Goal: Task Accomplishment & Management: Use online tool/utility

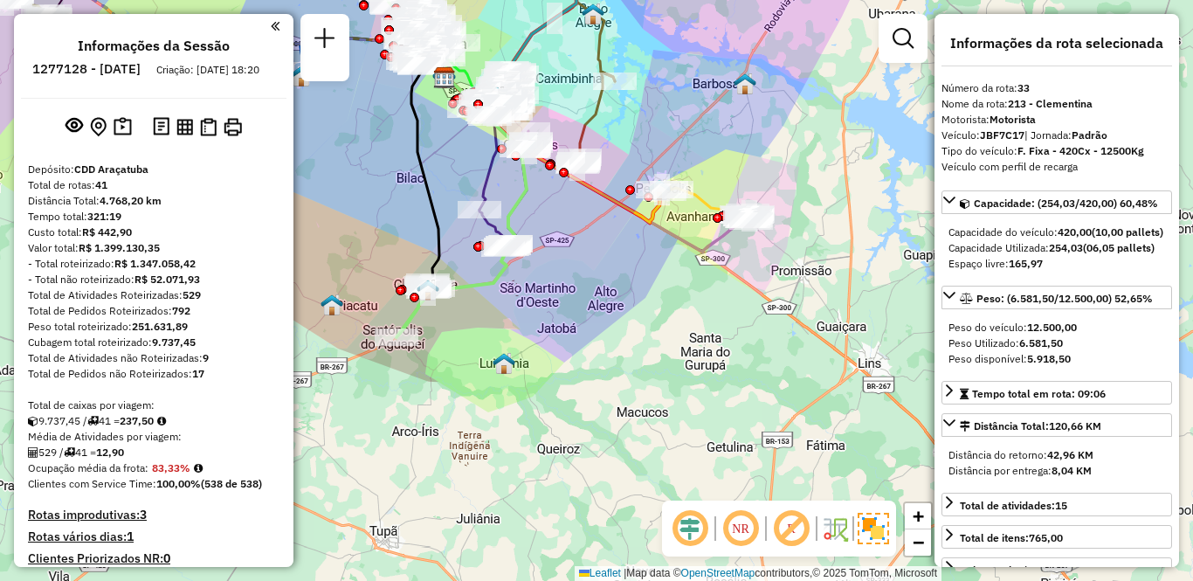
select select "**********"
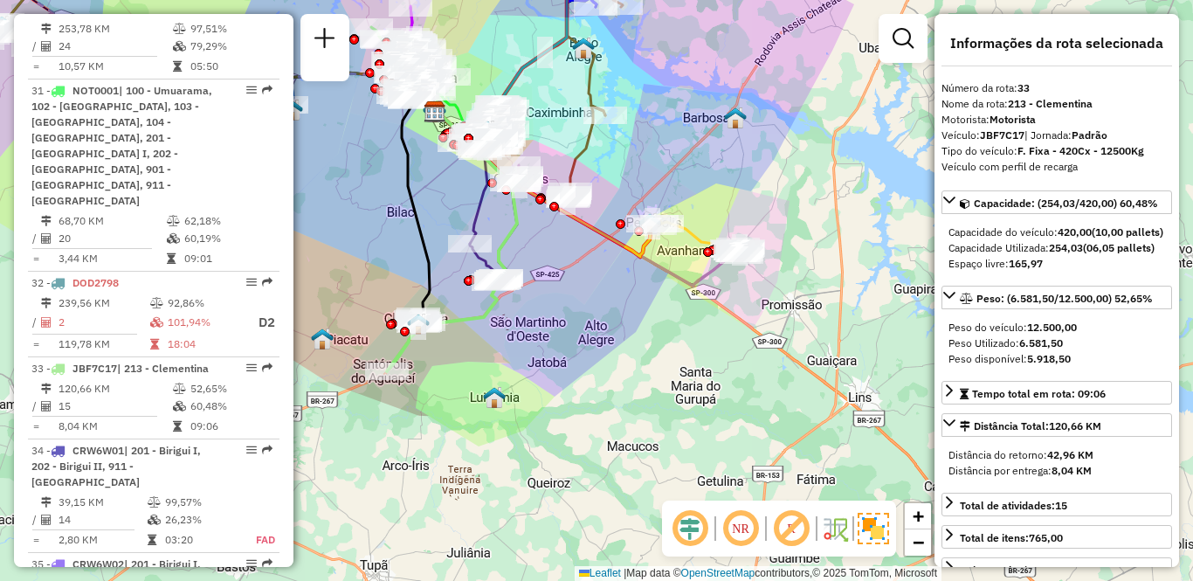
drag, startPoint x: 642, startPoint y: 390, endPoint x: 620, endPoint y: 444, distance: 57.6
click at [619, 452] on div "Janela de atendimento Grade de atendimento Capacidade Transportadoras Veículos …" at bounding box center [596, 290] width 1193 height 581
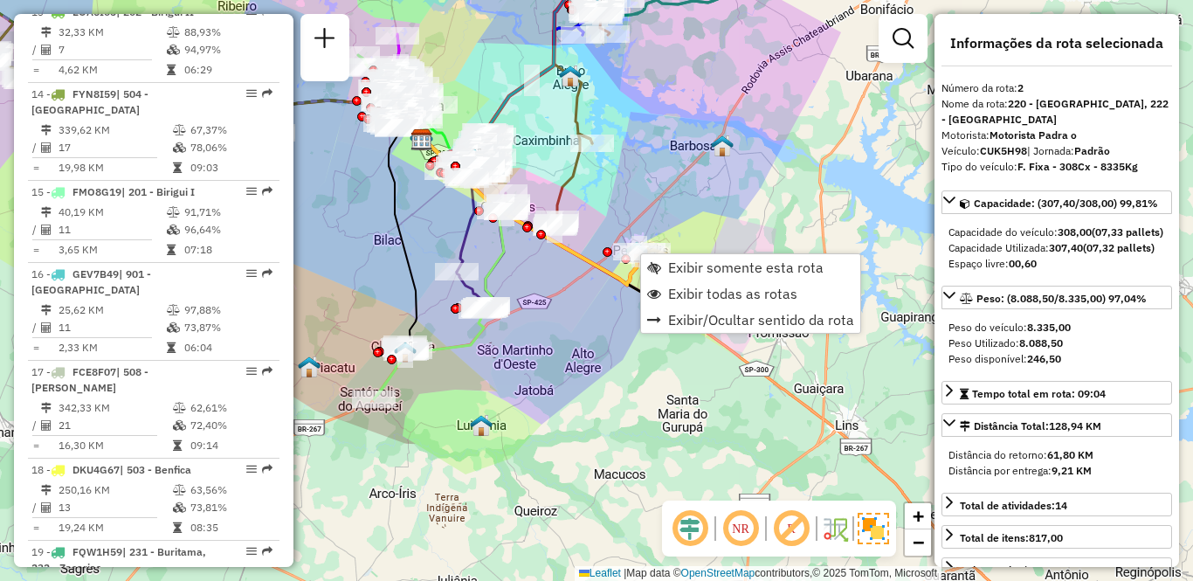
scroll to position [798, 0]
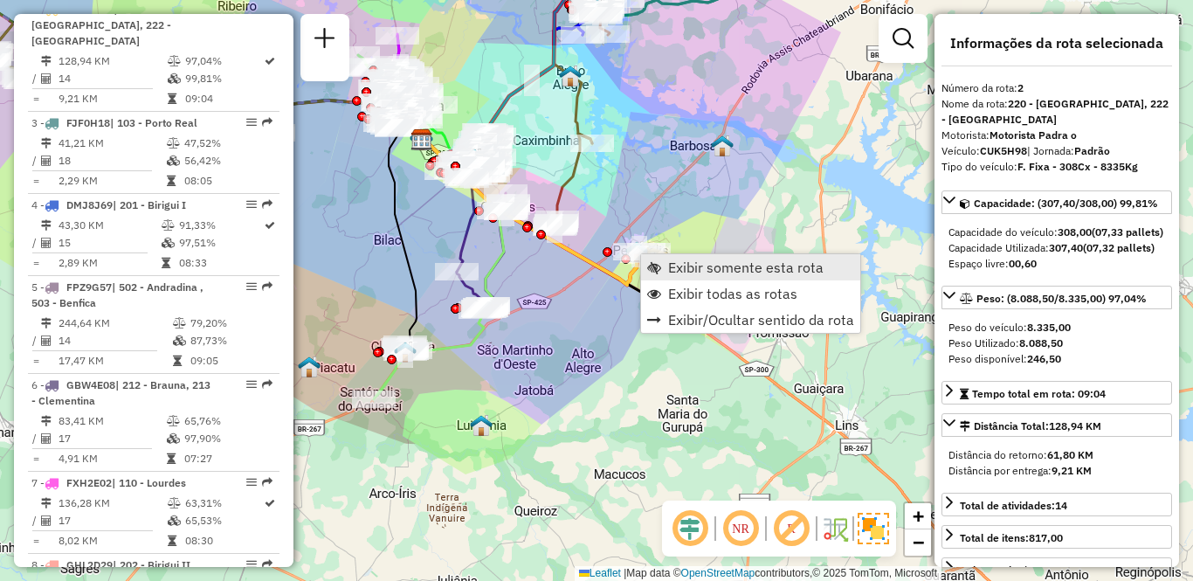
click at [679, 273] on span "Exibir somente esta rota" at bounding box center [745, 267] width 155 height 14
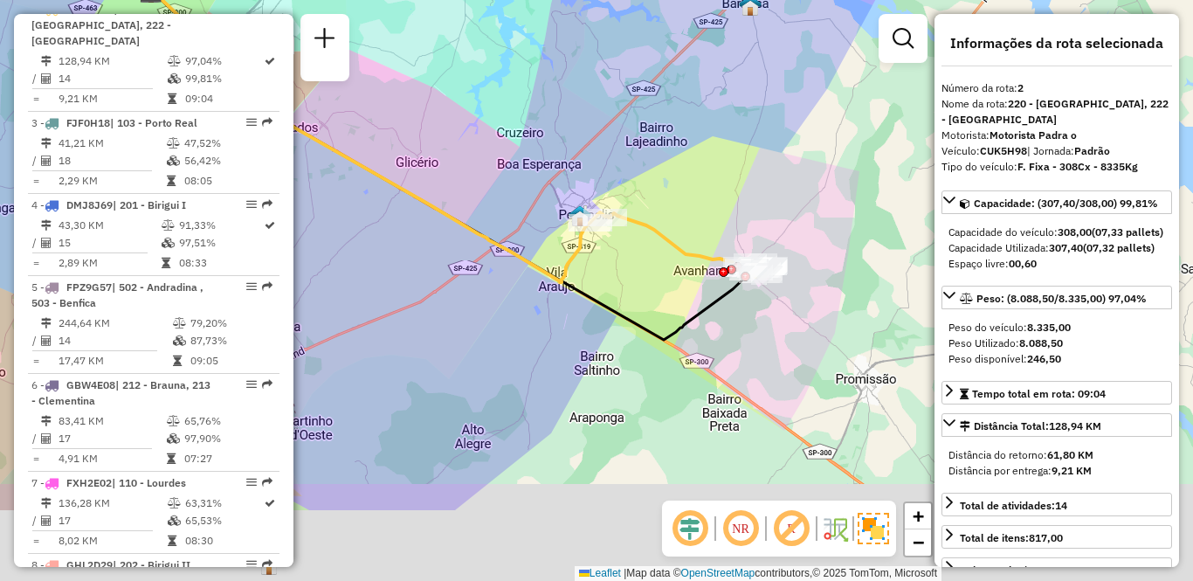
drag, startPoint x: 665, startPoint y: 357, endPoint x: 514, endPoint y: 219, distance: 204.5
click at [514, 219] on div "Janela de atendimento Grade de atendimento Capacidade Transportadoras Veículos …" at bounding box center [596, 290] width 1193 height 581
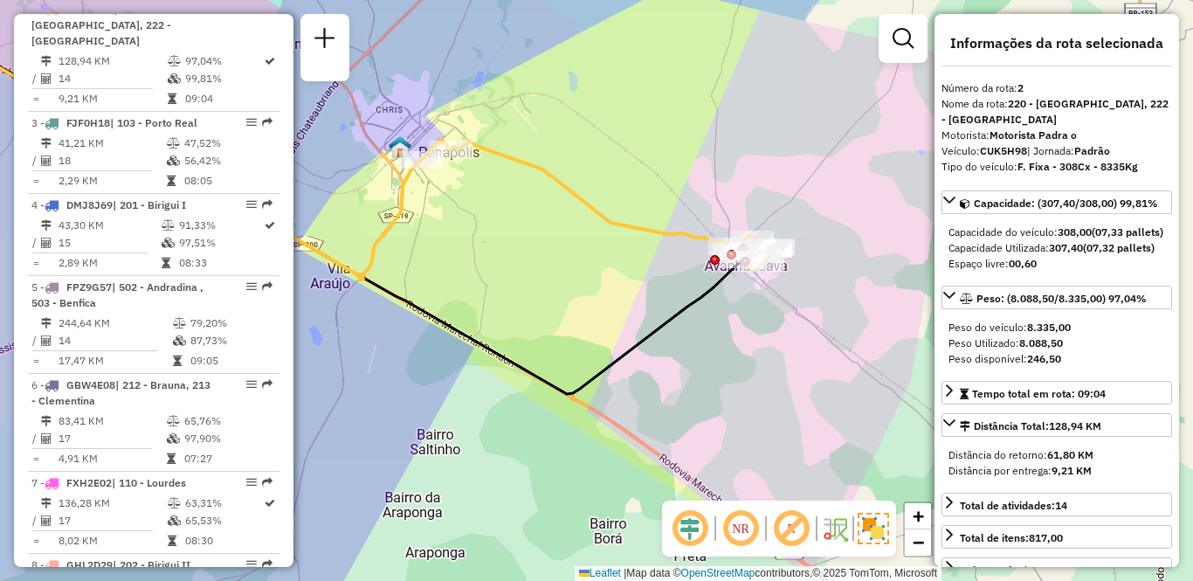
drag, startPoint x: 622, startPoint y: 274, endPoint x: 527, endPoint y: 278, distance: 94.4
click at [527, 278] on div "Janela de atendimento Grade de atendimento Capacidade Transportadoras Veículos …" at bounding box center [596, 290] width 1193 height 581
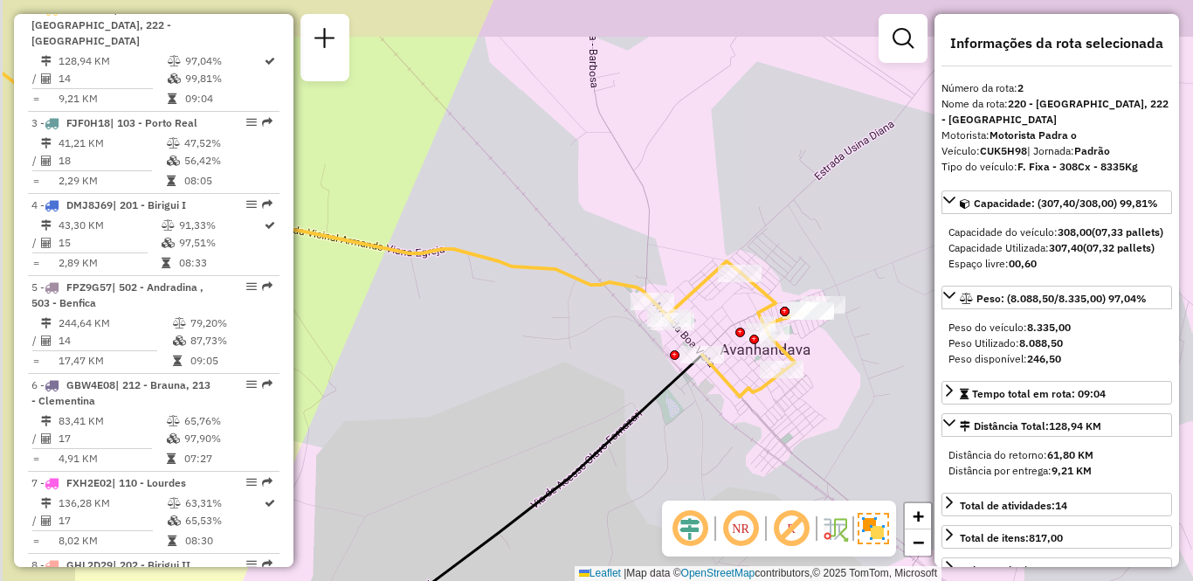
drag, startPoint x: 472, startPoint y: 355, endPoint x: 598, endPoint y: 402, distance: 134.0
click at [598, 402] on div "Janela de atendimento Grade de atendimento Capacidade Transportadoras Veículos …" at bounding box center [596, 290] width 1193 height 581
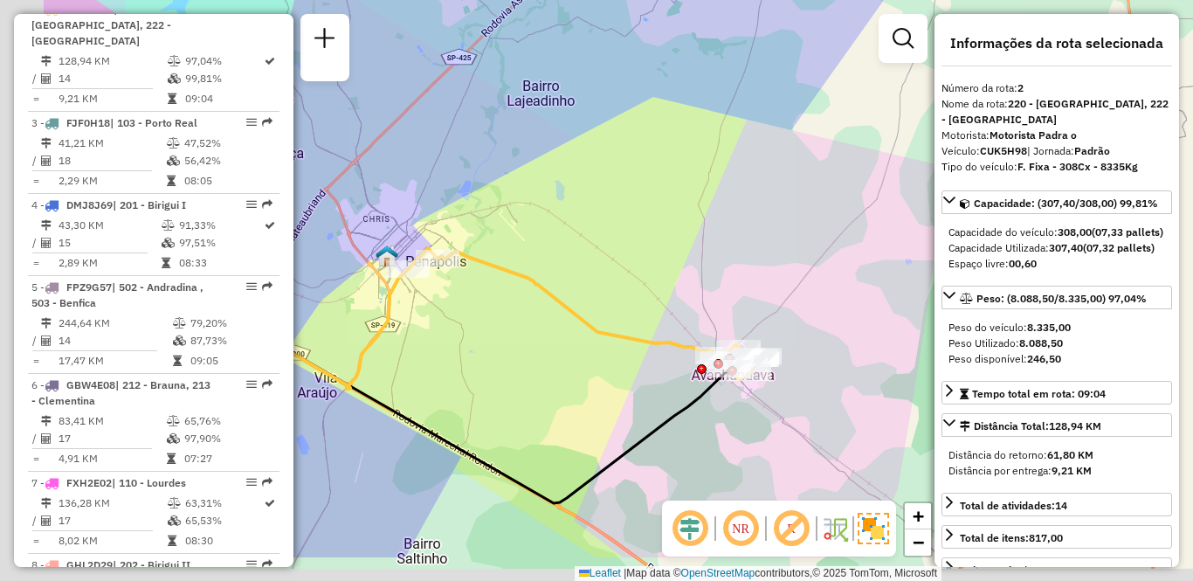
drag, startPoint x: 443, startPoint y: 495, endPoint x: 622, endPoint y: 412, distance: 197.3
click at [622, 412] on div "Janela de atendimento Grade de atendimento Capacidade Transportadoras Veículos …" at bounding box center [596, 290] width 1193 height 581
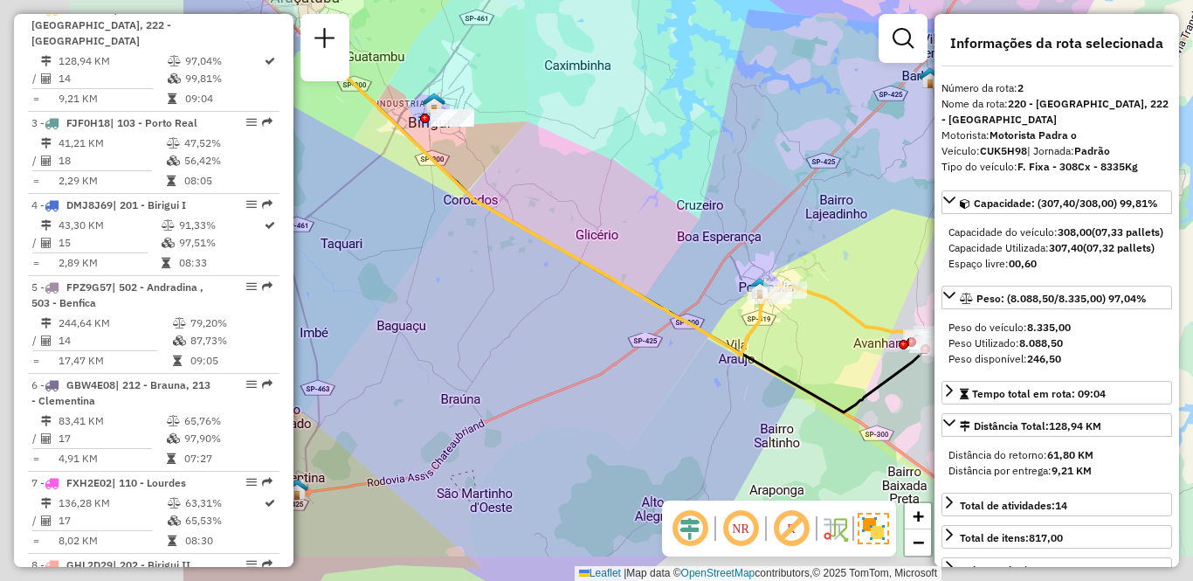
drag, startPoint x: 405, startPoint y: 450, endPoint x: 730, endPoint y: 383, distance: 331.5
click at [730, 383] on div "Janela de atendimento Grade de atendimento Capacidade Transportadoras Veículos …" at bounding box center [596, 290] width 1193 height 581
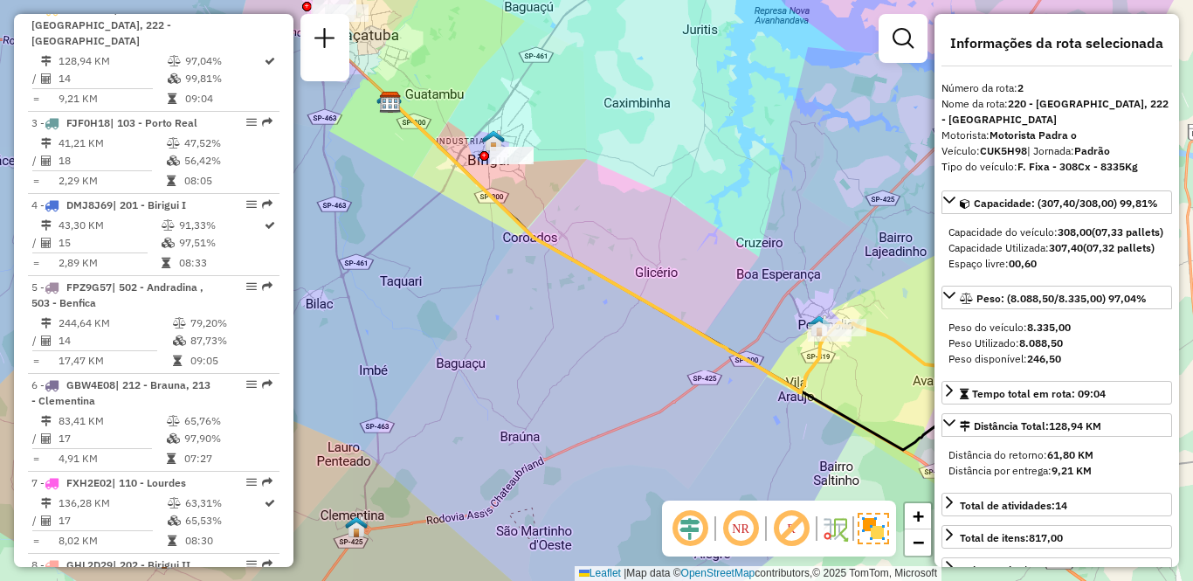
drag, startPoint x: 464, startPoint y: 320, endPoint x: 501, endPoint y: 366, distance: 59.6
click at [501, 366] on div "Janela de atendimento Grade de atendimento Capacidade Transportadoras Veículos …" at bounding box center [596, 290] width 1193 height 581
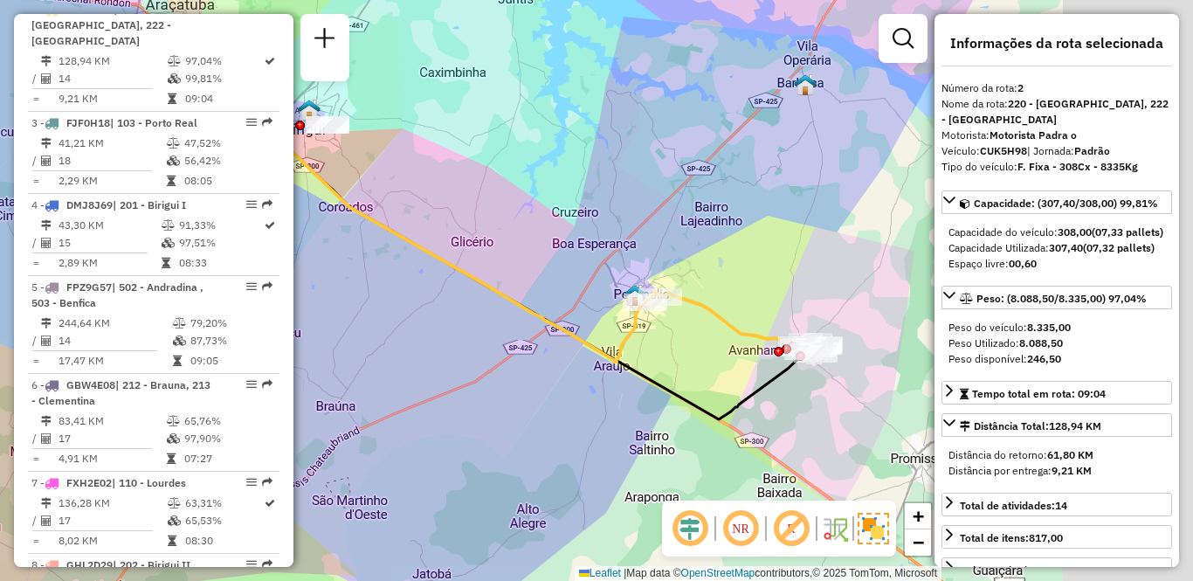
drag, startPoint x: 711, startPoint y: 434, endPoint x: 529, endPoint y: 407, distance: 183.6
click at [526, 412] on div "Janela de atendimento Grade de atendimento Capacidade Transportadoras Veículos …" at bounding box center [596, 290] width 1193 height 581
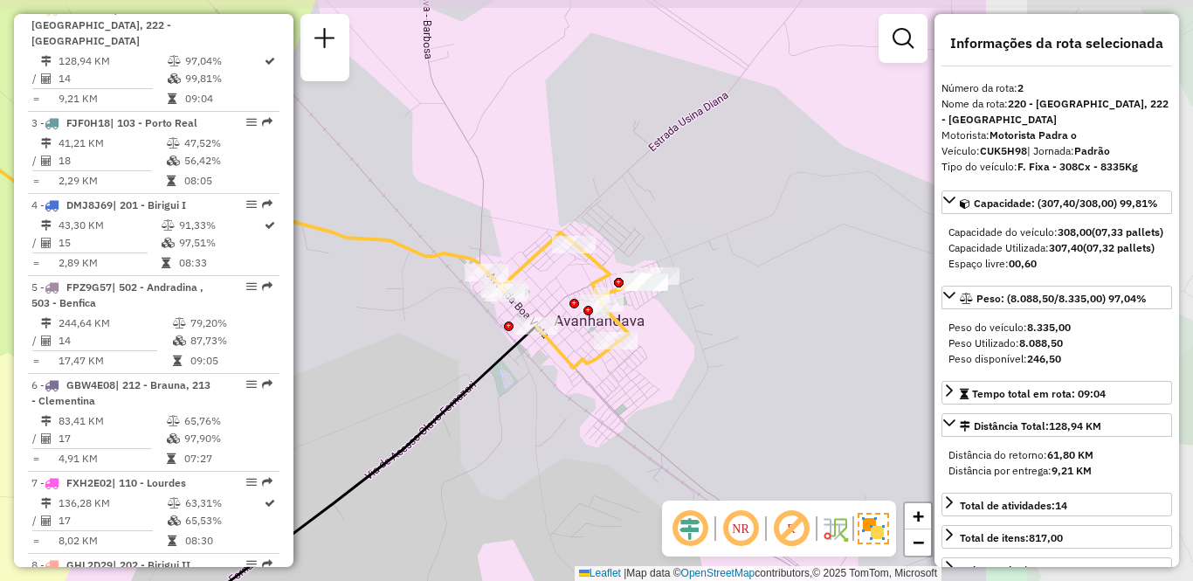
drag, startPoint x: 774, startPoint y: 334, endPoint x: 448, endPoint y: 374, distance: 328.0
click at [448, 374] on div "Janela de atendimento Grade de atendimento Capacidade Transportadoras Veículos …" at bounding box center [596, 290] width 1193 height 581
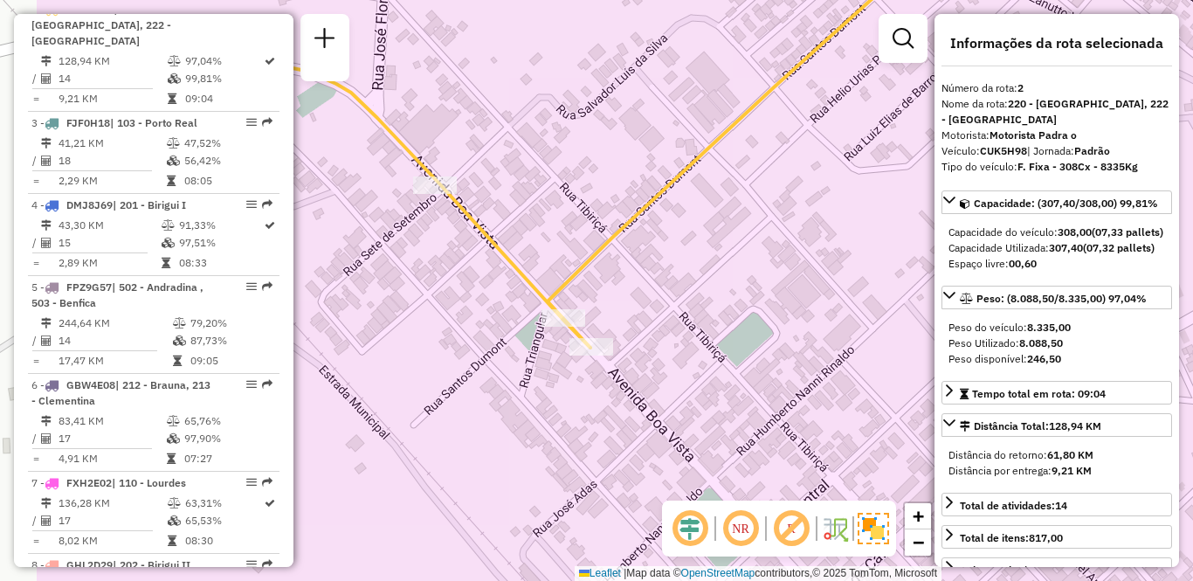
drag, startPoint x: 408, startPoint y: 356, endPoint x: 564, endPoint y: 407, distance: 164.3
click at [564, 407] on div "Janela de atendimento Grade de atendimento Capacidade Transportadoras Veículos …" at bounding box center [596, 290] width 1193 height 581
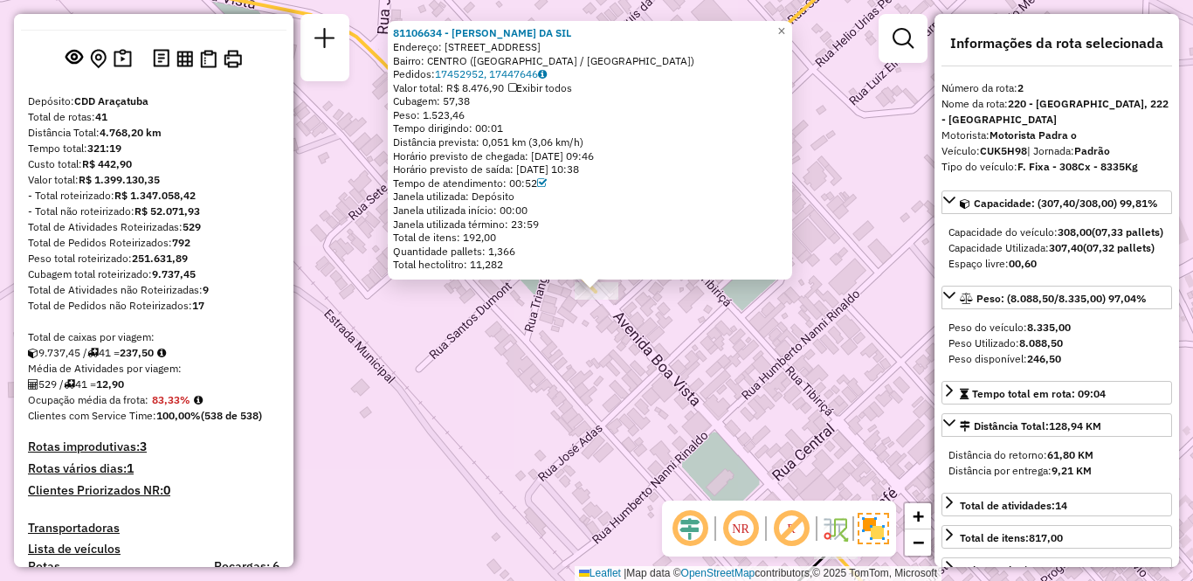
scroll to position [1072, 0]
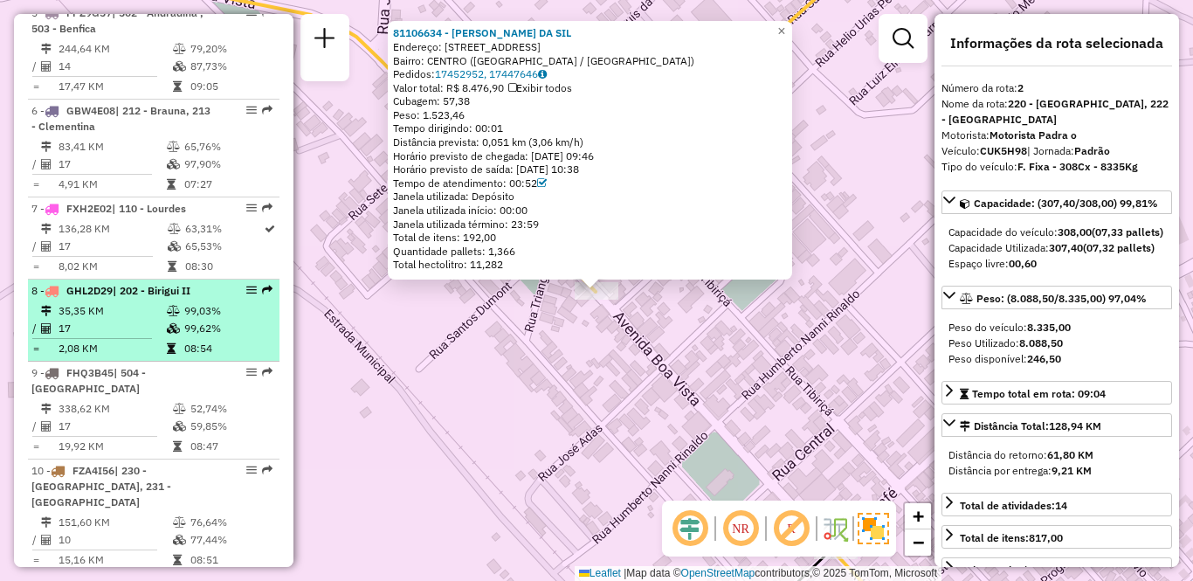
click at [116, 307] on td "35,35 KM" at bounding box center [112, 310] width 108 height 17
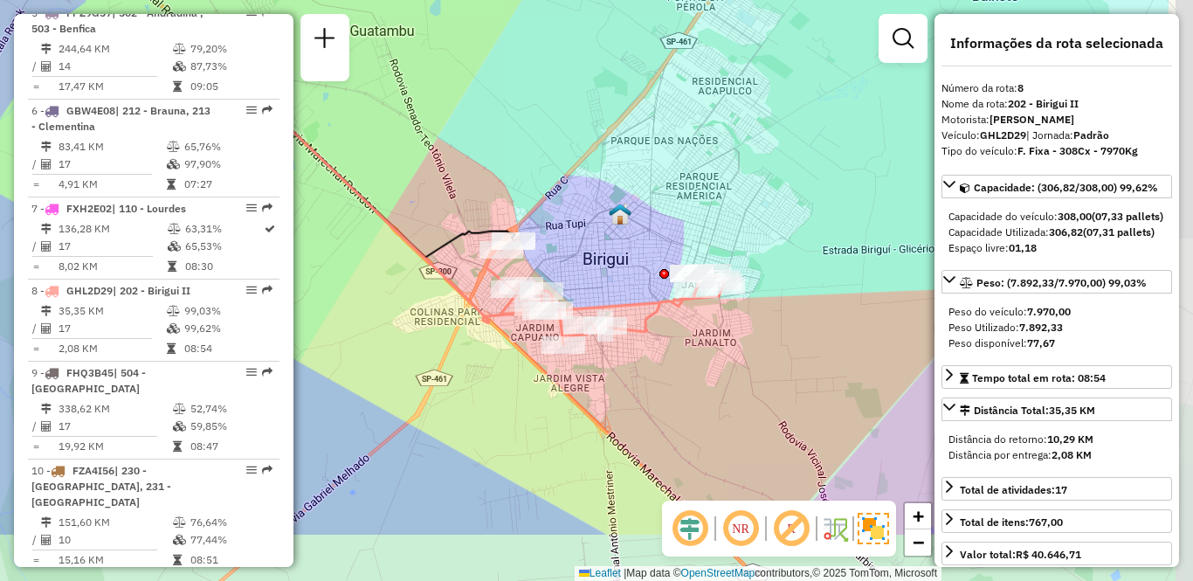
drag, startPoint x: 755, startPoint y: 328, endPoint x: 612, endPoint y: 223, distance: 177.4
click at [612, 223] on img at bounding box center [620, 214] width 23 height 23
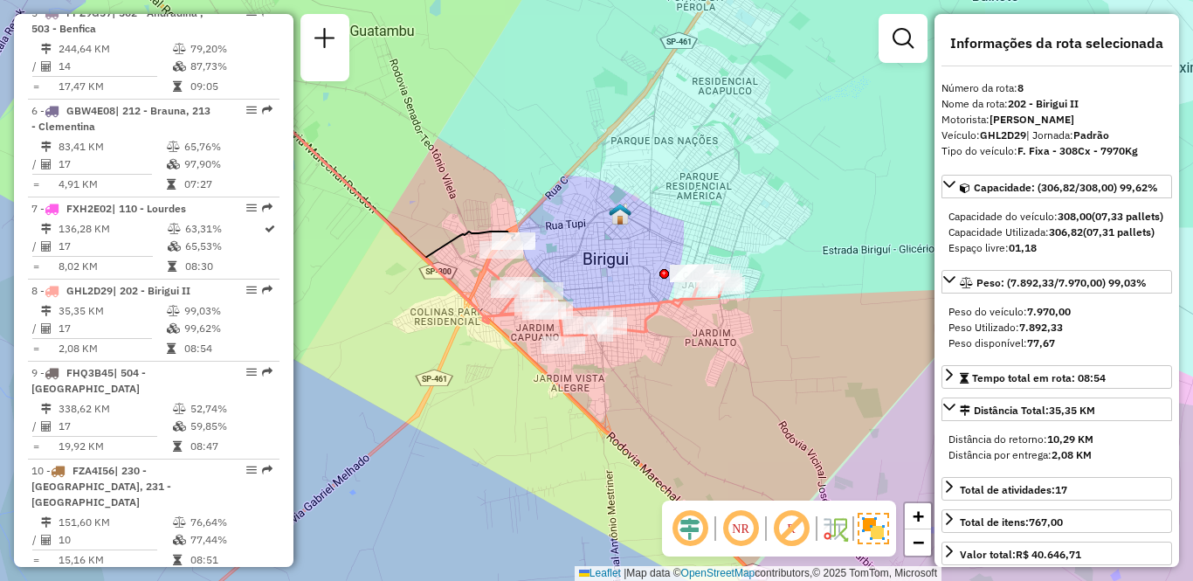
click at [735, 532] on em at bounding box center [740, 528] width 42 height 42
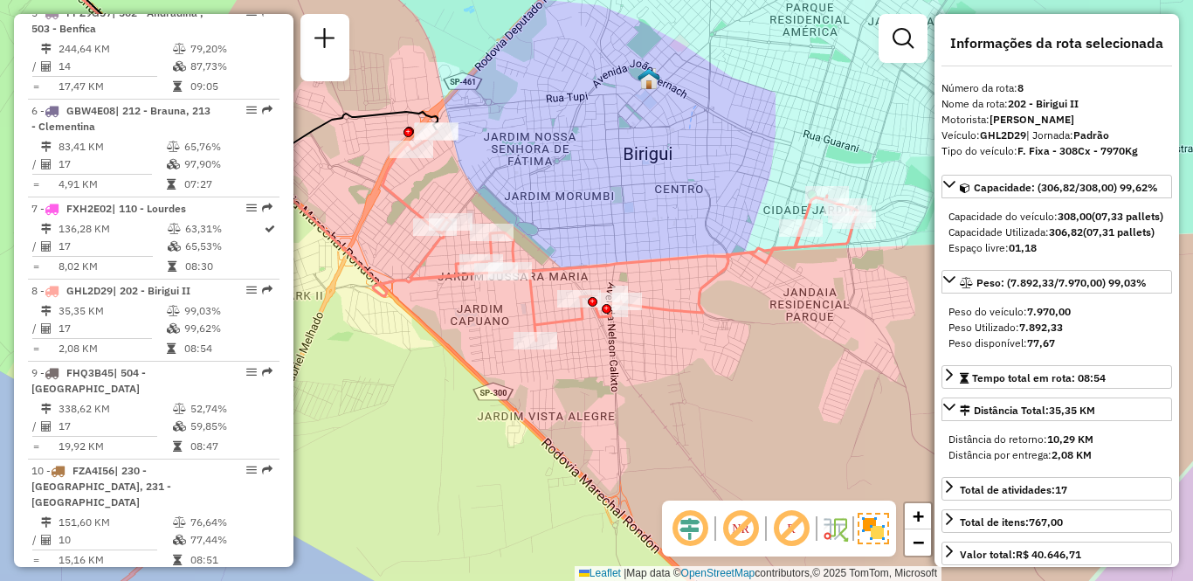
drag, startPoint x: 691, startPoint y: 336, endPoint x: 617, endPoint y: 366, distance: 79.1
click at [617, 366] on div "Janela de atendimento Grade de atendimento Capacidade Transportadoras Veículos …" at bounding box center [596, 290] width 1193 height 581
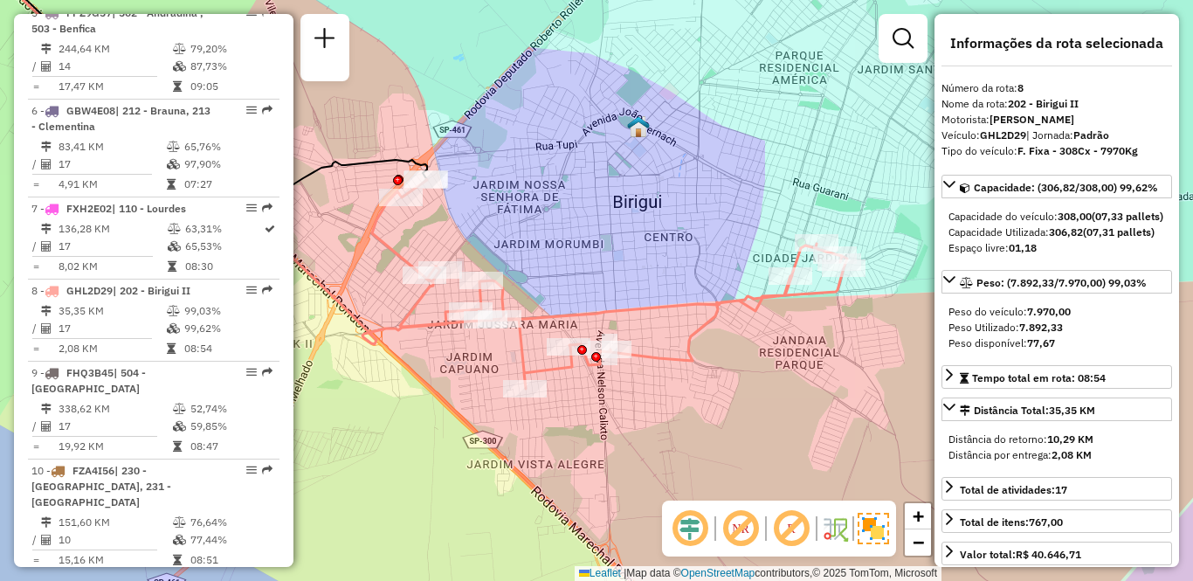
drag, startPoint x: 701, startPoint y: 354, endPoint x: 691, endPoint y: 402, distance: 49.1
click at [691, 402] on div "Janela de atendimento Grade de atendimento Capacidade Transportadoras Veículos …" at bounding box center [596, 290] width 1193 height 581
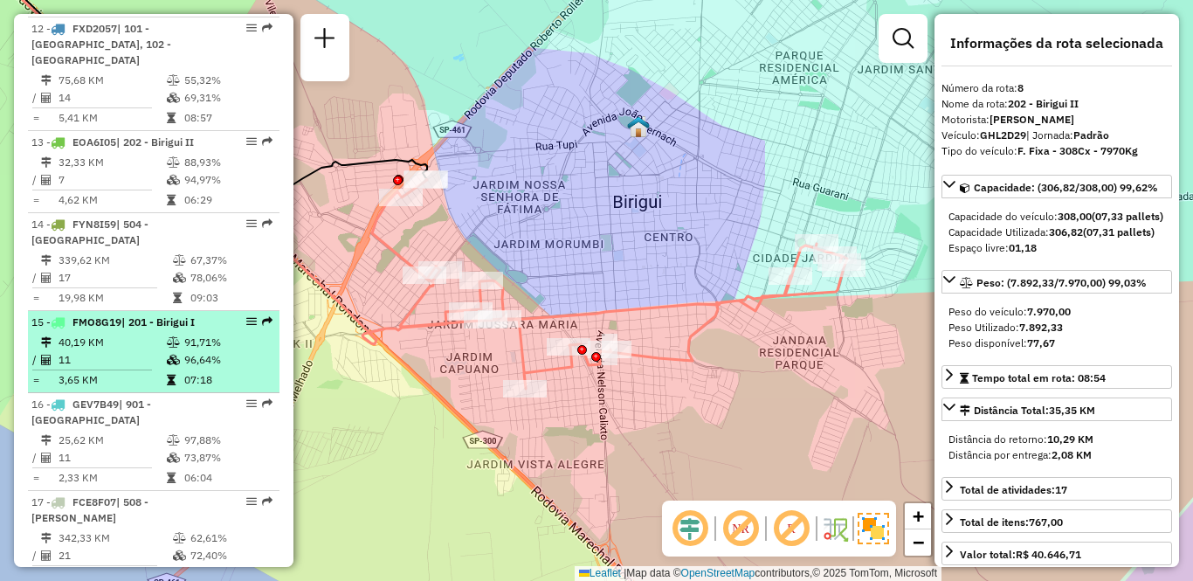
click at [127, 333] on td "40,19 KM" at bounding box center [112, 341] width 108 height 17
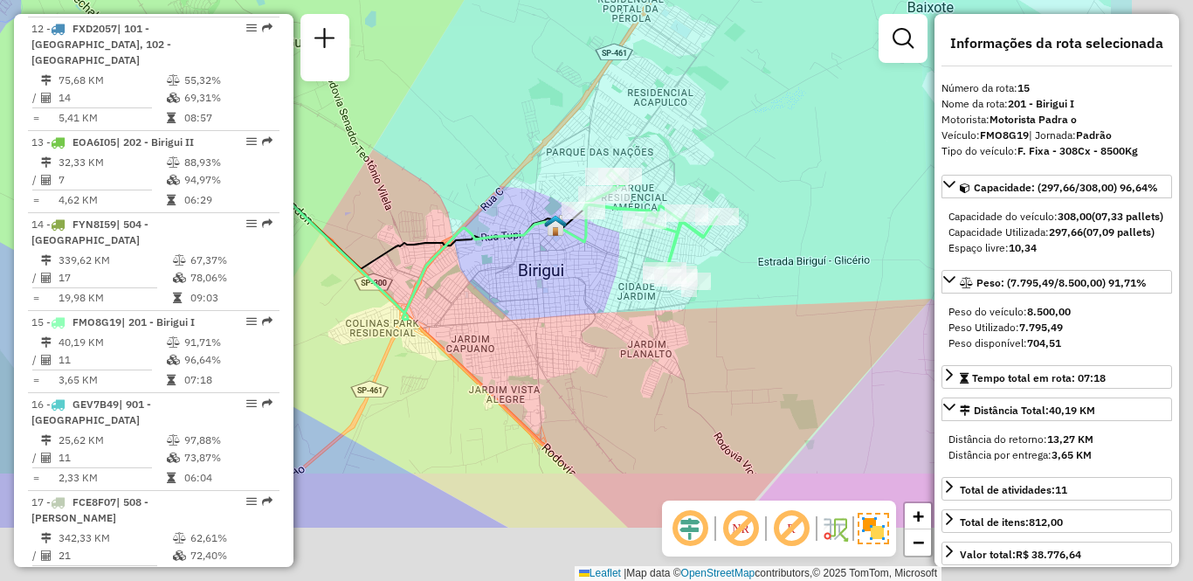
drag, startPoint x: 863, startPoint y: 279, endPoint x: 577, endPoint y: 149, distance: 314.5
click at [577, 149] on div "Janela de atendimento Grade de atendimento Capacidade Transportadoras Veículos …" at bounding box center [596, 290] width 1193 height 581
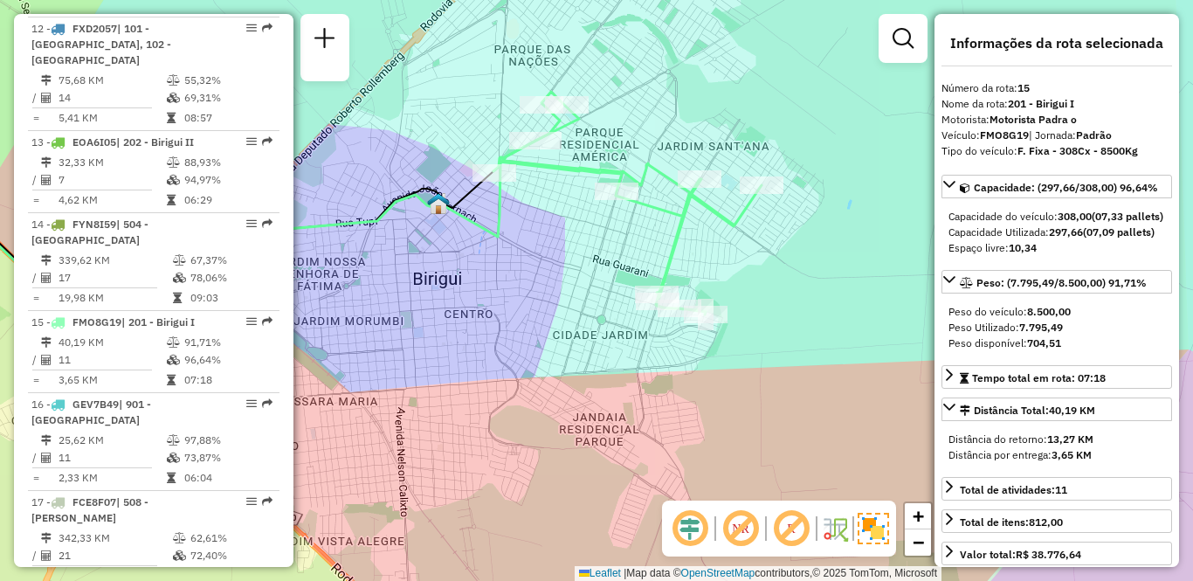
drag, startPoint x: 467, startPoint y: 267, endPoint x: 541, endPoint y: 266, distance: 74.2
click at [541, 266] on div "Janela de atendimento Grade de atendimento Capacidade Transportadoras Veículos …" at bounding box center [596, 290] width 1193 height 581
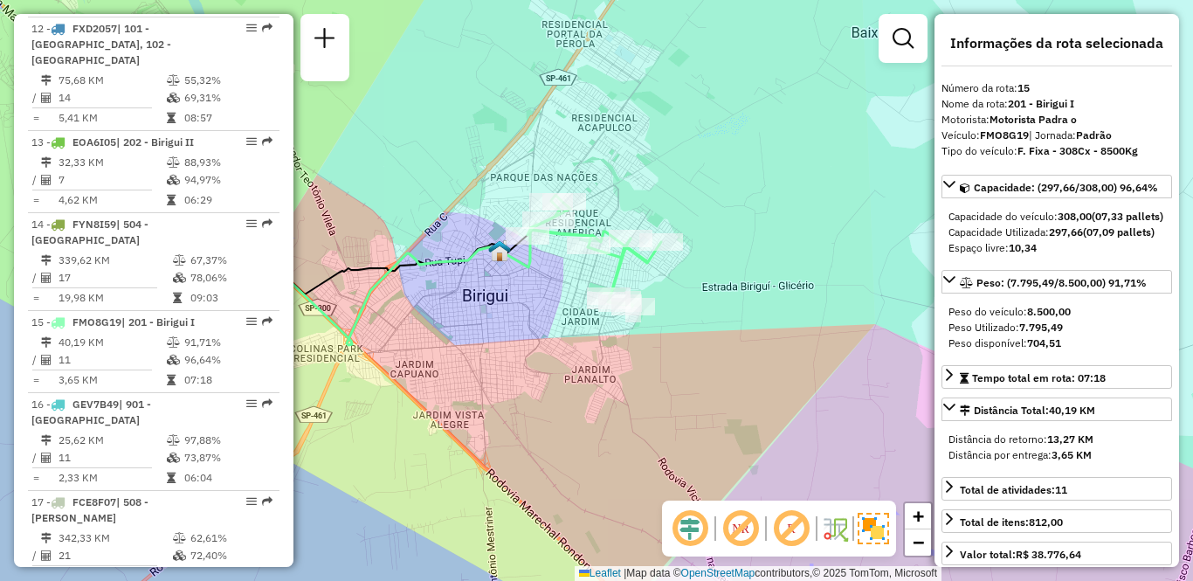
drag, startPoint x: 452, startPoint y: 310, endPoint x: 488, endPoint y: 310, distance: 35.8
click at [488, 310] on div "Janela de atendimento Grade de atendimento Capacidade Transportadoras Veículos …" at bounding box center [596, 290] width 1193 height 581
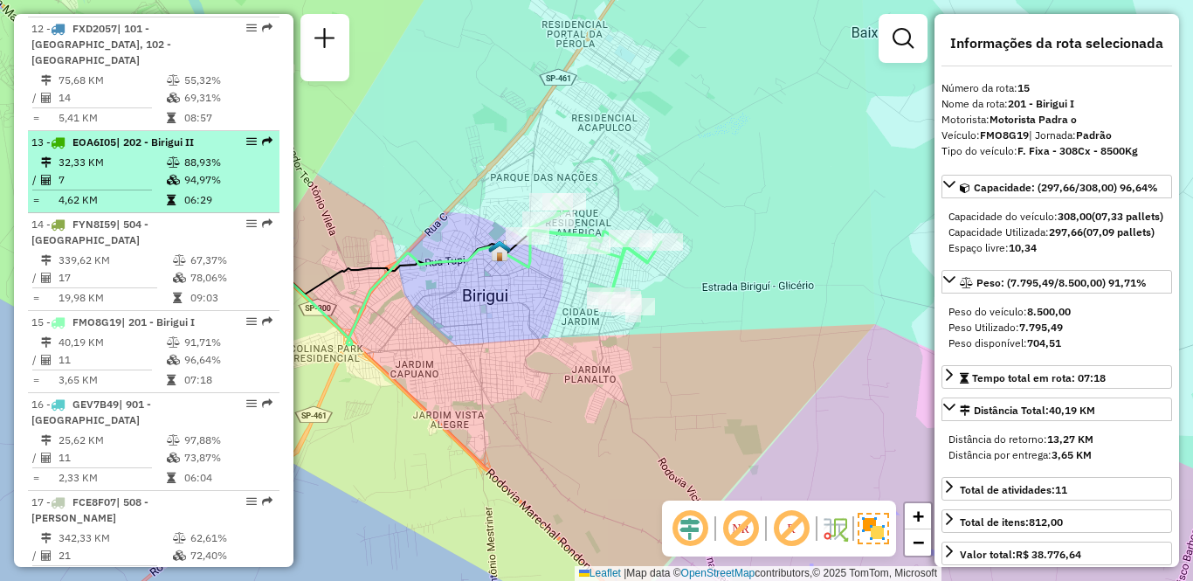
click at [118, 154] on td "32,33 KM" at bounding box center [112, 162] width 108 height 17
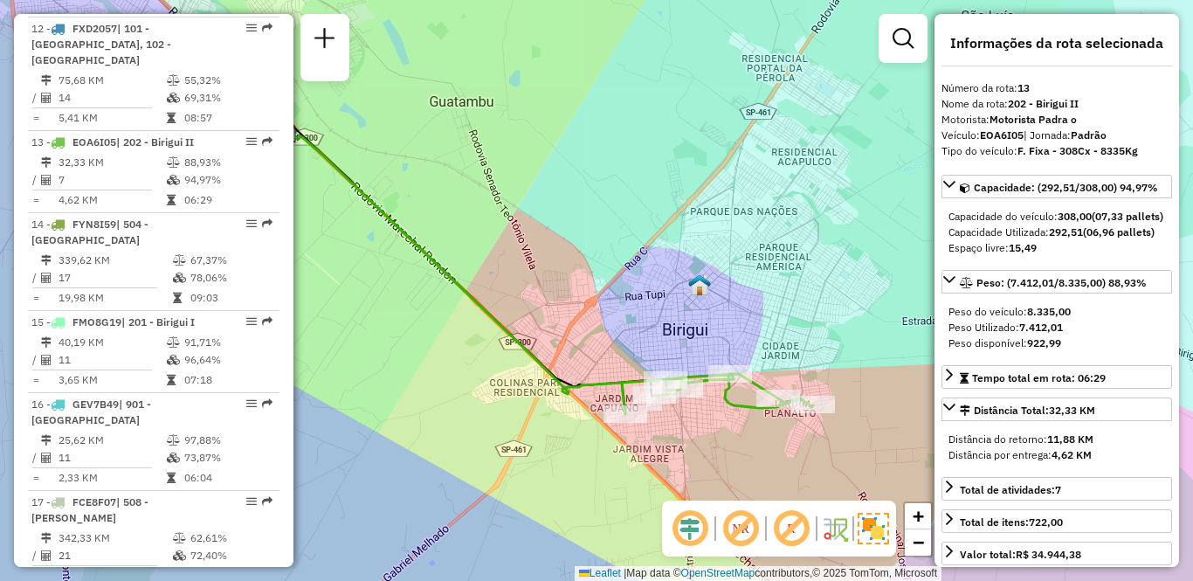
drag, startPoint x: 492, startPoint y: 223, endPoint x: 453, endPoint y: 199, distance: 45.8
click at [453, 199] on div "Janela de atendimento Grade de atendimento Capacidade Transportadoras Veículos …" at bounding box center [596, 290] width 1193 height 581
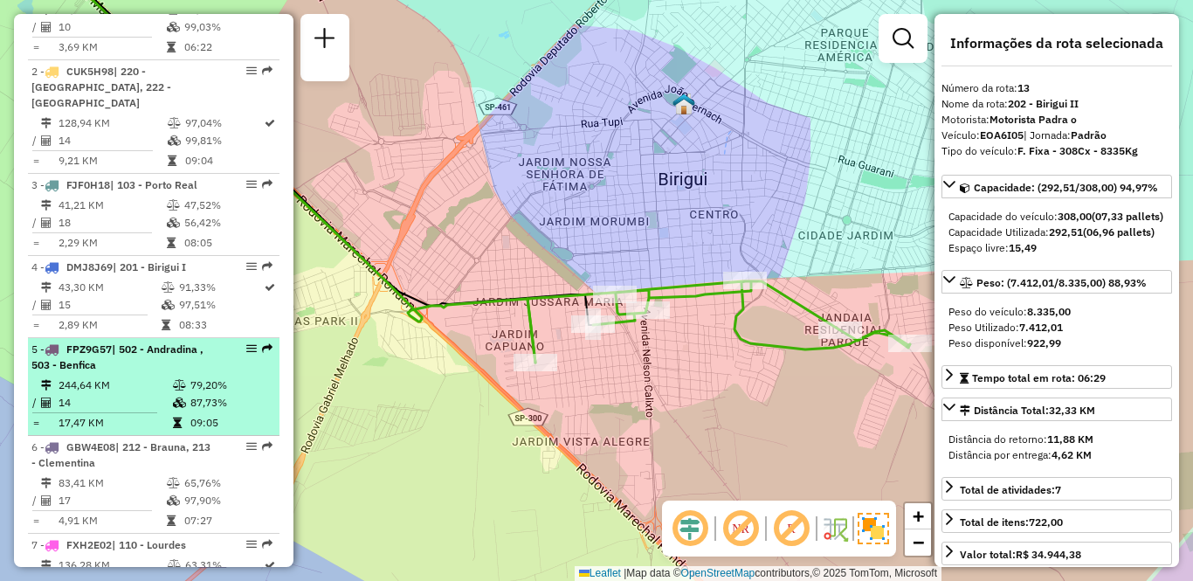
scroll to position [749, 0]
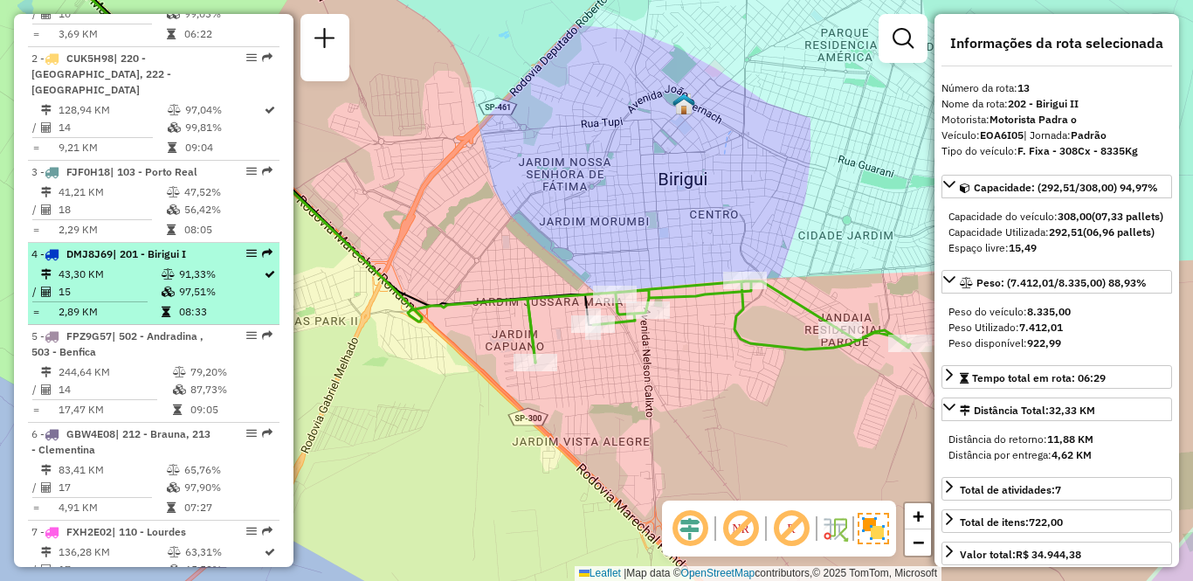
click at [109, 272] on td "43,30 KM" at bounding box center [109, 273] width 103 height 17
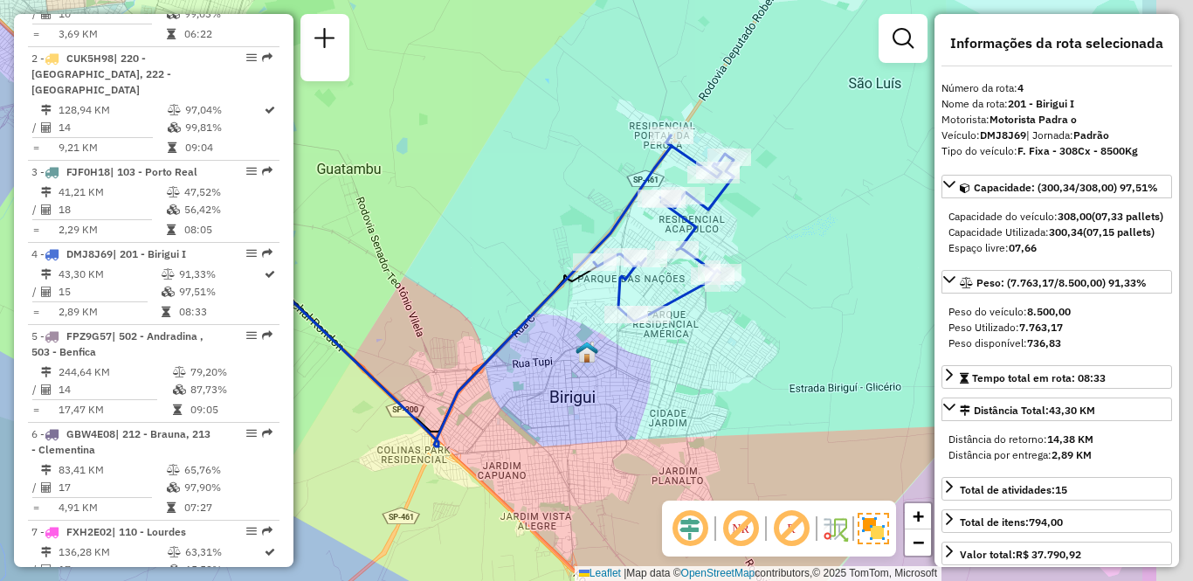
drag, startPoint x: 727, startPoint y: 207, endPoint x: 566, endPoint y: 207, distance: 161.5
click at [566, 207] on div "Janela de atendimento Grade de atendimento Capacidade Transportadoras Veículos …" at bounding box center [596, 290] width 1193 height 581
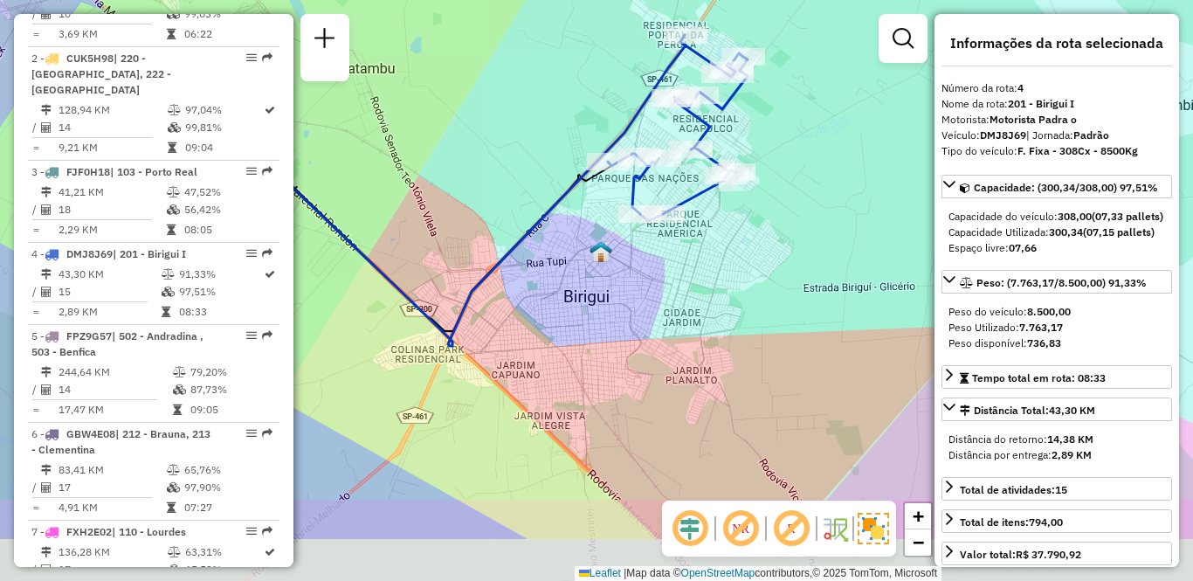
drag, startPoint x: 731, startPoint y: 382, endPoint x: 751, endPoint y: 282, distance: 102.4
click at [751, 282] on div "Janela de atendimento Grade de atendimento Capacidade Transportadoras Veículos …" at bounding box center [596, 290] width 1193 height 581
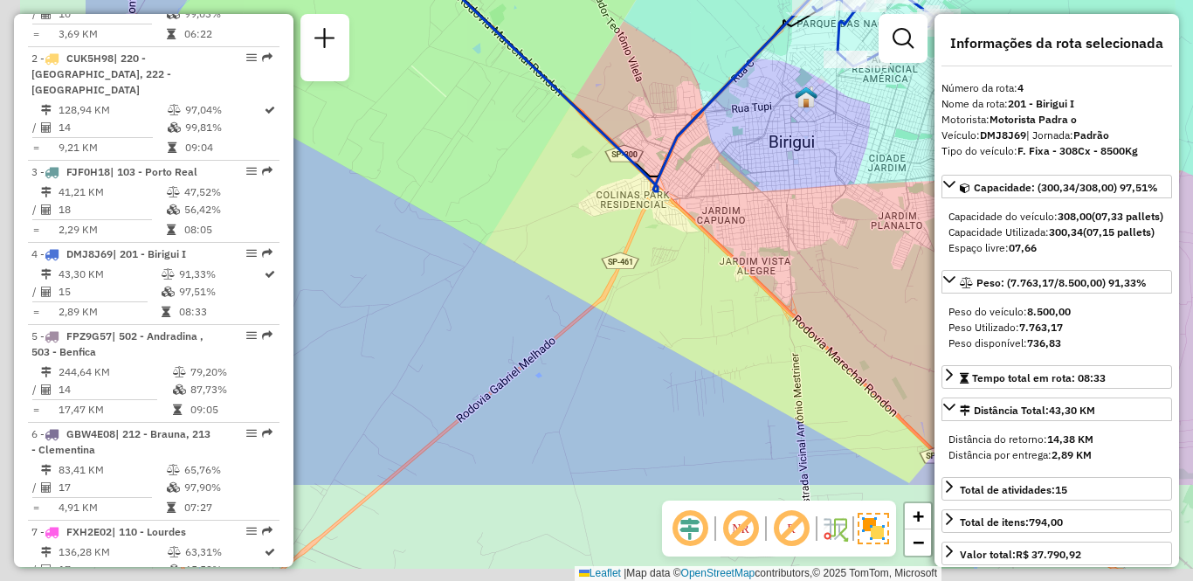
drag, startPoint x: 492, startPoint y: 423, endPoint x: 697, endPoint y: 268, distance: 256.8
click at [697, 268] on div "Janela de atendimento Grade de atendimento Capacidade Transportadoras Veículos …" at bounding box center [596, 290] width 1193 height 581
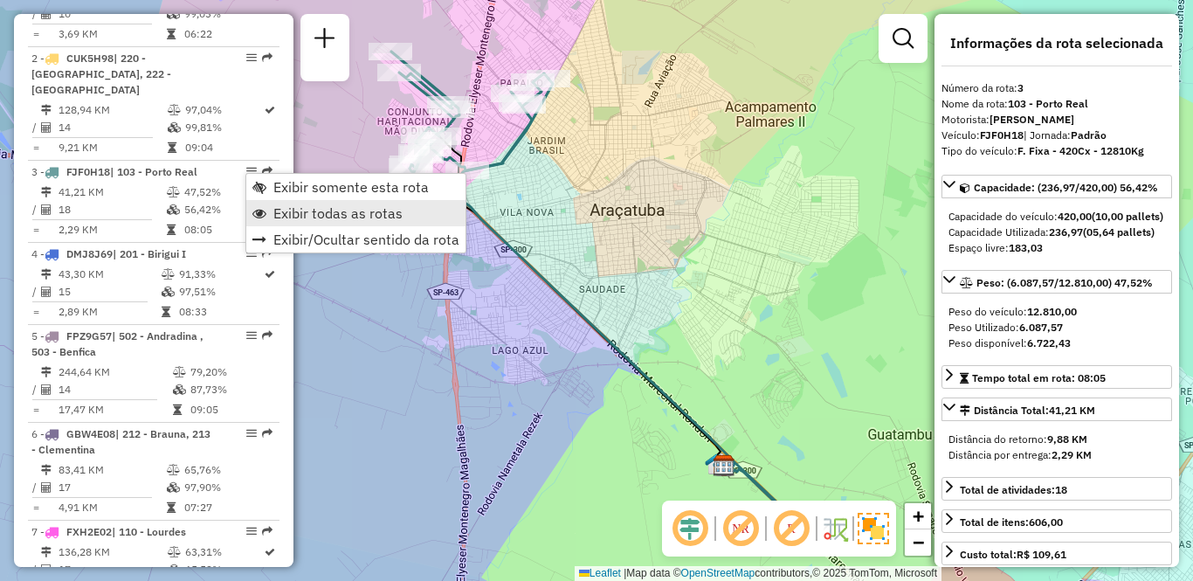
click at [297, 211] on span "Exibir todas as rotas" at bounding box center [337, 213] width 129 height 14
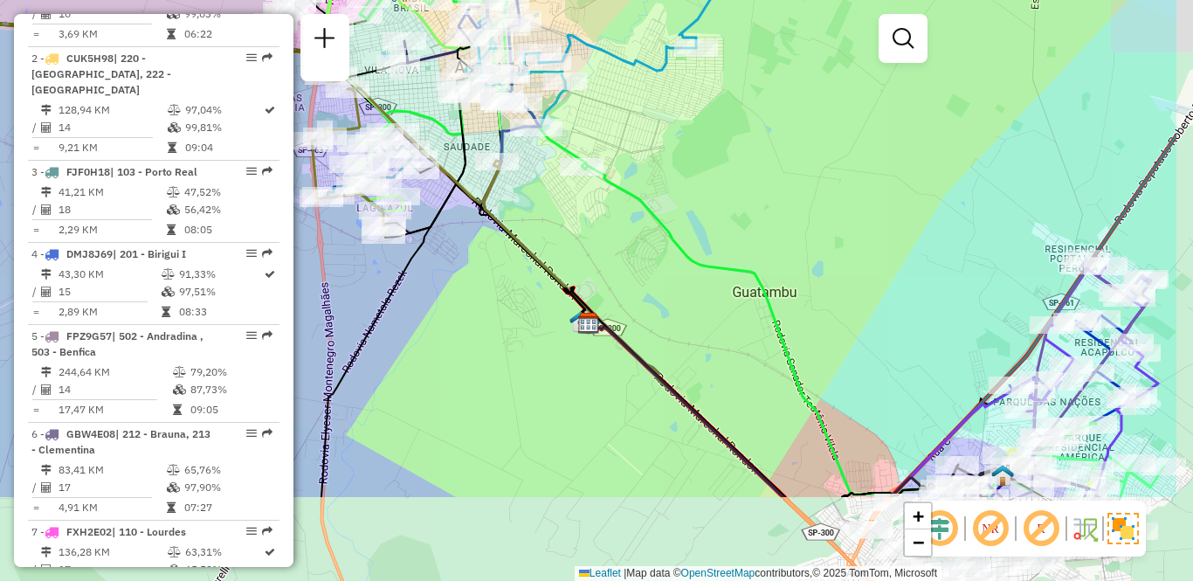
drag, startPoint x: 837, startPoint y: 353, endPoint x: 682, endPoint y: 216, distance: 207.2
click at [665, 189] on div "Janela de atendimento Grade de atendimento Capacidade Transportadoras Veículos …" at bounding box center [596, 290] width 1193 height 581
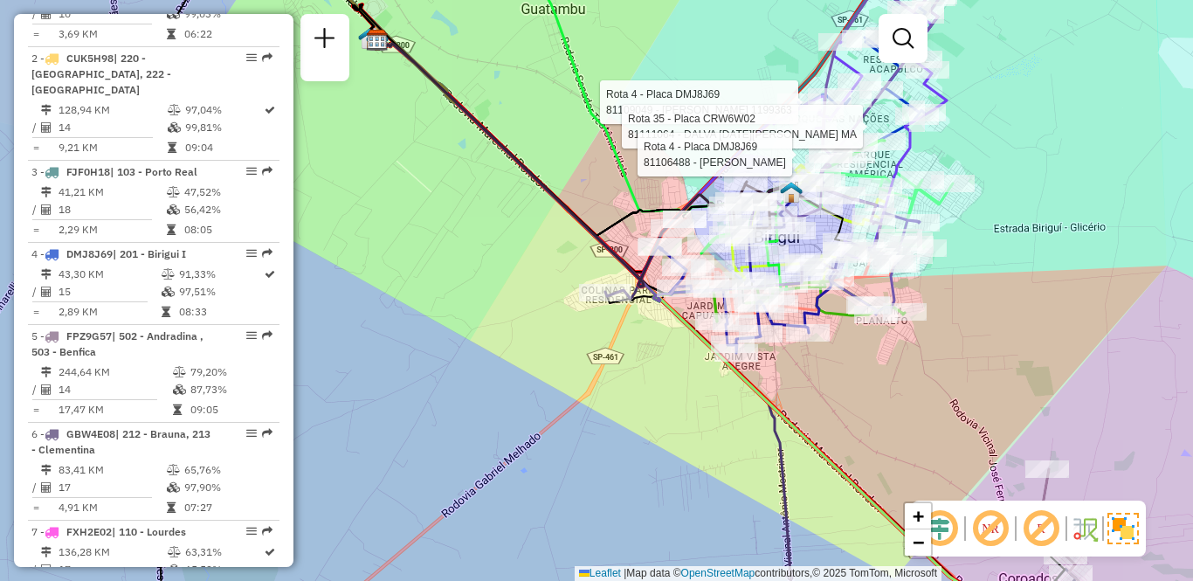
drag, startPoint x: 666, startPoint y: 414, endPoint x: 687, endPoint y: 408, distance: 21.8
click at [687, 408] on div "Rota 4 - Placa DMJ8J69 81109049 - VERA EDUARDO 1199363 Rota 35 - Placa CRW6W02 …" at bounding box center [596, 290] width 1193 height 581
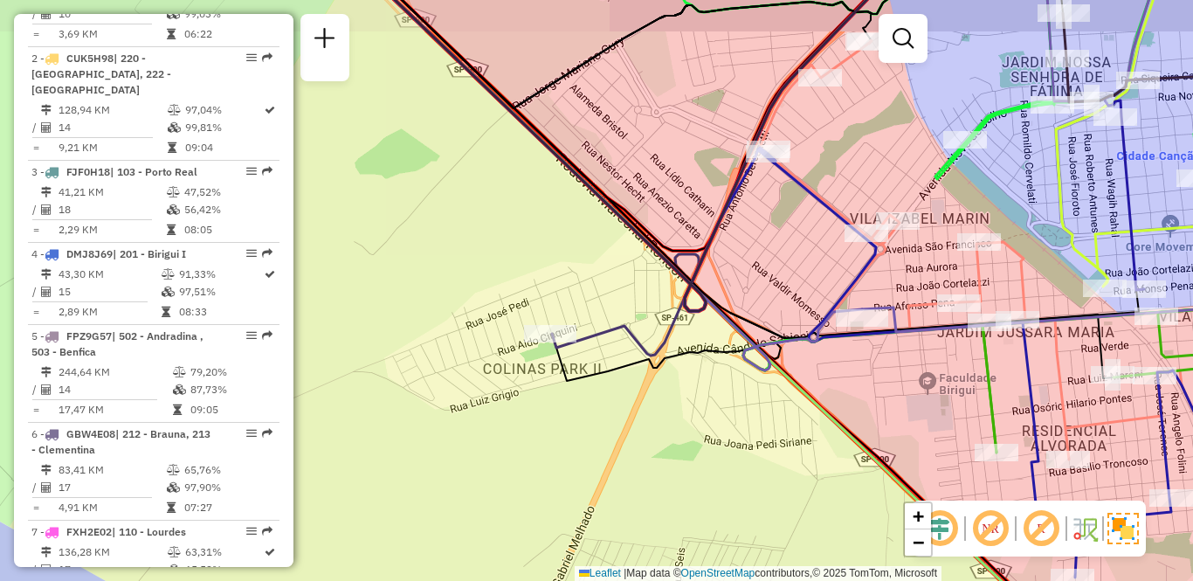
drag, startPoint x: 801, startPoint y: 407, endPoint x: 738, endPoint y: 449, distance: 76.3
click at [738, 449] on div "Rota 4 - Placa DMJ8J69 81109049 - VERA EDUARDO 1199363 Rota 35 - Placa CRW6W02 …" at bounding box center [596, 290] width 1193 height 581
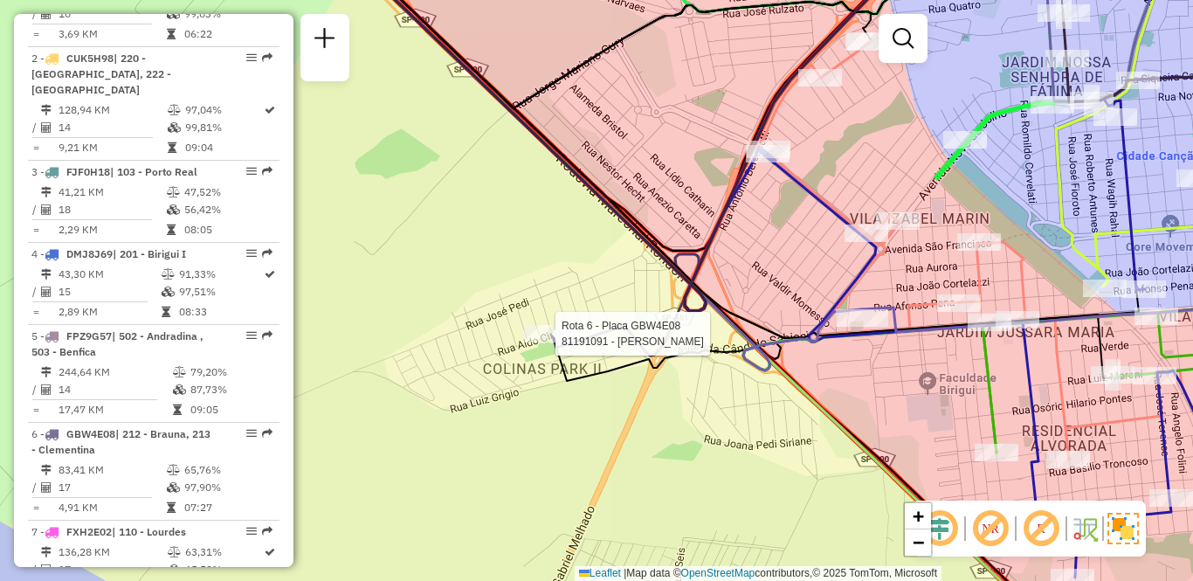
select select "**********"
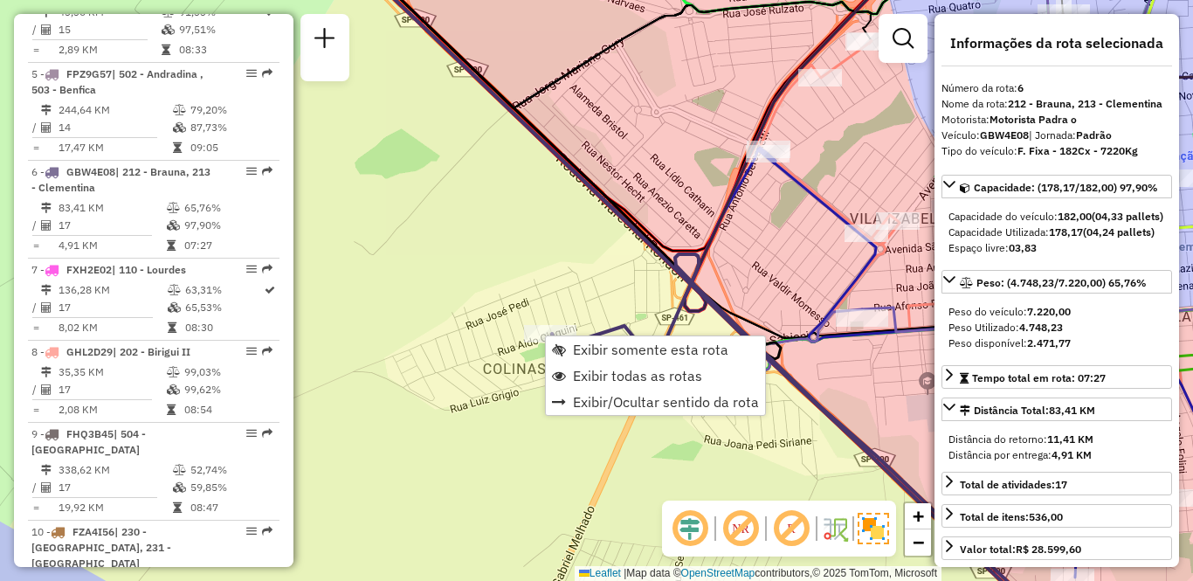
scroll to position [1158, 0]
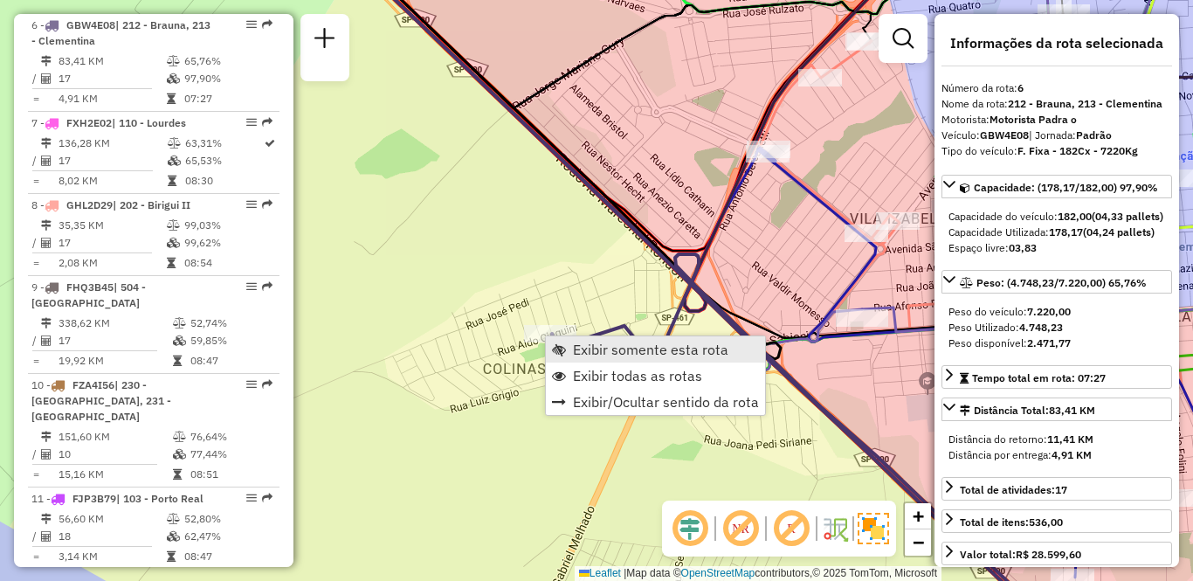
click at [592, 348] on span "Exibir somente esta rota" at bounding box center [650, 349] width 155 height 14
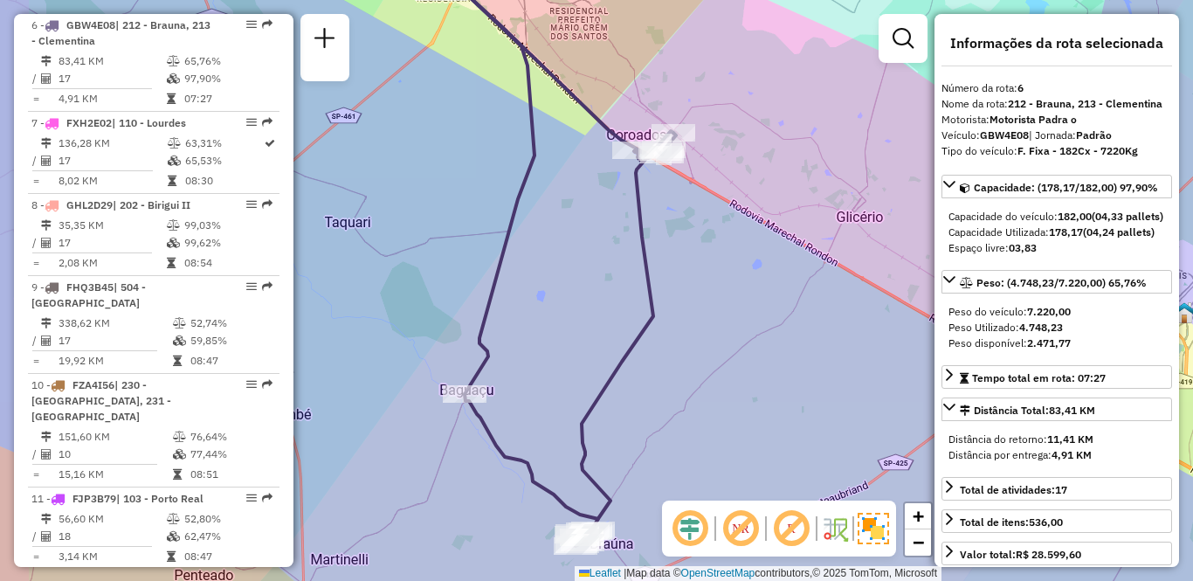
drag, startPoint x: 651, startPoint y: 363, endPoint x: 725, endPoint y: 352, distance: 74.2
click at [725, 352] on div "Janela de atendimento Grade de atendimento Capacidade Transportadoras Veículos …" at bounding box center [596, 290] width 1193 height 581
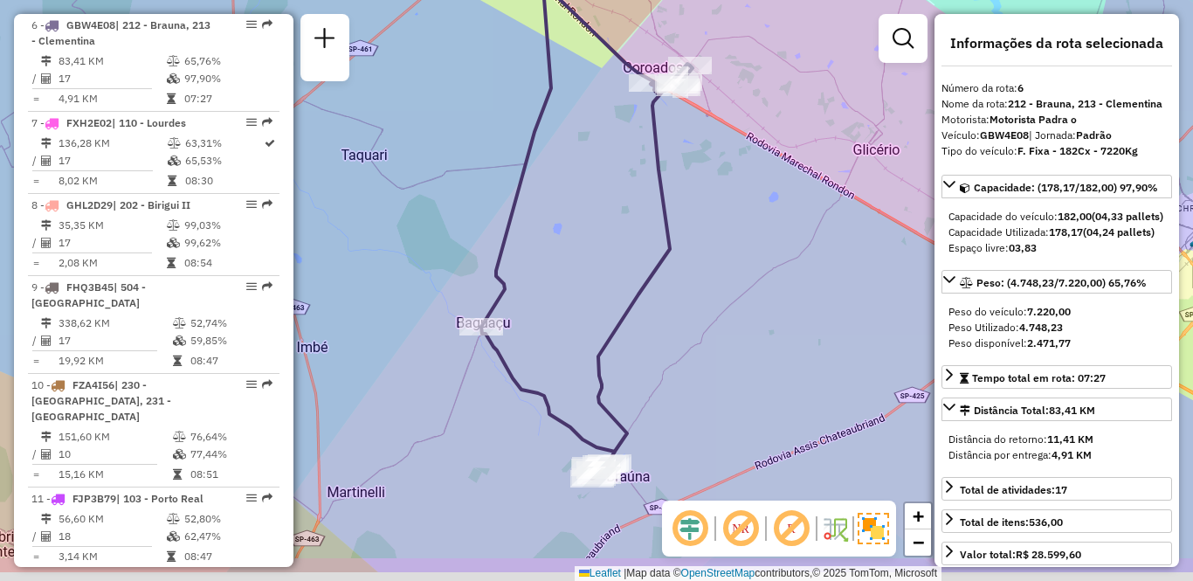
drag, startPoint x: 731, startPoint y: 377, endPoint x: 750, endPoint y: 306, distance: 73.3
click at [750, 306] on div "Janela de atendimento Grade de atendimento Capacidade Transportadoras Veículos …" at bounding box center [596, 290] width 1193 height 581
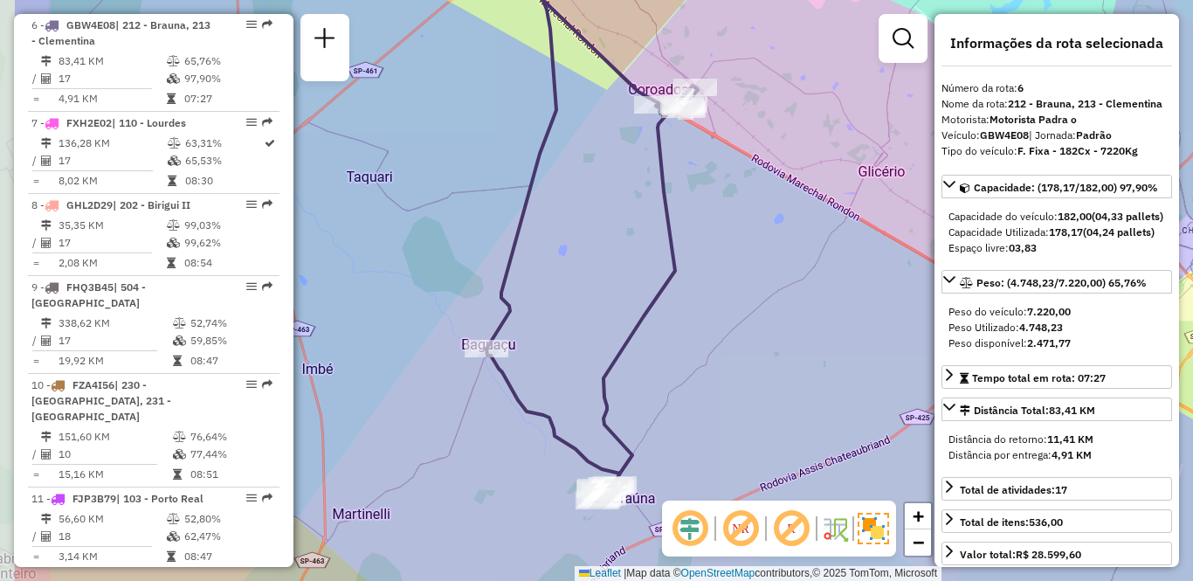
drag, startPoint x: 653, startPoint y: 318, endPoint x: 787, endPoint y: 337, distance: 135.8
click at [787, 337] on div "Janela de atendimento Grade de atendimento Capacidade Transportadoras Veículos …" at bounding box center [596, 290] width 1193 height 581
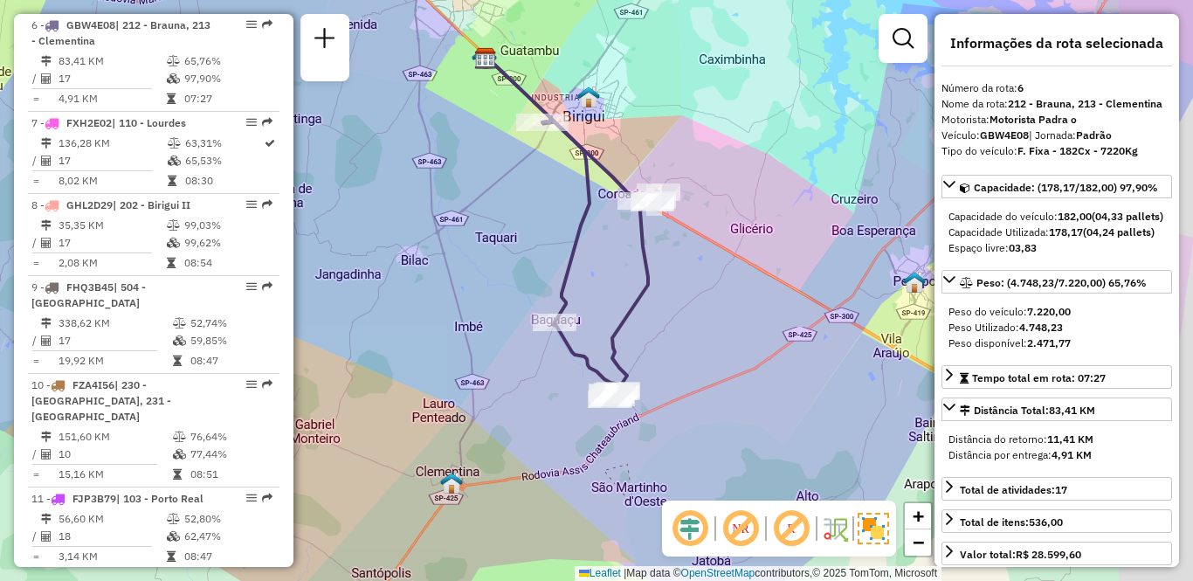
drag, startPoint x: 792, startPoint y: 340, endPoint x: 695, endPoint y: 318, distance: 99.5
click at [695, 318] on div "Janela de atendimento Grade de atendimento Capacidade Transportadoras Veículos …" at bounding box center [596, 290] width 1193 height 581
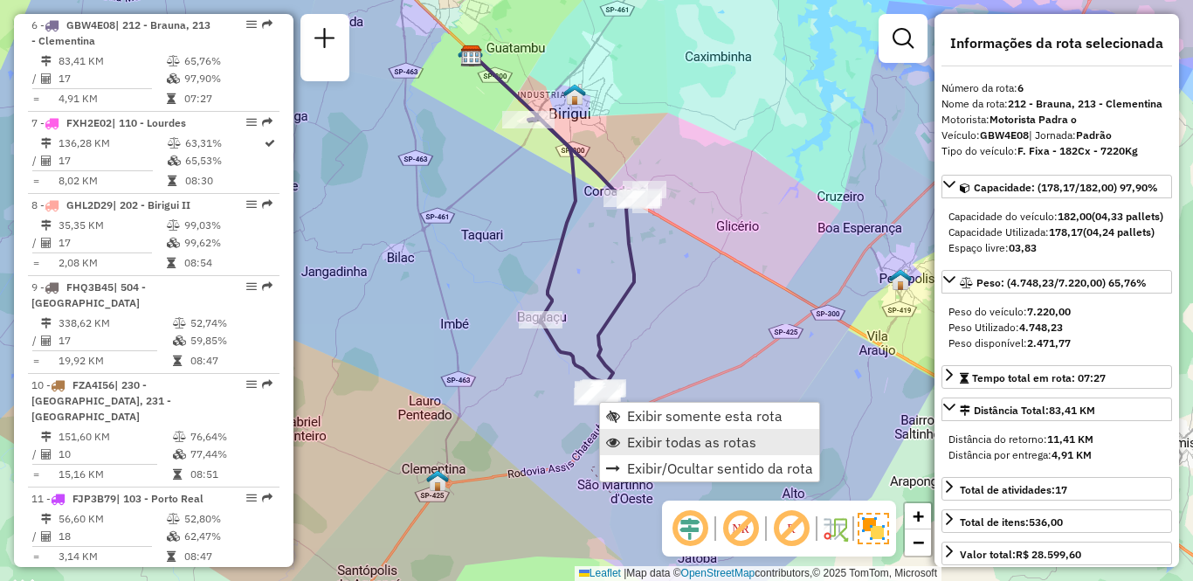
click at [658, 441] on span "Exibir todas as rotas" at bounding box center [691, 442] width 129 height 14
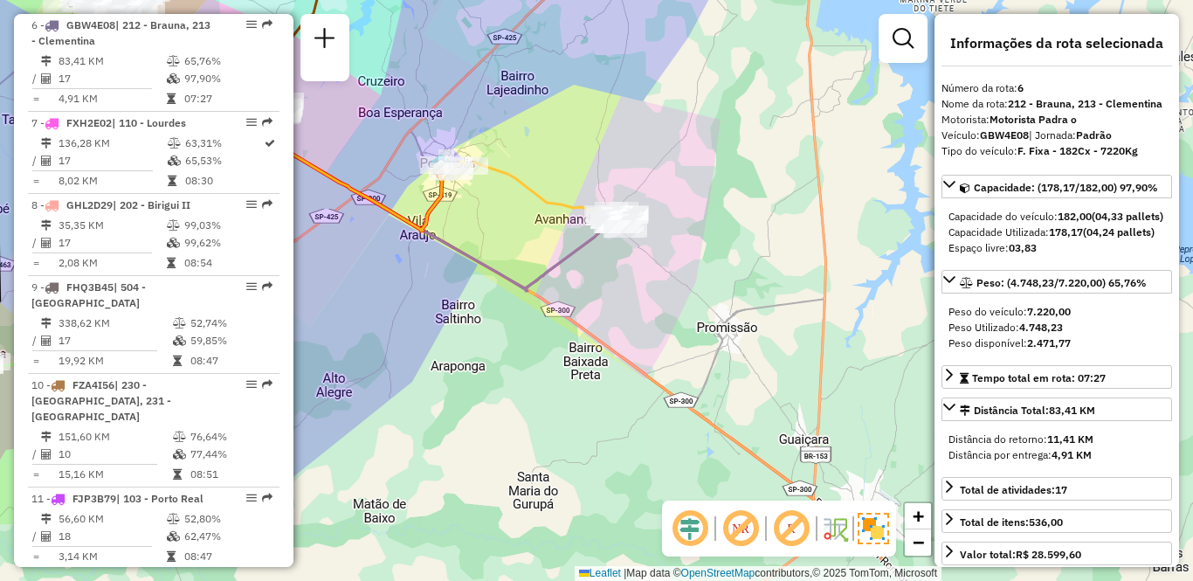
drag, startPoint x: 787, startPoint y: 436, endPoint x: 359, endPoint y: 326, distance: 441.7
click at [330, 329] on div "Janela de atendimento Grade de atendimento Capacidade Transportadoras Veículos …" at bounding box center [596, 290] width 1193 height 581
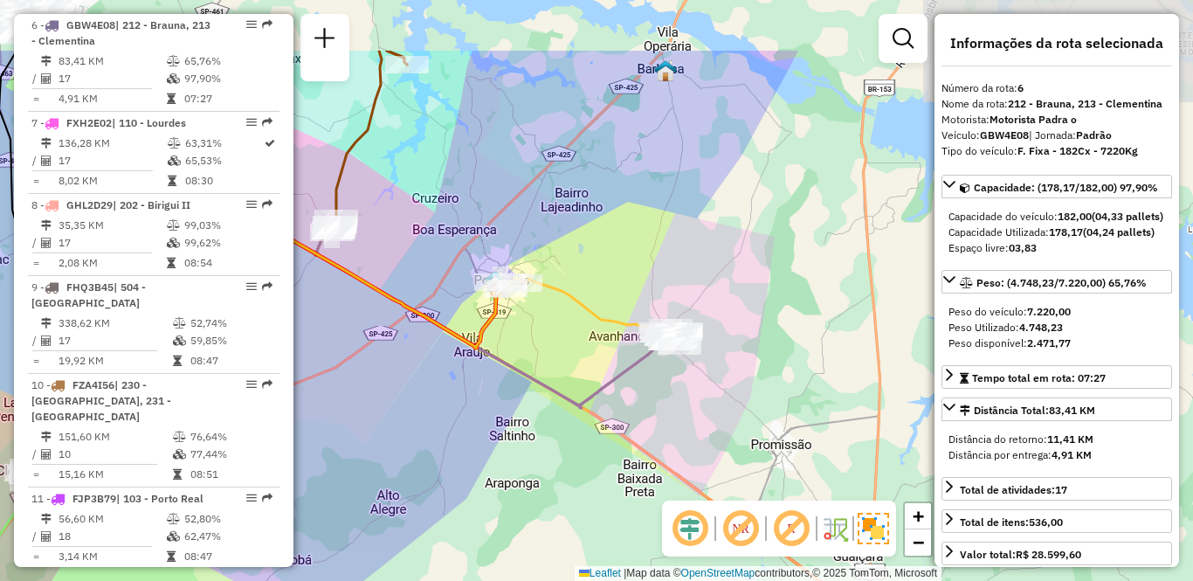
drag, startPoint x: 438, startPoint y: 252, endPoint x: 490, endPoint y: 361, distance: 119.9
click at [490, 361] on icon at bounding box center [454, 285] width 449 height 240
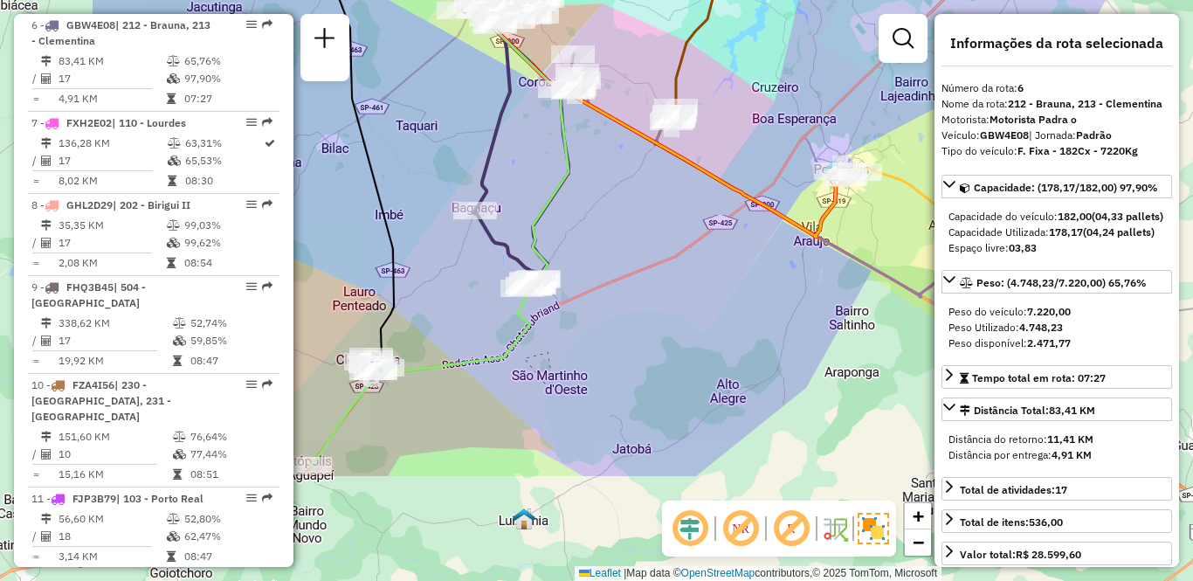
drag, startPoint x: 533, startPoint y: 461, endPoint x: 746, endPoint y: 298, distance: 267.7
click at [746, 298] on div "Janela de atendimento Grade de atendimento Capacidade Transportadoras Veículos …" at bounding box center [596, 290] width 1193 height 581
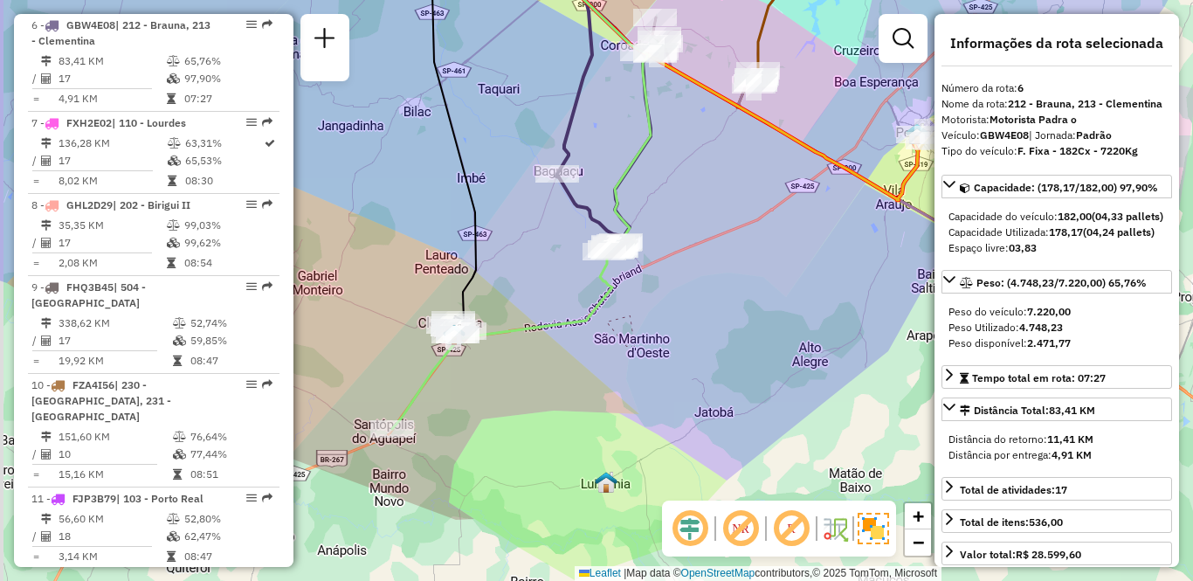
click at [712, 357] on div "Janela de atendimento Grade de atendimento Capacidade Transportadoras Veículos …" at bounding box center [596, 290] width 1193 height 581
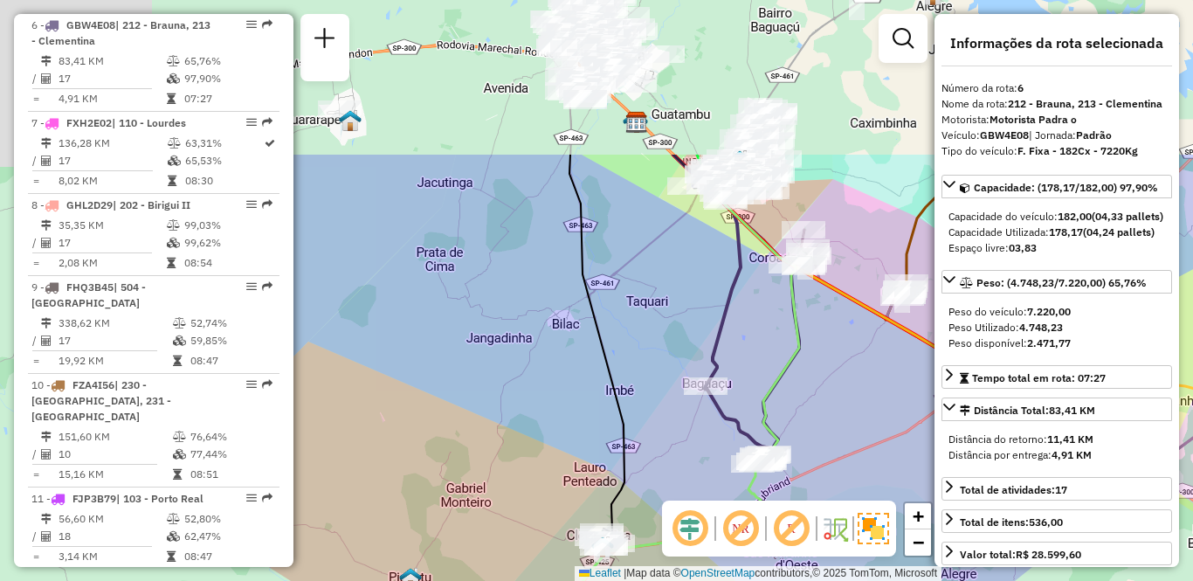
drag, startPoint x: 389, startPoint y: 241, endPoint x: 503, endPoint y: 423, distance: 215.3
click at [581, 484] on div "Janela de atendimento Grade de atendimento Capacidade Transportadoras Veículos …" at bounding box center [596, 290] width 1193 height 581
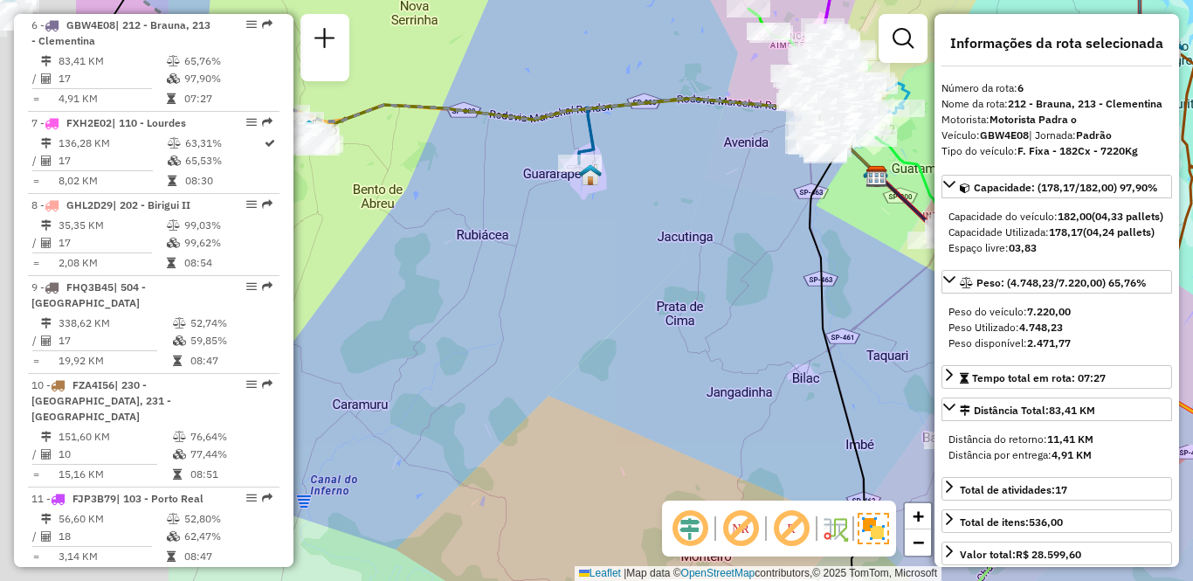
drag, startPoint x: 409, startPoint y: 326, endPoint x: 605, endPoint y: 349, distance: 197.0
click at [605, 349] on div "Rota 33 - Placa JBF7C17 81191169 - GLAUCIA RODRIGUES DA Janela de atendimento G…" at bounding box center [596, 290] width 1193 height 581
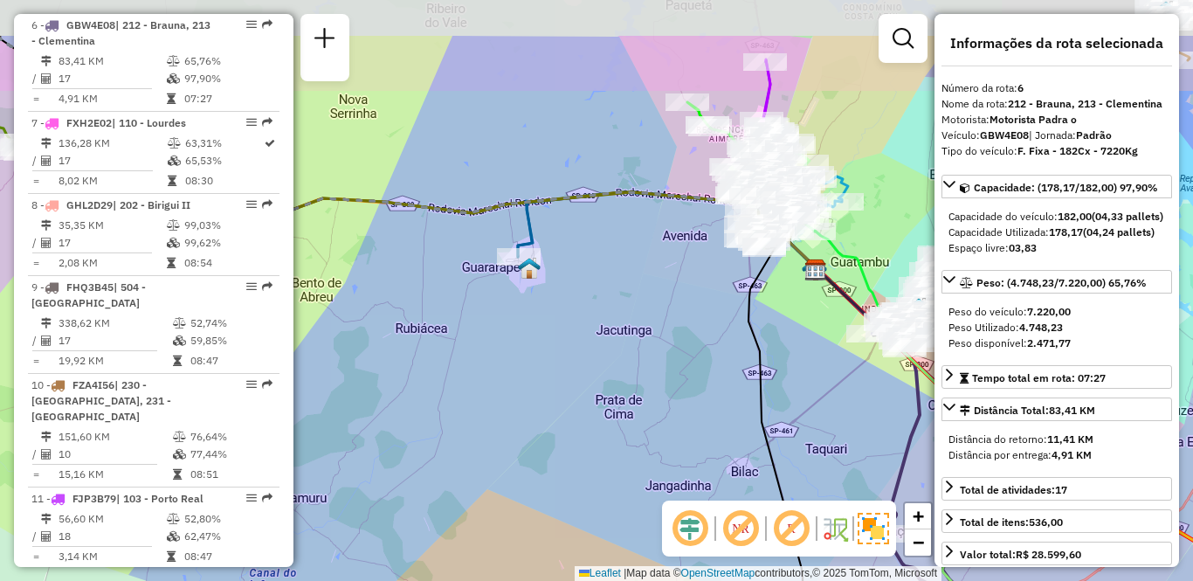
drag, startPoint x: 666, startPoint y: 314, endPoint x: 649, endPoint y: 363, distance: 51.9
click at [649, 363] on div "Rota 33 - Placa JBF7C17 81191169 - GLAUCIA RODRIGUES DA Janela de atendimento G…" at bounding box center [596, 290] width 1193 height 581
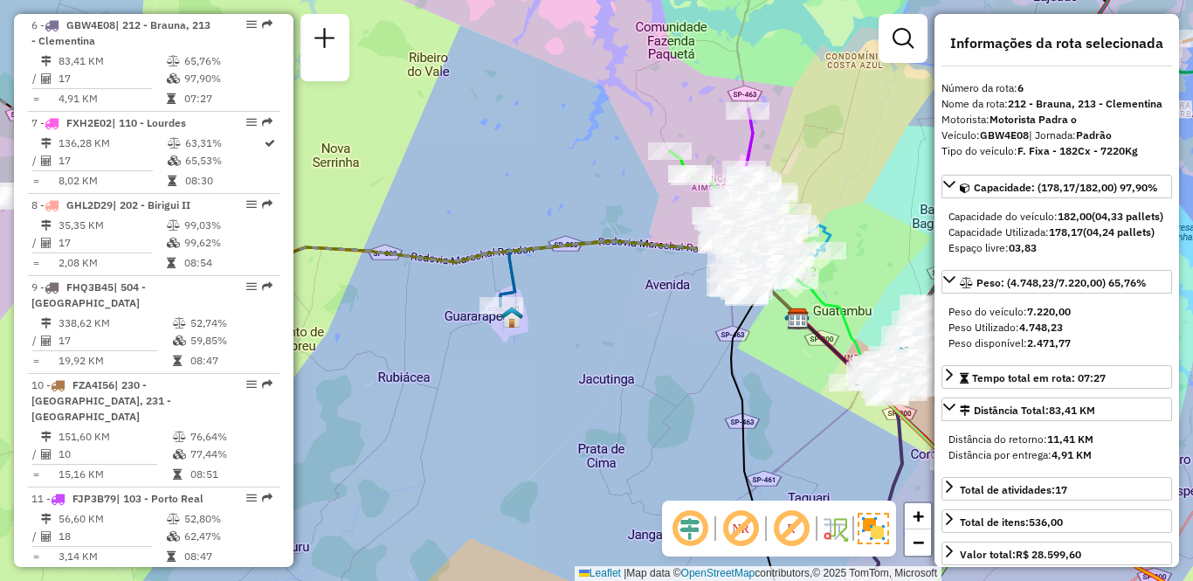
drag, startPoint x: 650, startPoint y: 322, endPoint x: 577, endPoint y: 335, distance: 73.6
click at [577, 335] on div "Rota 33 - Placa JBF7C17 81191169 - GLAUCIA RODRIGUES DA Janela de atendimento G…" at bounding box center [596, 290] width 1193 height 581
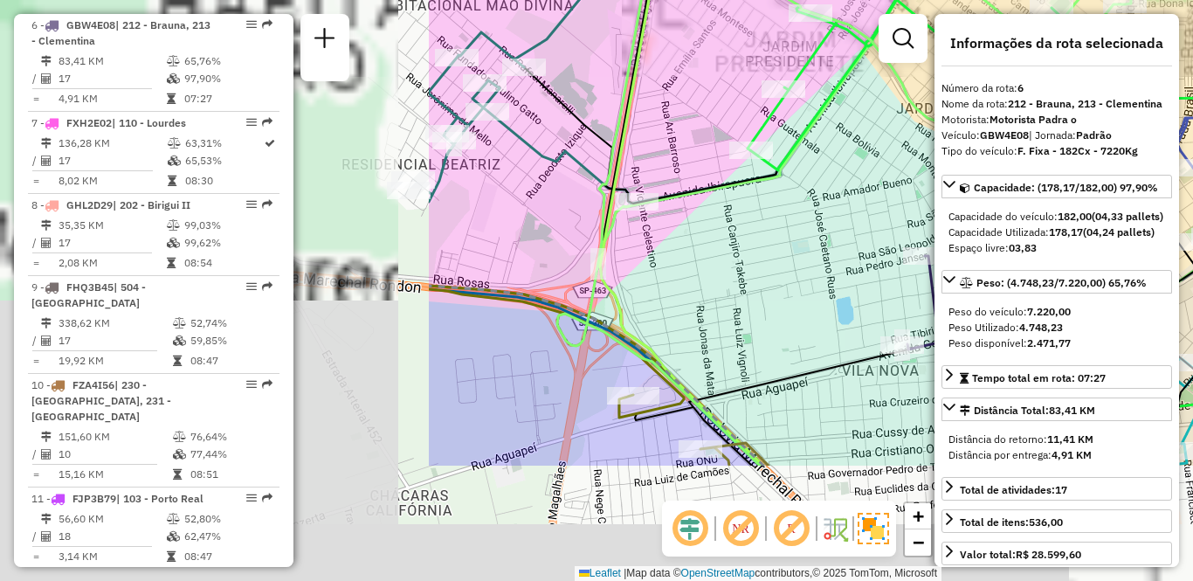
drag, startPoint x: 426, startPoint y: 343, endPoint x: 943, endPoint y: 174, distance: 543.9
click at [970, 168] on hb-router-mapa "Informações da Sessão 1277128 - 17/09/2025 Criação: 16/09/2025 18:20 Depósito: …" at bounding box center [596, 290] width 1193 height 581
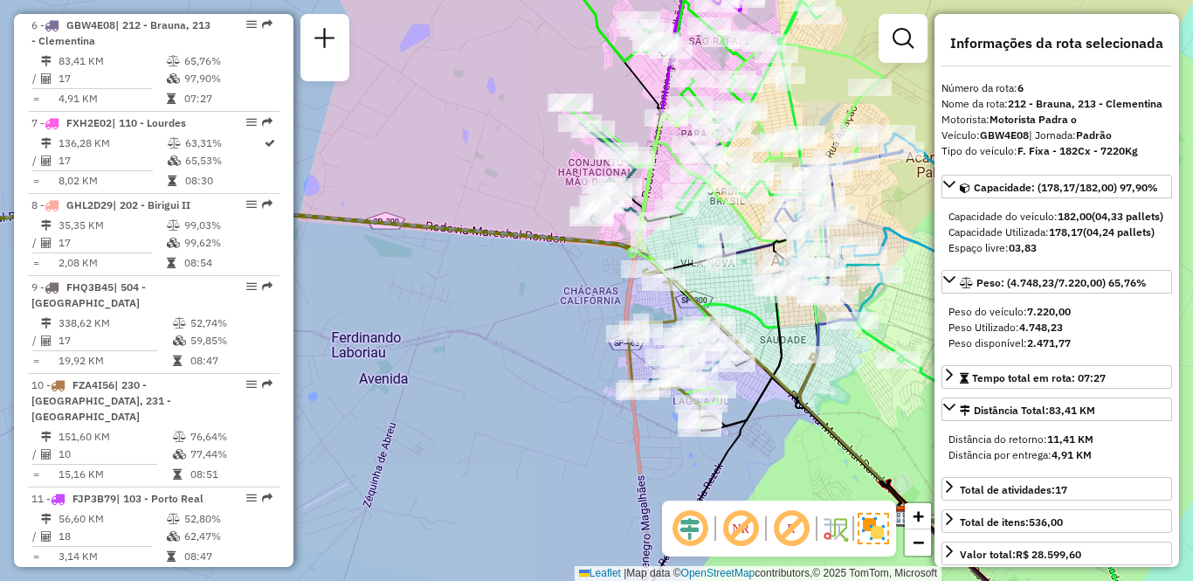
drag, startPoint x: 600, startPoint y: 366, endPoint x: 506, endPoint y: 351, distance: 94.6
click at [506, 351] on div "Rota 33 - Placa JBF7C17 81191169 - GLAUCIA RODRIGUES DA Janela de atendimento G…" at bounding box center [596, 290] width 1193 height 581
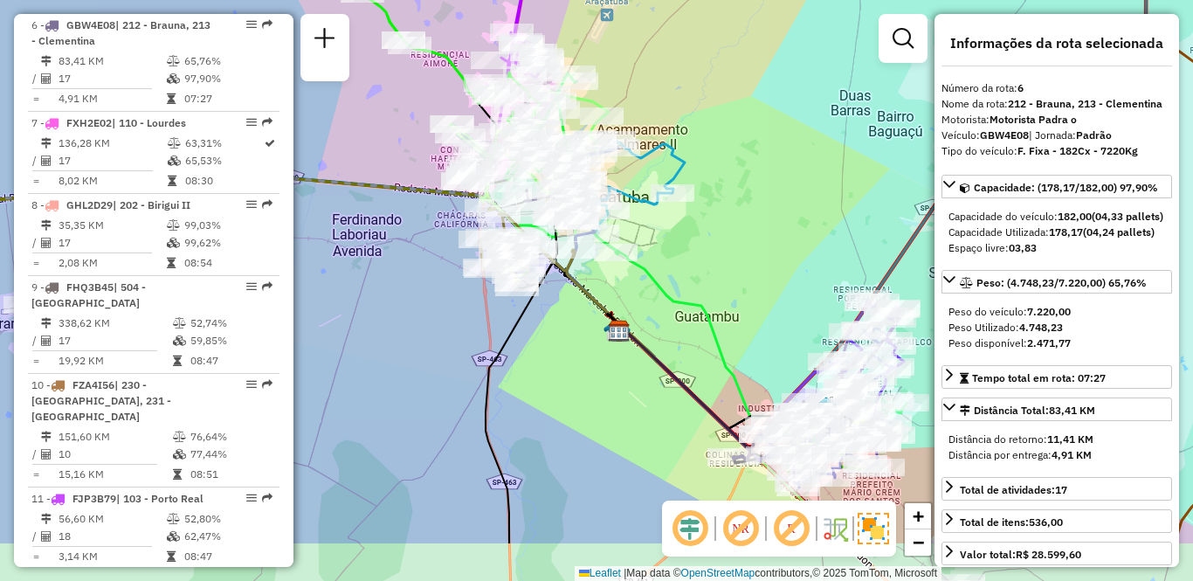
drag, startPoint x: 784, startPoint y: 395, endPoint x: 678, endPoint y: 299, distance: 142.8
click at [678, 299] on icon at bounding box center [688, 264] width 368 height 382
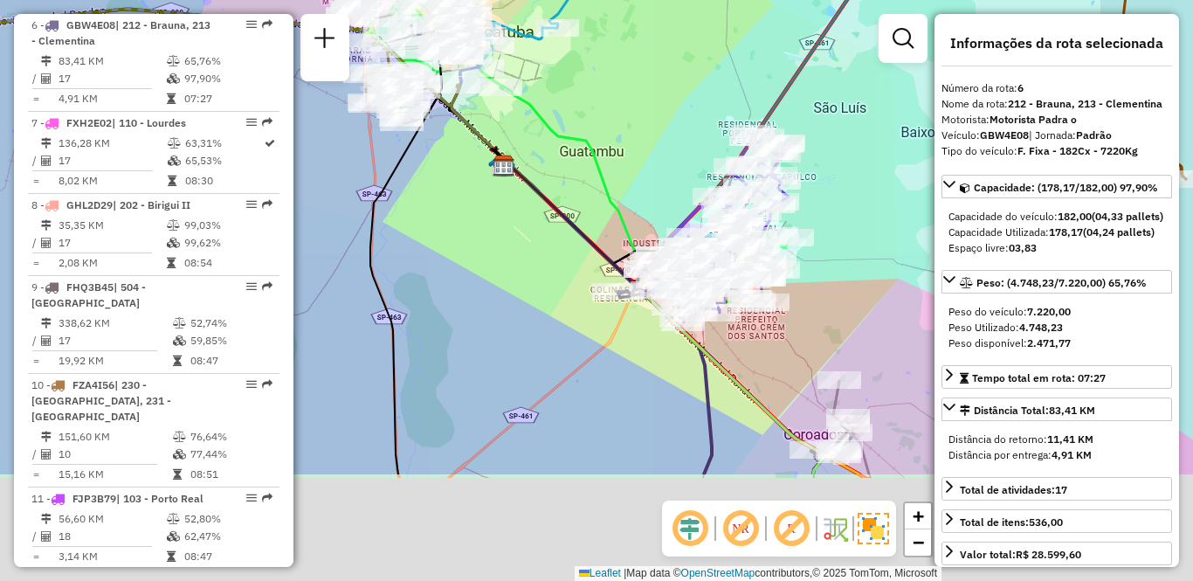
drag, startPoint x: 731, startPoint y: 304, endPoint x: 634, endPoint y: 168, distance: 167.2
click at [634, 168] on div "Rota 33 - Placa JBF7C17 81191169 - GLAUCIA RODRIGUES DA Janela de atendimento G…" at bounding box center [596, 290] width 1193 height 581
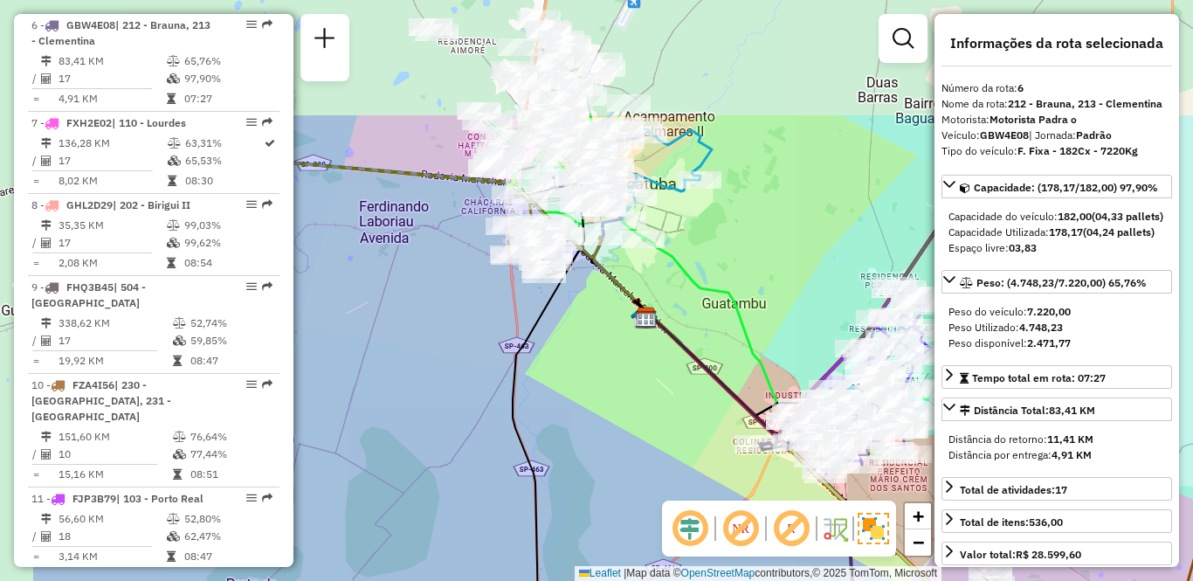
drag, startPoint x: 450, startPoint y: 200, endPoint x: 601, endPoint y: 369, distance: 226.9
click at [601, 369] on div "Rota 33 - Placa JBF7C17 81191169 - GLAUCIA RODRIGUES DA Janela de atendimento G…" at bounding box center [596, 290] width 1193 height 581
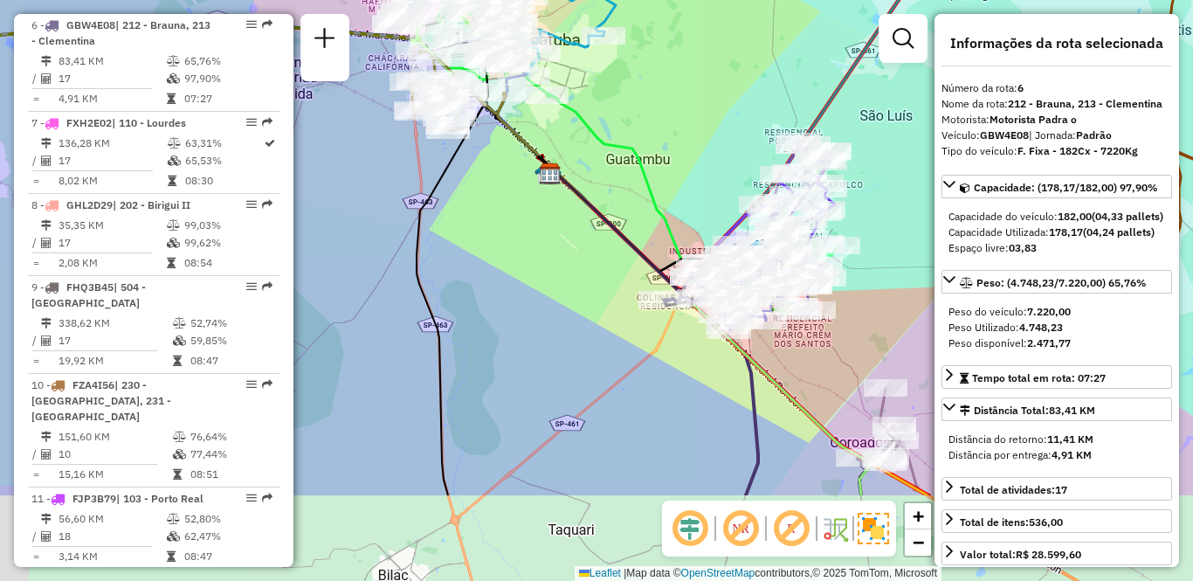
drag, startPoint x: 633, startPoint y: 377, endPoint x: 531, endPoint y: 221, distance: 186.7
click at [531, 221] on div "Rota 33 - Placa JBF7C17 81191169 - GLAUCIA RODRIGUES DA Janela de atendimento G…" at bounding box center [596, 290] width 1193 height 581
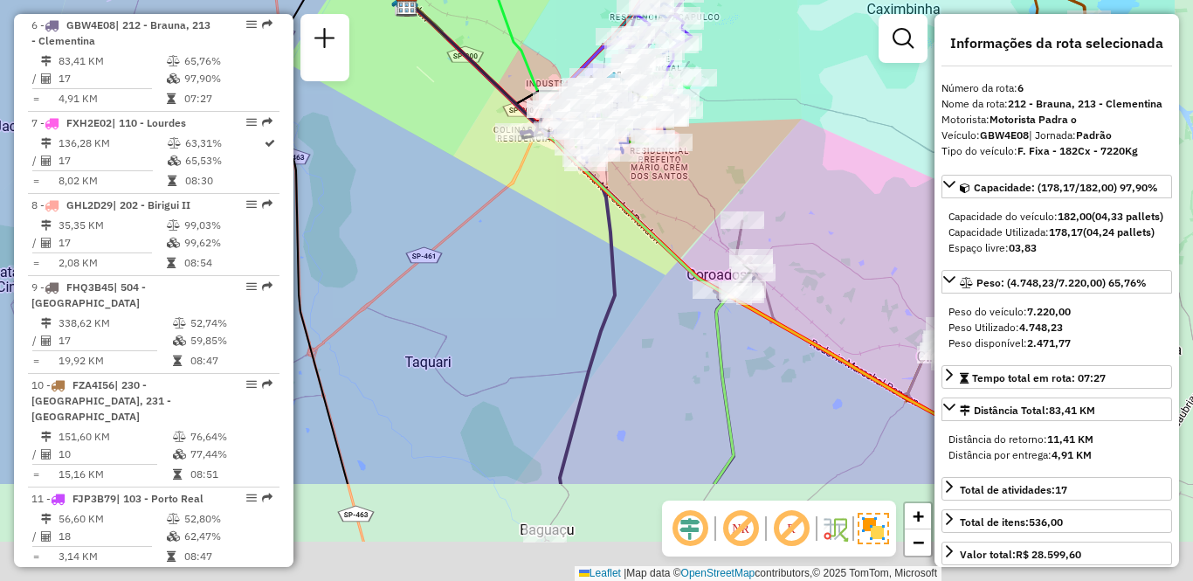
drag, startPoint x: 570, startPoint y: 388, endPoint x: 347, endPoint y: 146, distance: 328.7
click at [347, 146] on div "Rota 33 - Placa JBF7C17 81191169 - GLAUCIA RODRIGUES DA Janela de atendimento G…" at bounding box center [596, 290] width 1193 height 581
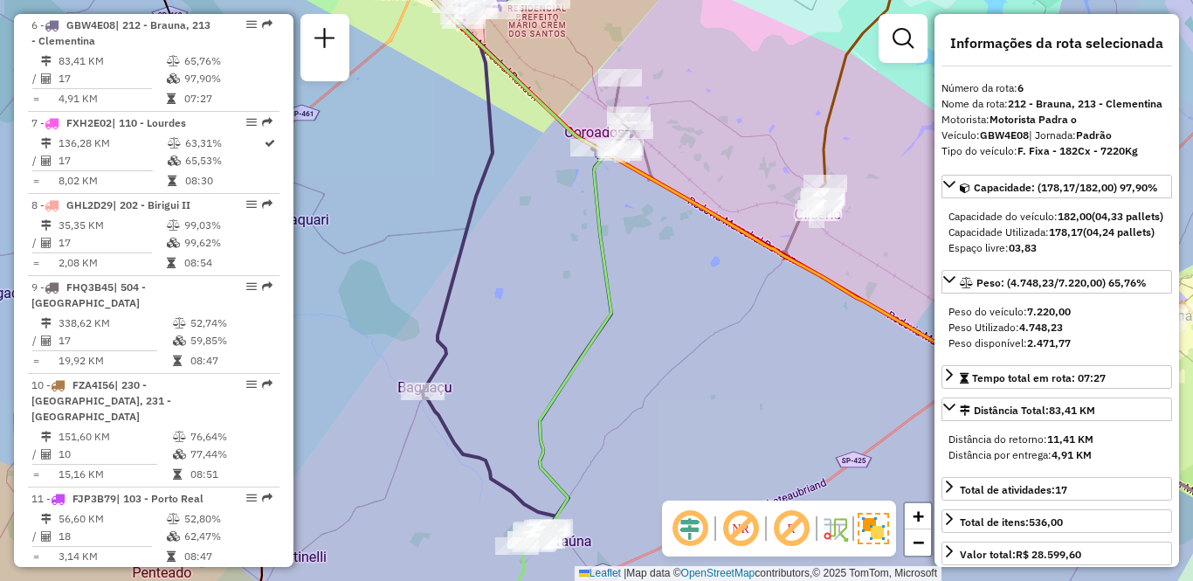
drag, startPoint x: 444, startPoint y: 254, endPoint x: 439, endPoint y: 156, distance: 97.9
click at [439, 155] on icon at bounding box center [433, 166] width 119 height 449
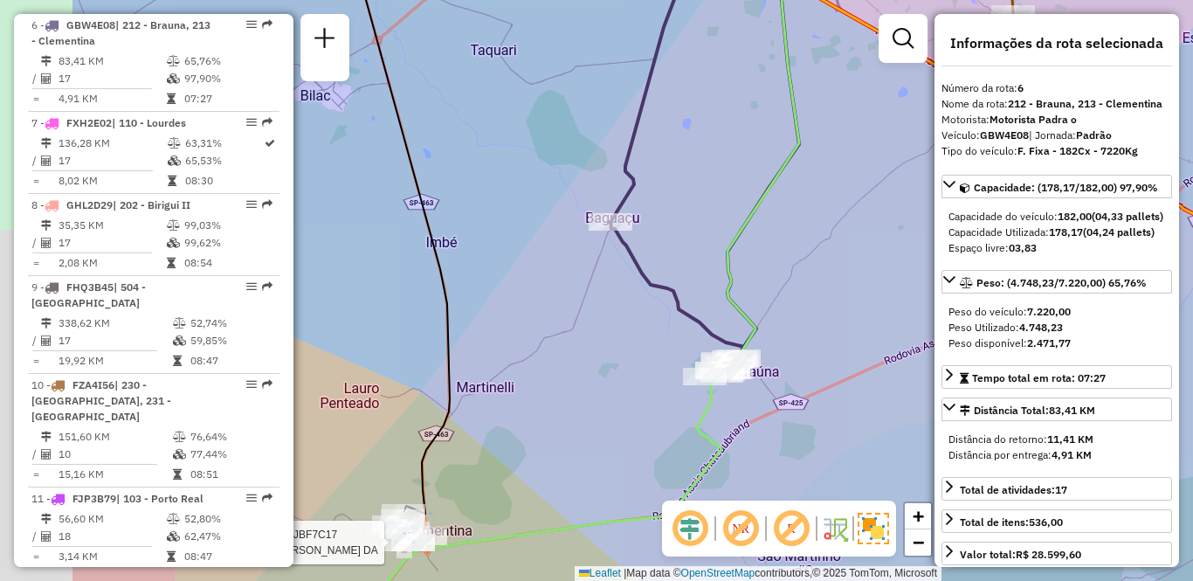
drag, startPoint x: 564, startPoint y: 271, endPoint x: 739, endPoint y: 270, distance: 175.5
click at [739, 270] on div "Rota 33 - Placa JBF7C17 81191169 - GLAUCIA RODRIGUES DA Janela de atendimento G…" at bounding box center [596, 290] width 1193 height 581
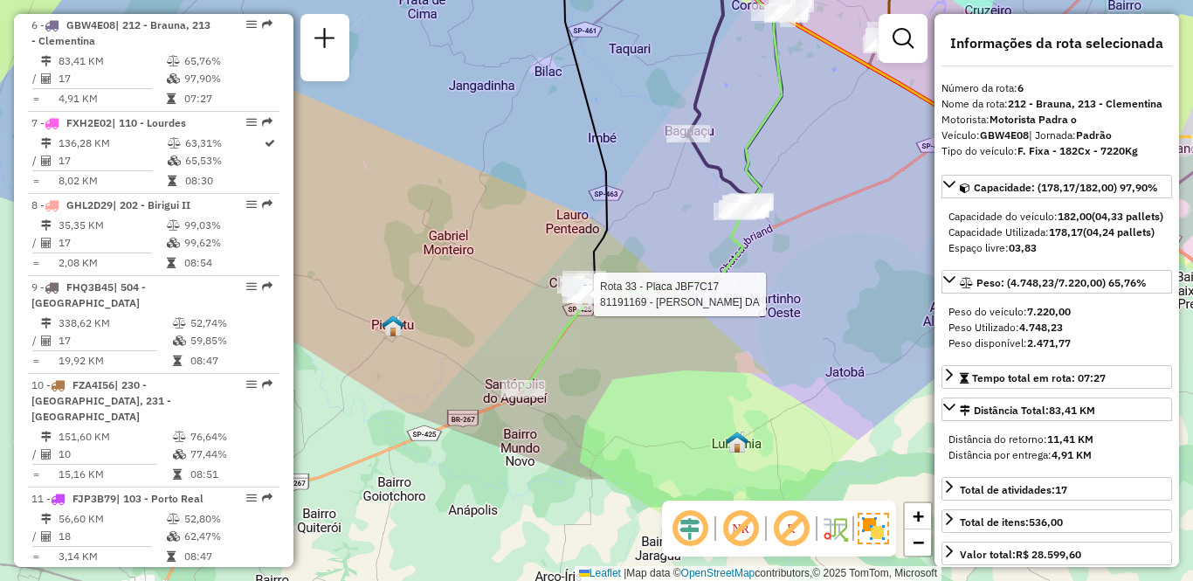
drag, startPoint x: 645, startPoint y: 348, endPoint x: 648, endPoint y: 239, distance: 109.2
click at [648, 239] on div "Rota 33 - Placa JBF7C17 81191169 - GLAUCIA RODRIGUES DA Janela de atendimento G…" at bounding box center [596, 290] width 1193 height 581
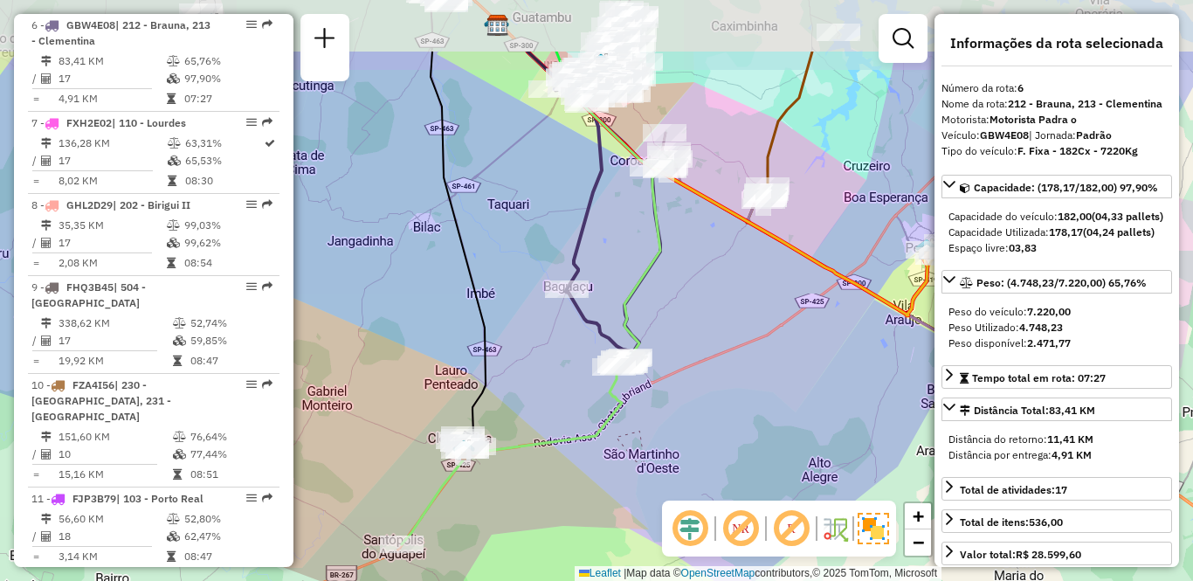
drag, startPoint x: 660, startPoint y: 150, endPoint x: 670, endPoint y: 260, distance: 110.5
click at [670, 260] on div "Janela de atendimento Grade de atendimento Capacidade Transportadoras Veículos …" at bounding box center [596, 290] width 1193 height 581
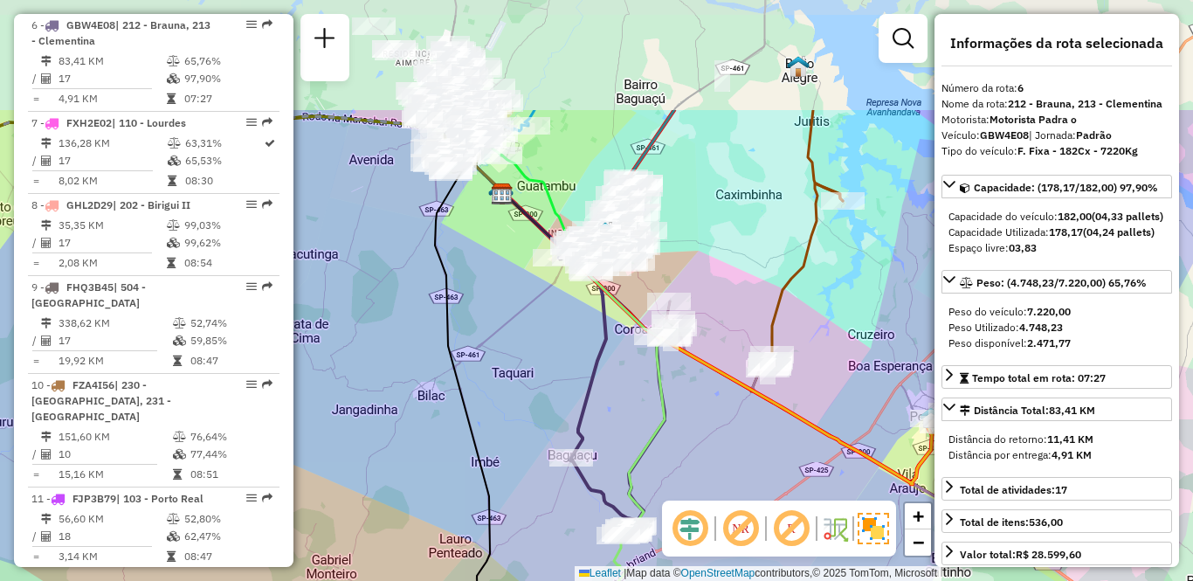
drag, startPoint x: 512, startPoint y: 186, endPoint x: 516, endPoint y: 354, distance: 167.7
click at [516, 354] on div "Janela de atendimento Grade de atendimento Capacidade Transportadoras Veículos …" at bounding box center [596, 290] width 1193 height 581
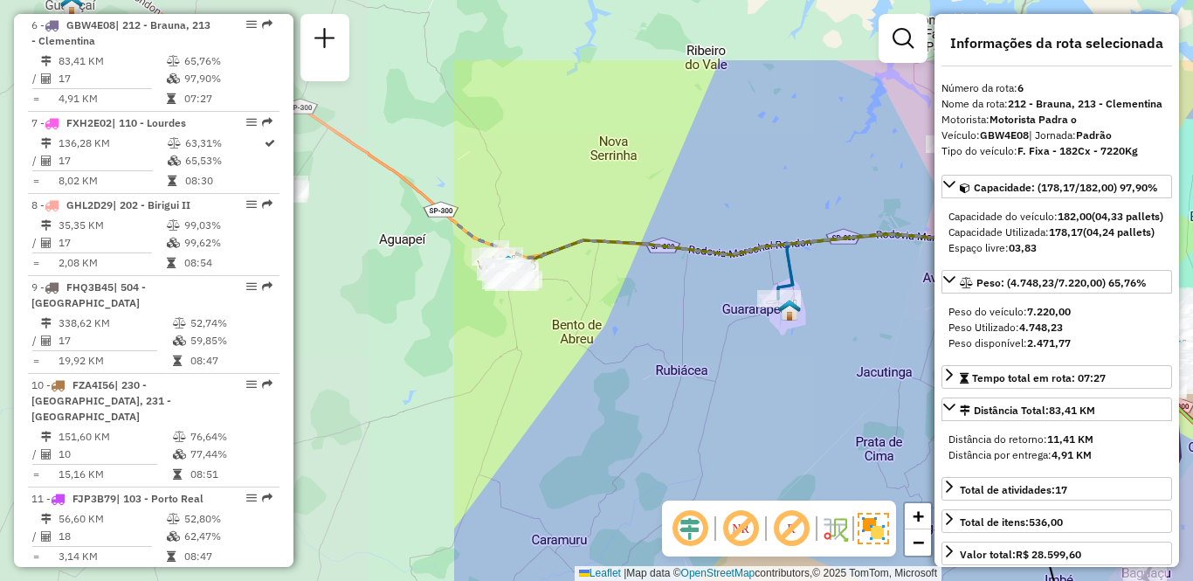
drag, startPoint x: 375, startPoint y: 235, endPoint x: 948, endPoint y: 353, distance: 585.6
click at [948, 353] on hb-router-mapa "Informações da Sessão 1277128 - 17/09/2025 Criação: 16/09/2025 18:20 Depósito: …" at bounding box center [596, 290] width 1193 height 581
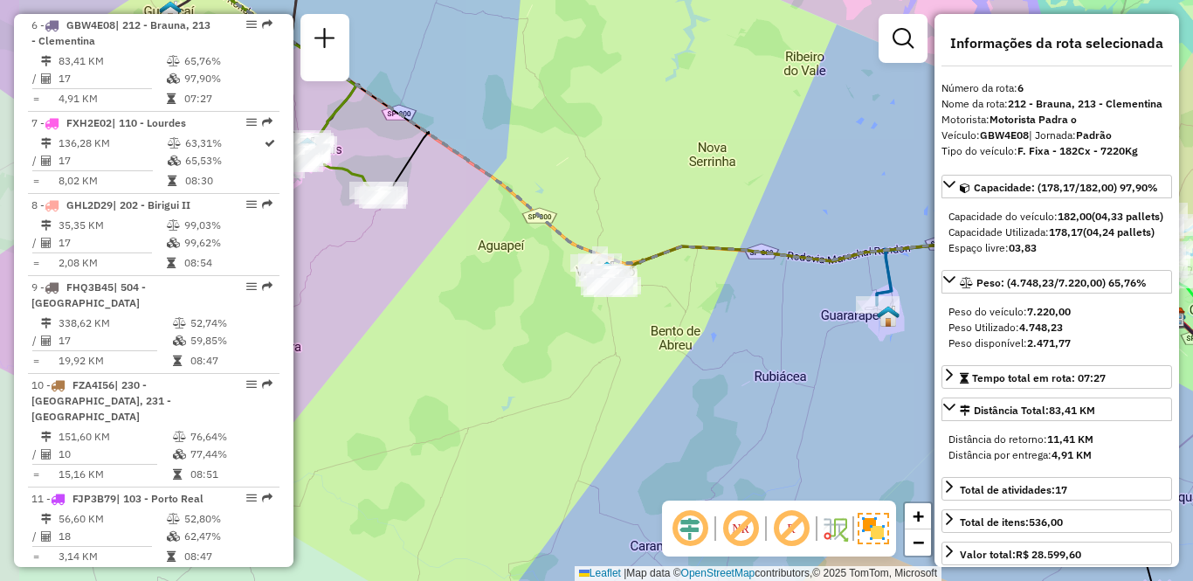
drag, startPoint x: 485, startPoint y: 374, endPoint x: 583, endPoint y: 380, distance: 98.8
click at [583, 380] on div "Janela de atendimento Grade de atendimento Capacidade Transportadoras Veículos …" at bounding box center [596, 290] width 1193 height 581
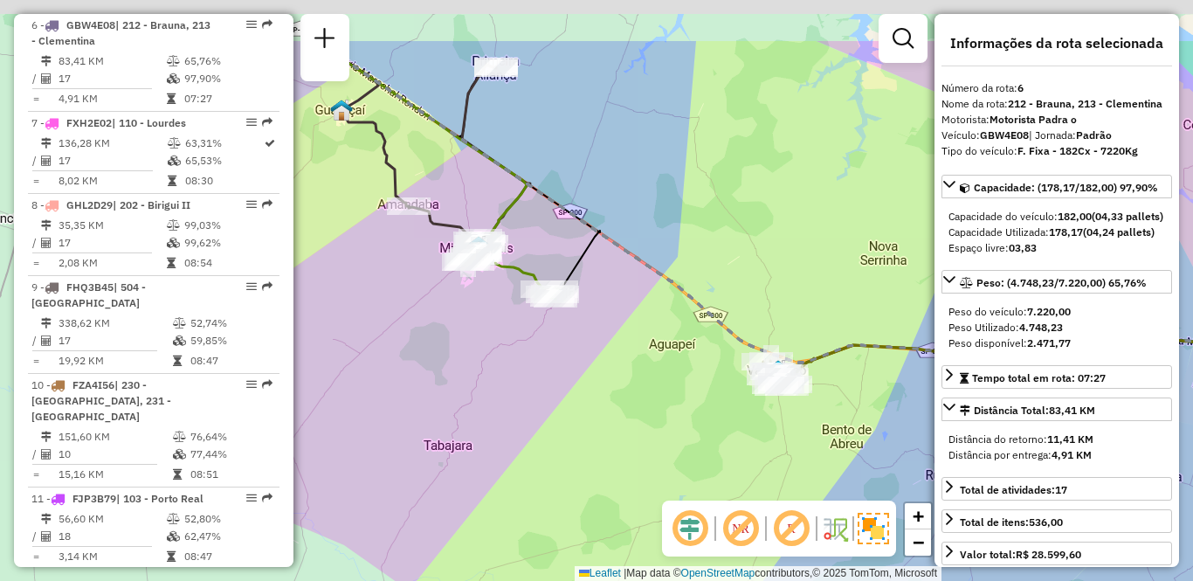
drag, startPoint x: 442, startPoint y: 315, endPoint x: 624, endPoint y: 417, distance: 209.1
click at [624, 417] on div "Janela de atendimento Grade de atendimento Capacidade Transportadoras Veículos …" at bounding box center [596, 290] width 1193 height 581
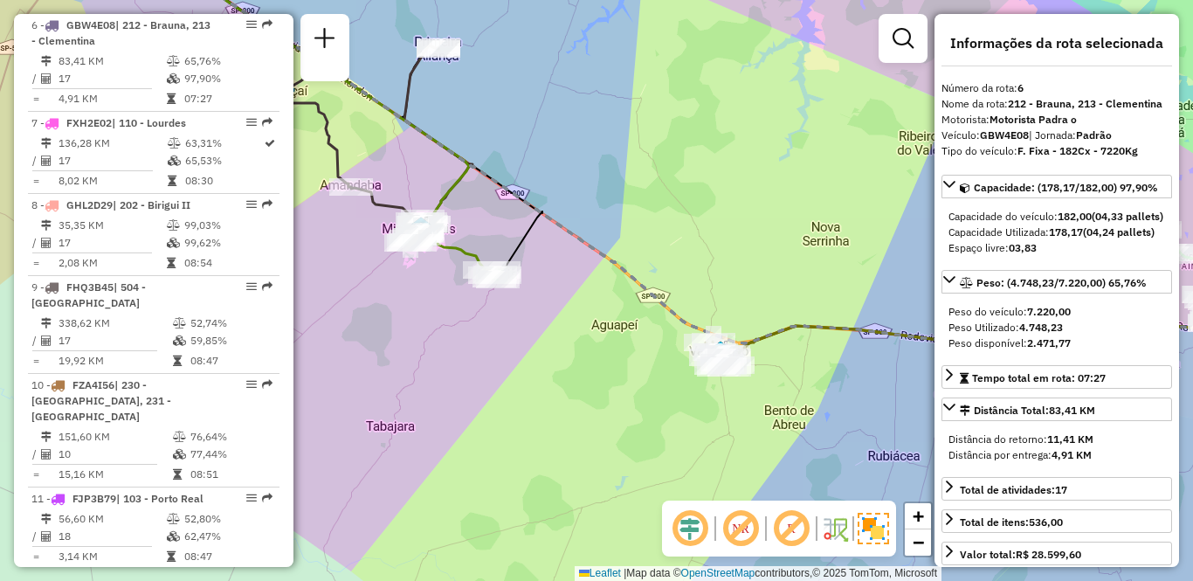
drag, startPoint x: 640, startPoint y: 416, endPoint x: 499, endPoint y: 359, distance: 151.6
click at [505, 362] on div "Janela de atendimento Grade de atendimento Capacidade Transportadoras Veículos …" at bounding box center [596, 290] width 1193 height 581
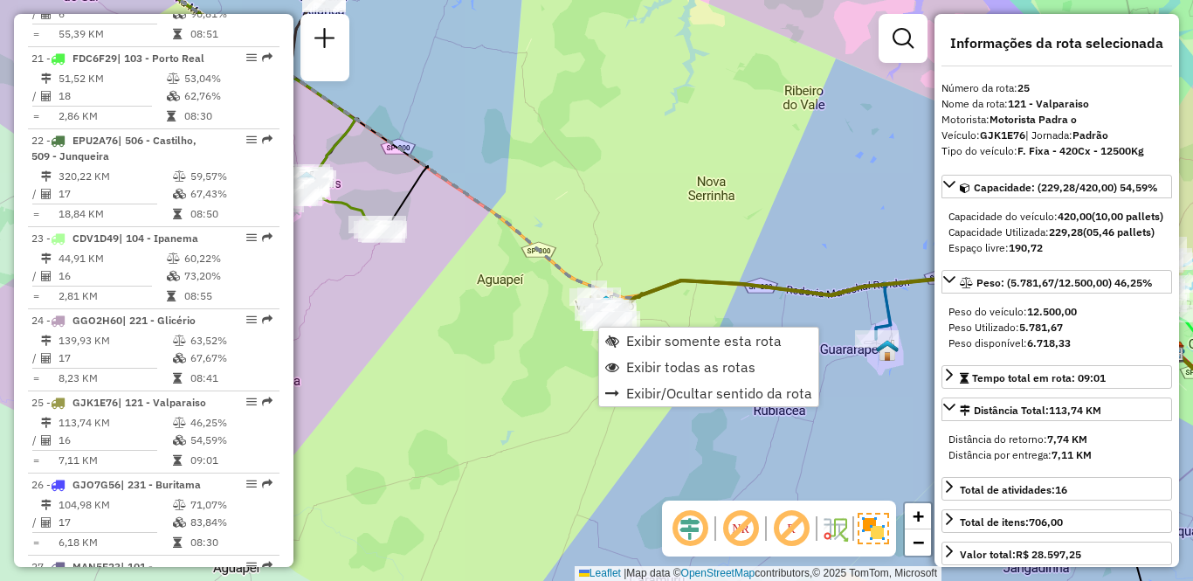
scroll to position [2874, 0]
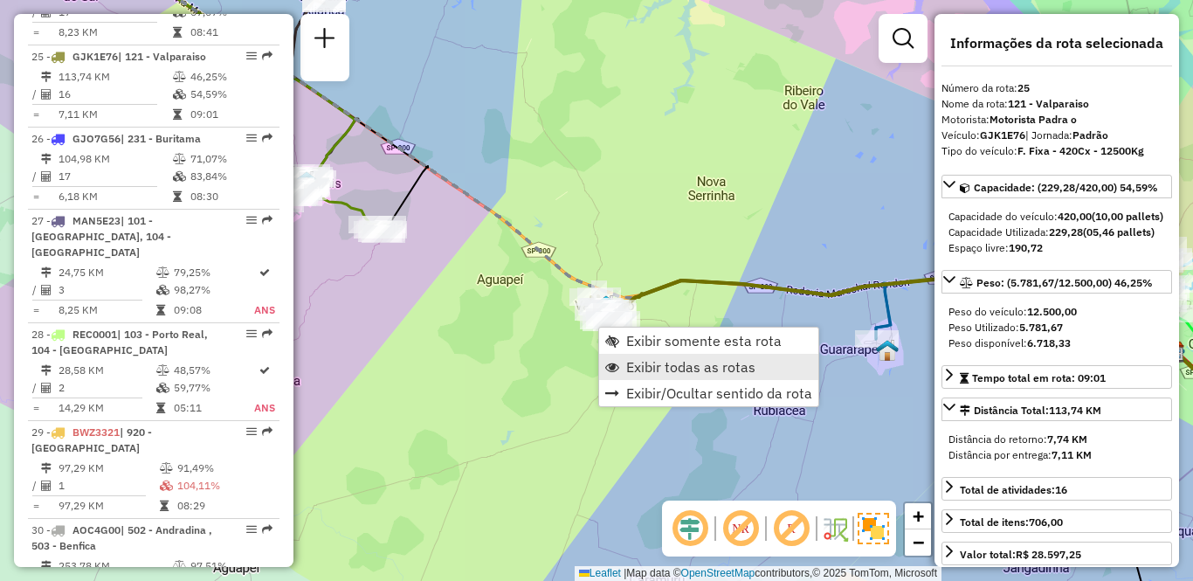
click at [653, 364] on span "Exibir todas as rotas" at bounding box center [690, 367] width 129 height 14
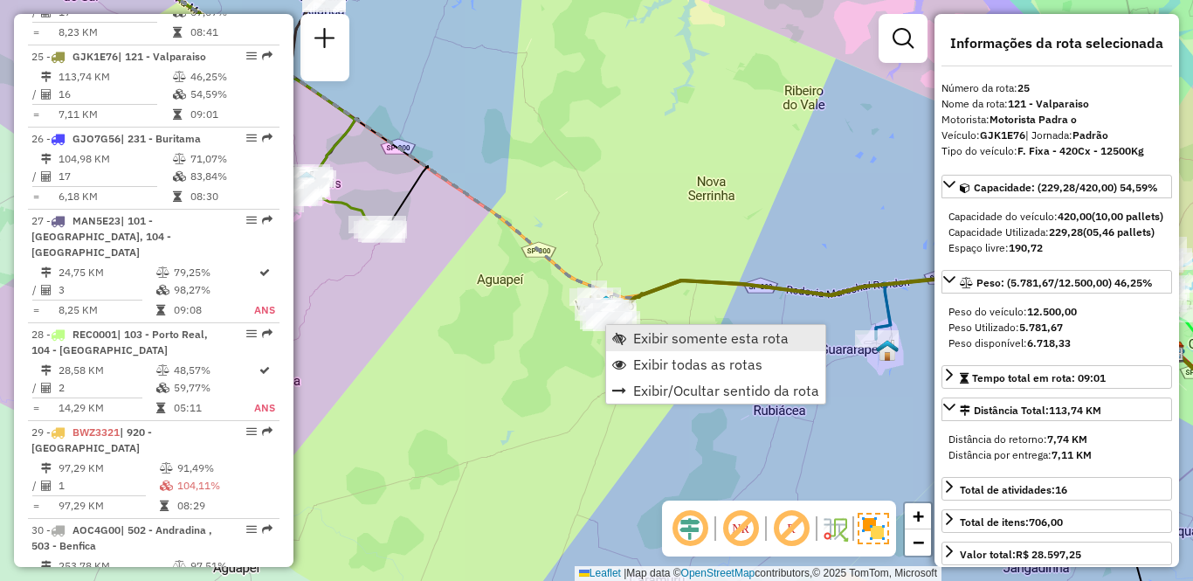
click at [637, 335] on span "Exibir somente esta rota" at bounding box center [710, 338] width 155 height 14
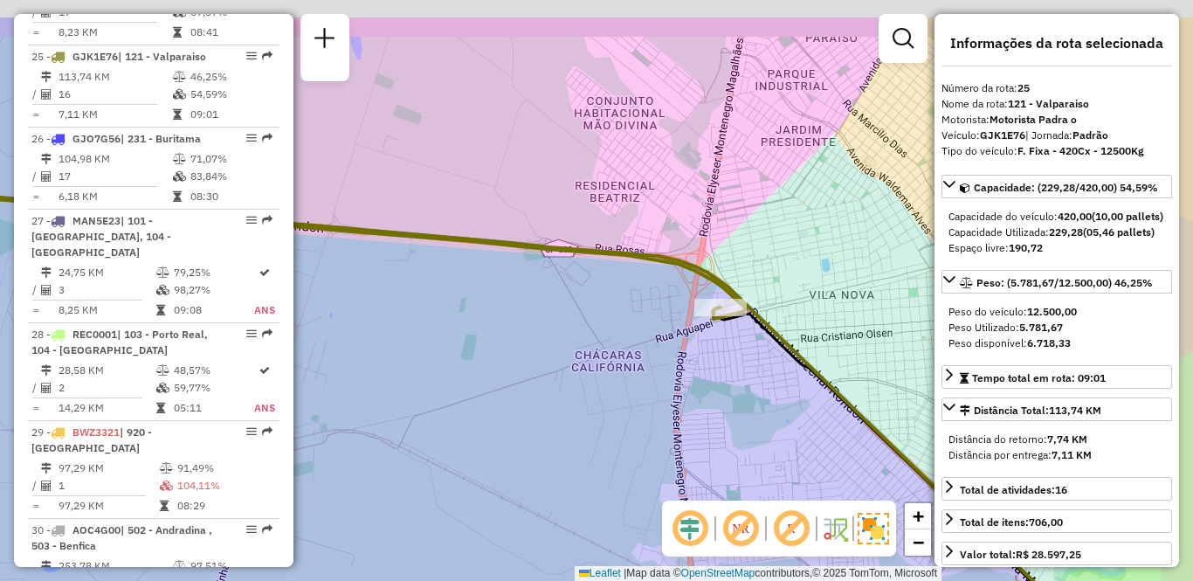
drag, startPoint x: 804, startPoint y: 293, endPoint x: 696, endPoint y: 373, distance: 134.3
click at [694, 380] on div "Janela de atendimento Grade de atendimento Capacidade Transportadoras Veículos …" at bounding box center [596, 290] width 1193 height 581
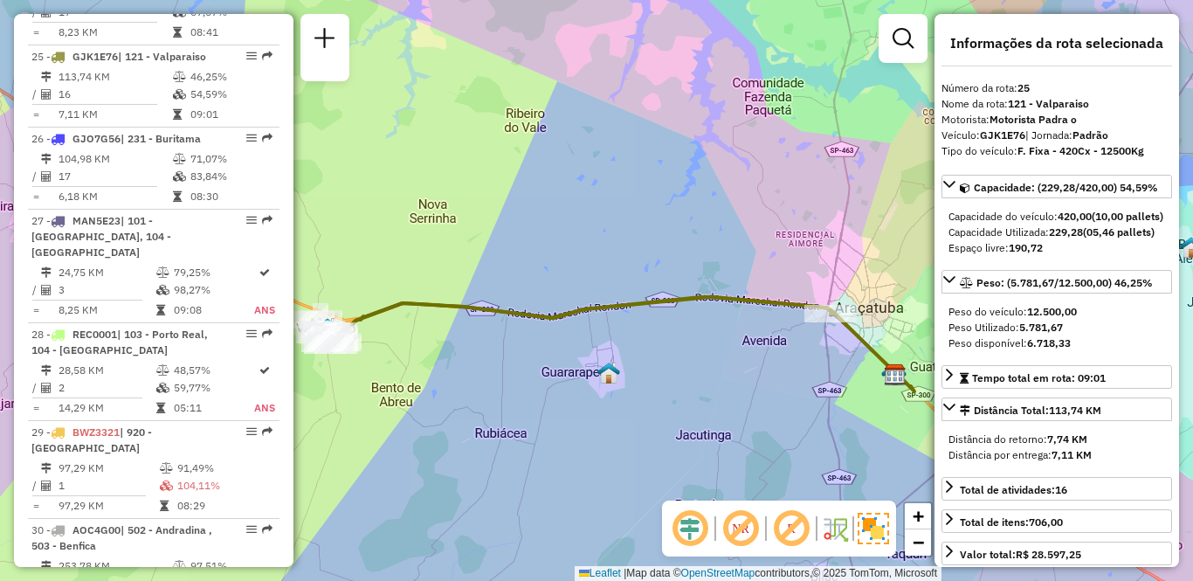
drag, startPoint x: 548, startPoint y: 381, endPoint x: 661, endPoint y: 377, distance: 112.7
click at [661, 377] on div "Janela de atendimento Grade de atendimento Capacidade Transportadoras Veículos …" at bounding box center [596, 290] width 1193 height 581
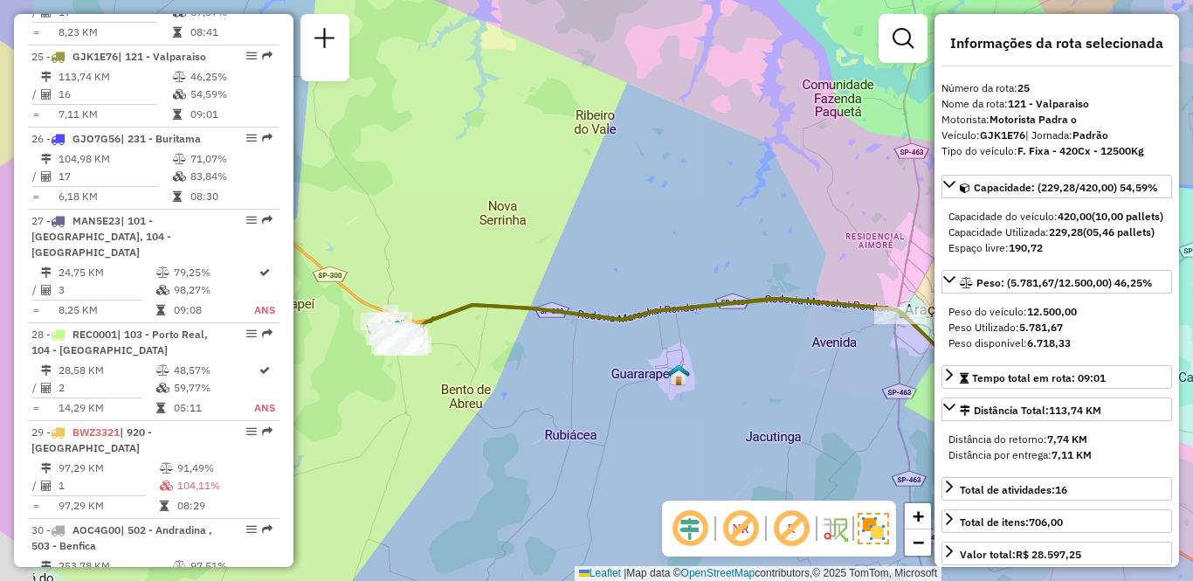
drag, startPoint x: 463, startPoint y: 399, endPoint x: 533, endPoint y: 401, distance: 69.9
click at [533, 401] on div "Janela de atendimento Grade de atendimento Capacidade Transportadoras Veículos …" at bounding box center [596, 290] width 1193 height 581
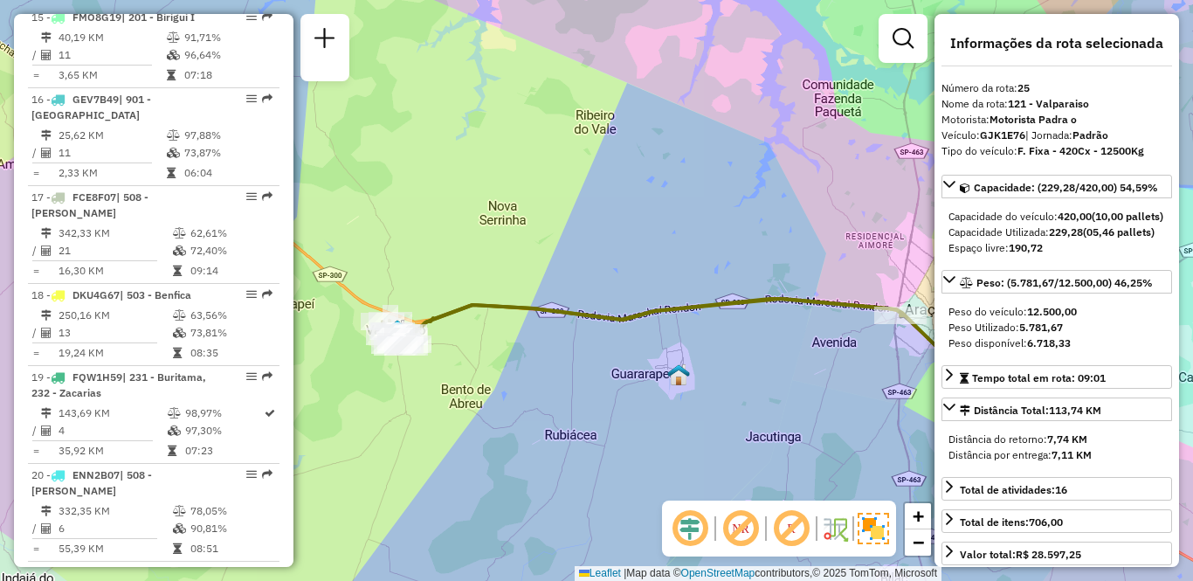
scroll to position [2001, 0]
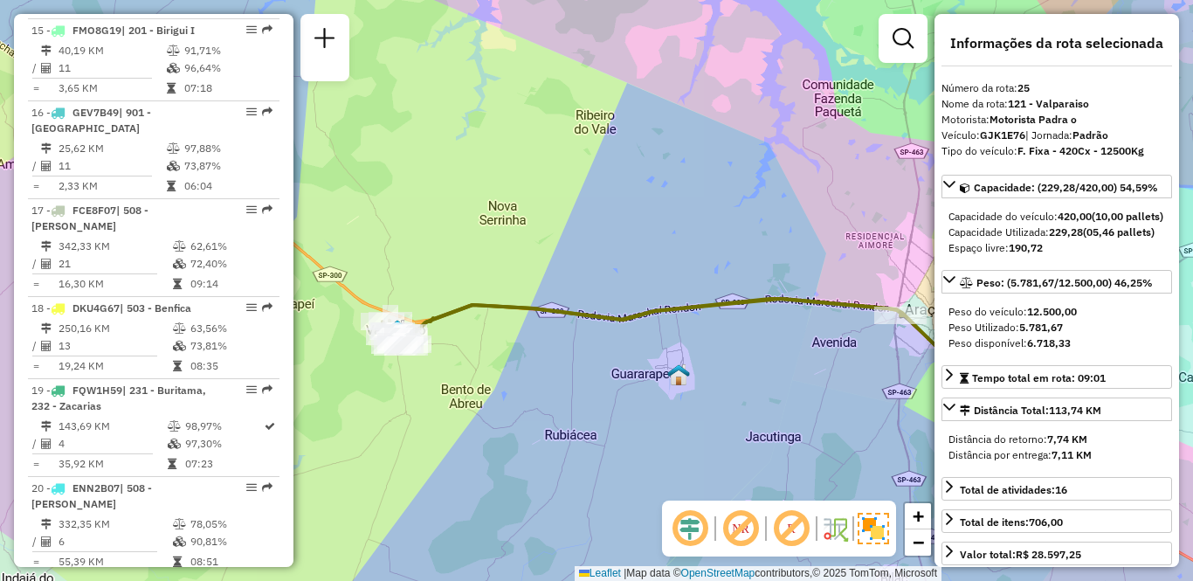
click at [492, 396] on div "Janela de atendimento Grade de atendimento Capacidade Transportadoras Veículos …" at bounding box center [596, 290] width 1193 height 581
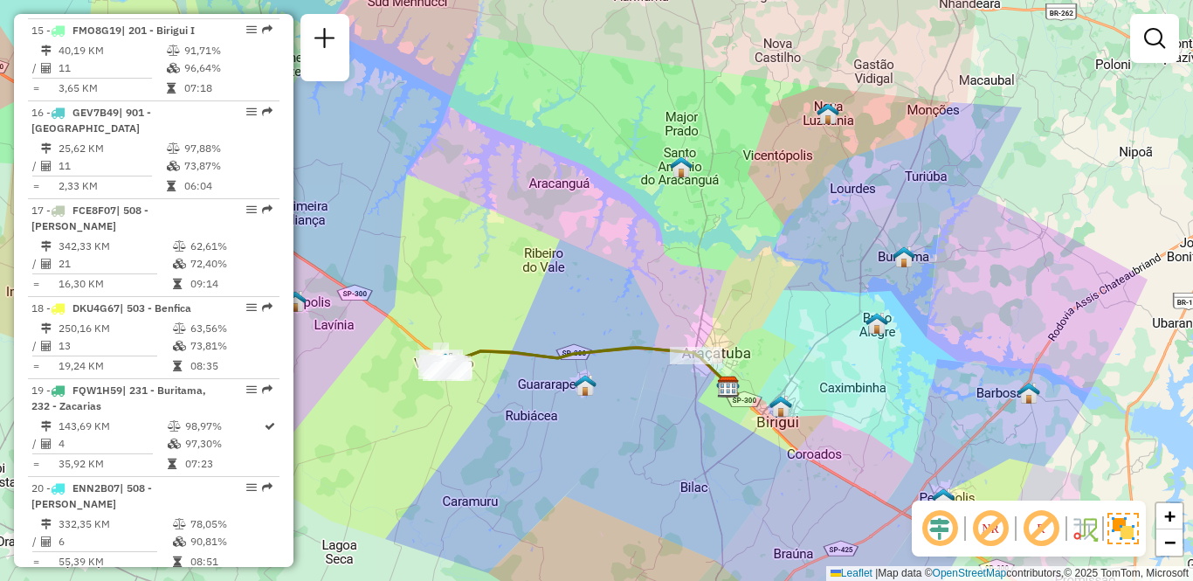
scroll to position [533, 0]
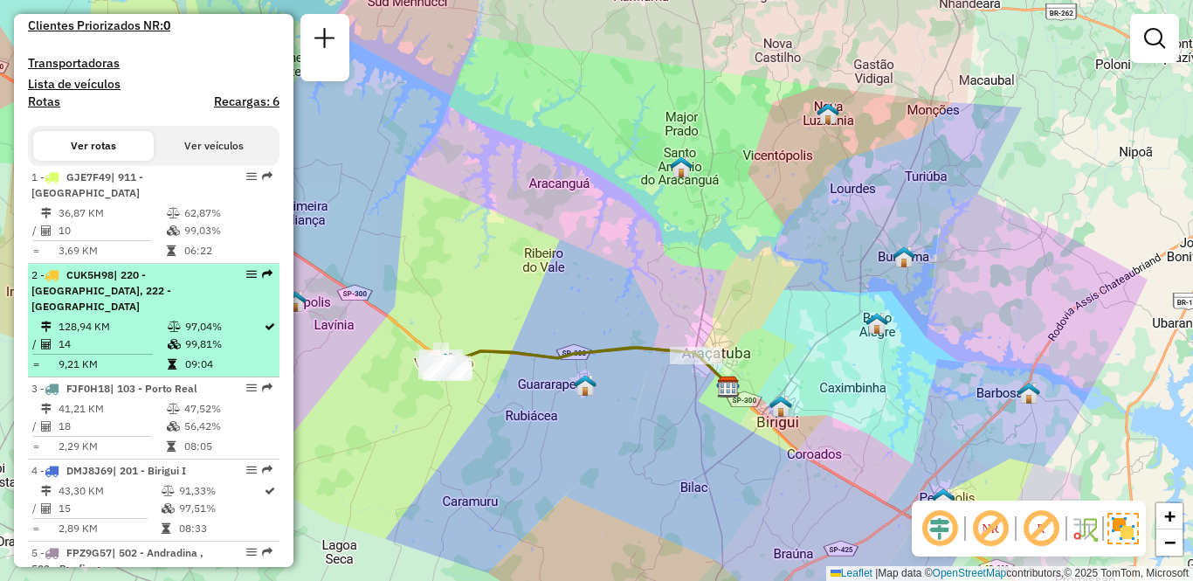
click at [123, 306] on span "| 220 - [GEOGRAPHIC_DATA], 222 - [GEOGRAPHIC_DATA]" at bounding box center [101, 290] width 140 height 45
select select "**********"
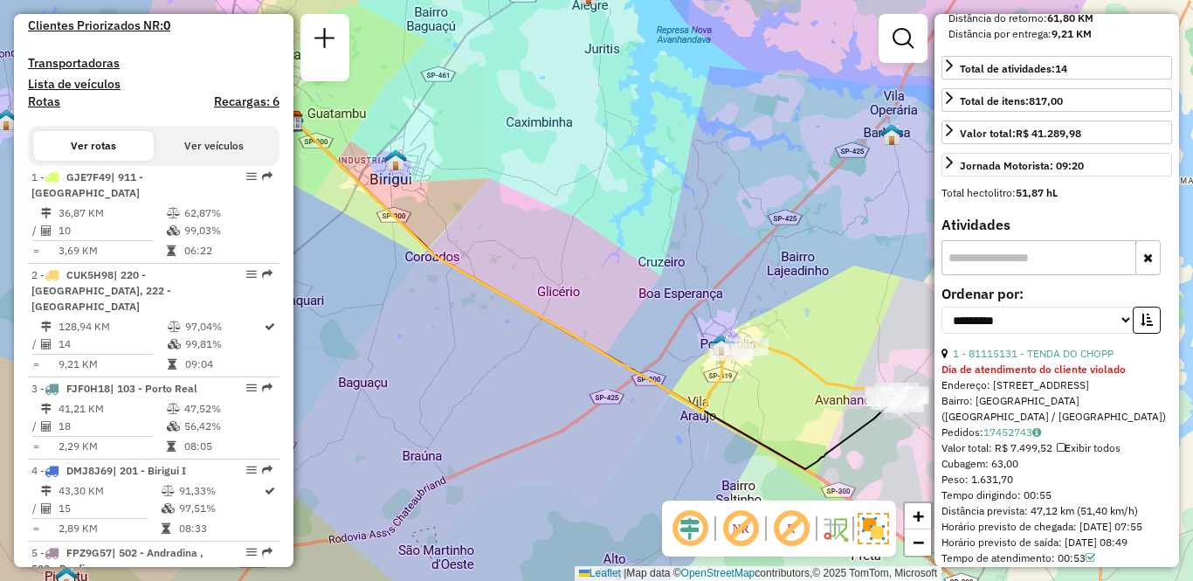
scroll to position [524, 0]
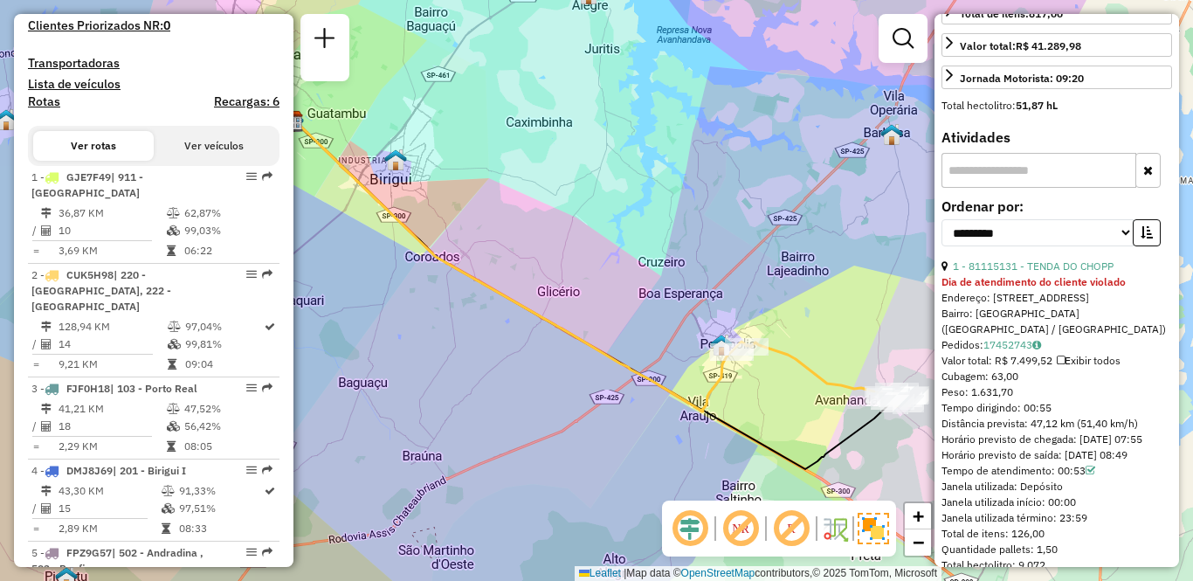
drag, startPoint x: 941, startPoint y: 424, endPoint x: 1146, endPoint y: 423, distance: 205.2
click at [1146, 423] on div "Distância prevista: 47,12 km (51,40 km/h)" at bounding box center [1056, 424] width 230 height 16
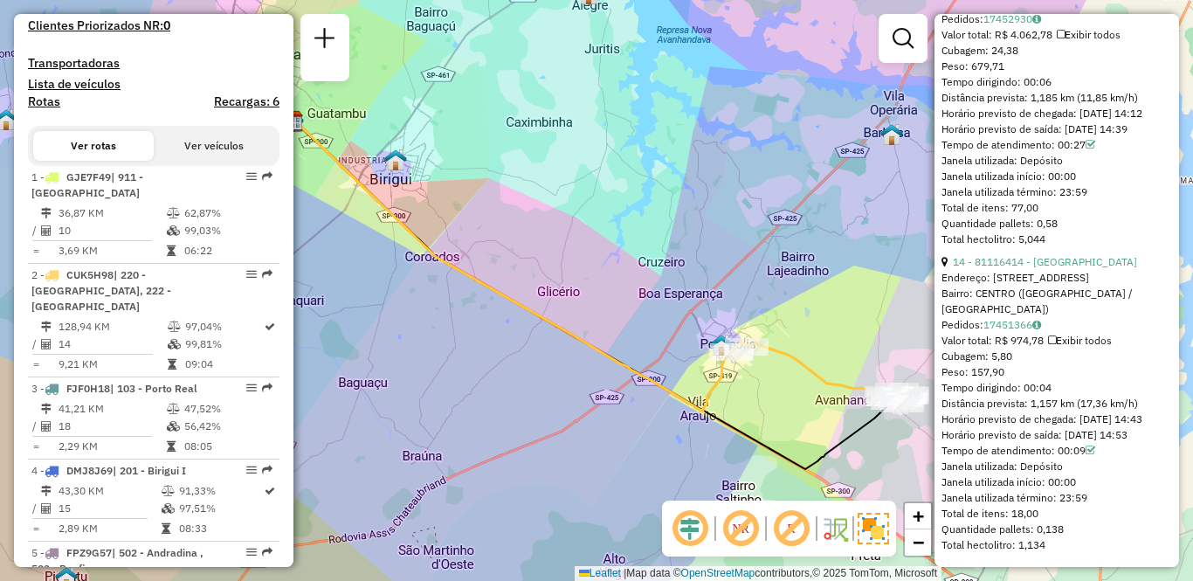
scroll to position [4633, 0]
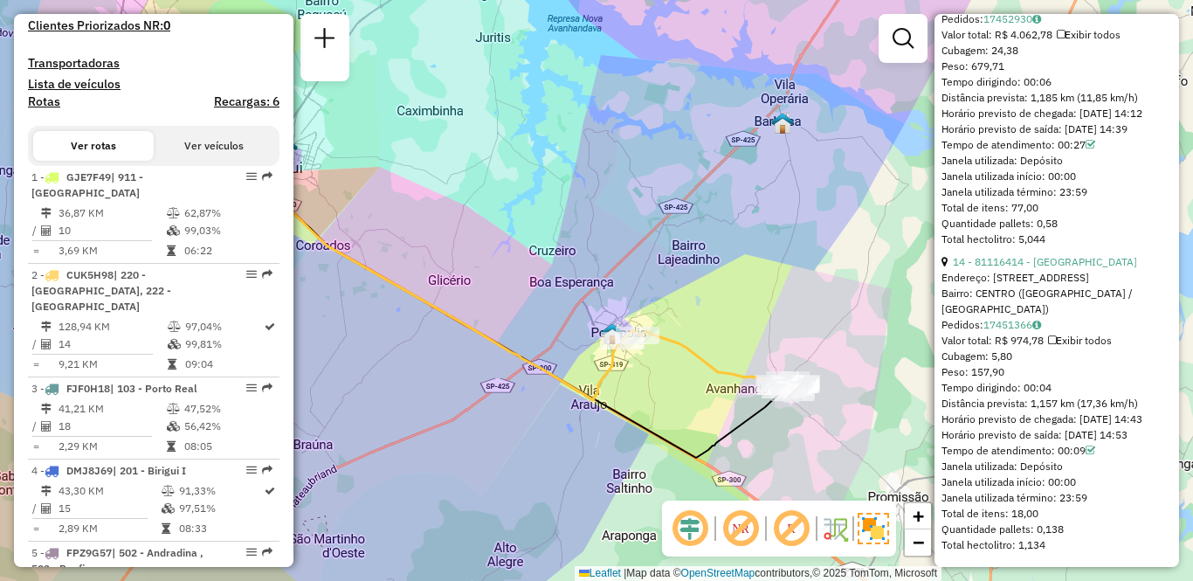
drag, startPoint x: 816, startPoint y: 343, endPoint x: 705, endPoint y: 332, distance: 112.3
click at [705, 332] on div "Janela de atendimento Grade de atendimento Capacidade Transportadoras Veículos …" at bounding box center [596, 290] width 1193 height 581
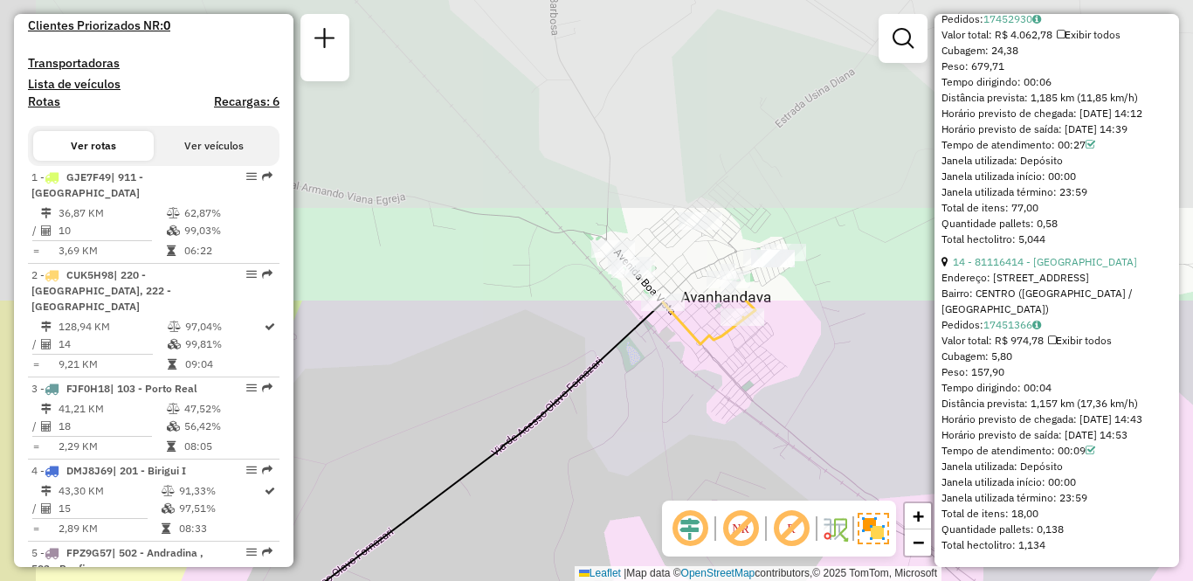
drag, startPoint x: 694, startPoint y: 242, endPoint x: 780, endPoint y: 580, distance: 348.5
click at [780, 580] on div "Janela de atendimento Grade de atendimento Capacidade Transportadoras Veículos …" at bounding box center [596, 290] width 1193 height 581
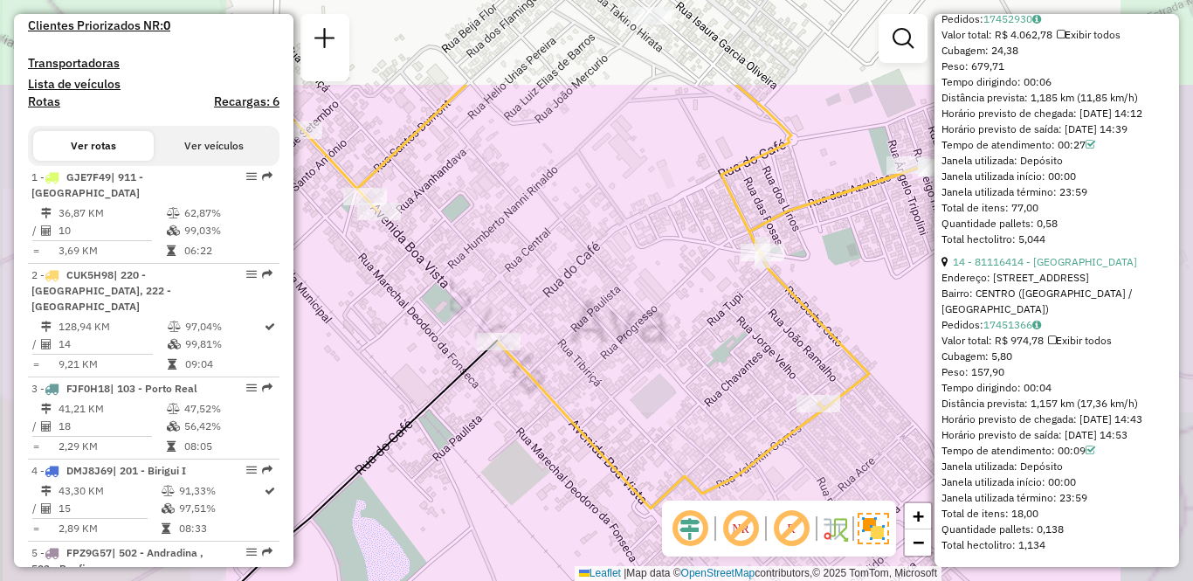
drag, startPoint x: 720, startPoint y: 334, endPoint x: 729, endPoint y: 487, distance: 153.0
click at [729, 499] on icon at bounding box center [621, 296] width 725 height 423
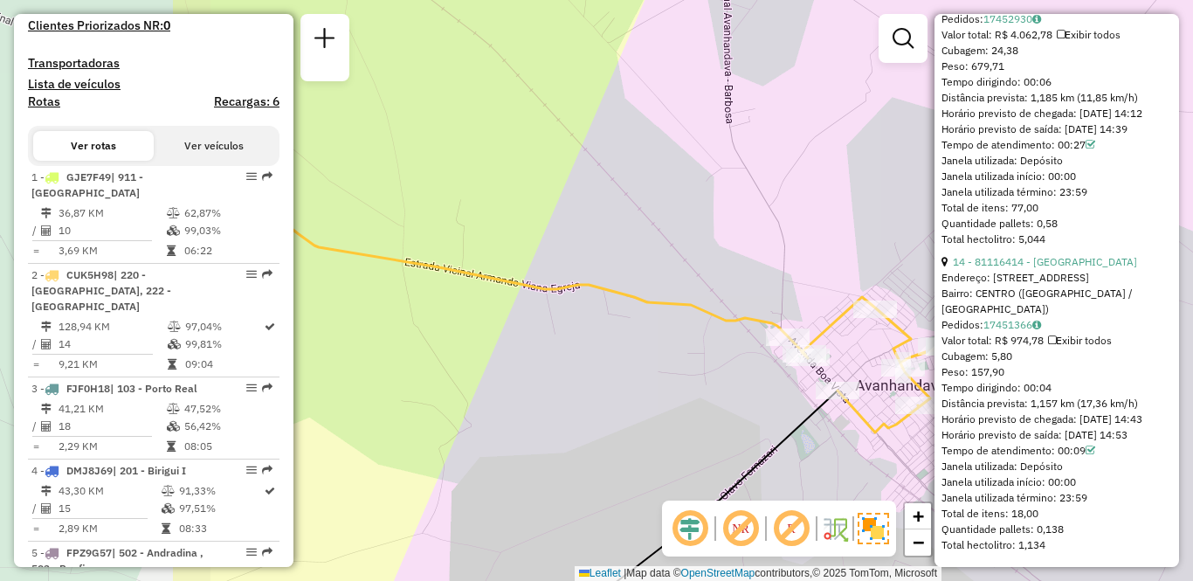
drag, startPoint x: 430, startPoint y: 382, endPoint x: 723, endPoint y: 390, distance: 292.6
click at [723, 390] on div "Janela de atendimento Grade de atendimento Capacidade Transportadoras Veículos …" at bounding box center [596, 290] width 1193 height 581
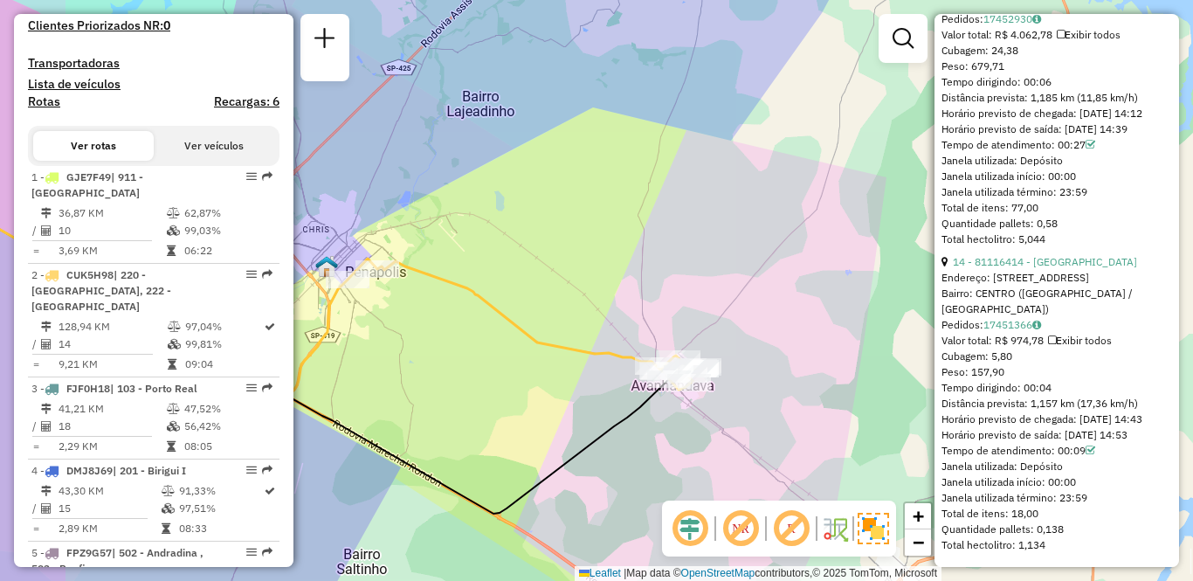
drag, startPoint x: 424, startPoint y: 353, endPoint x: 626, endPoint y: 373, distance: 202.7
click at [626, 373] on div "Janela de atendimento Grade de atendimento Capacidade Transportadoras Veículos …" at bounding box center [596, 290] width 1193 height 581
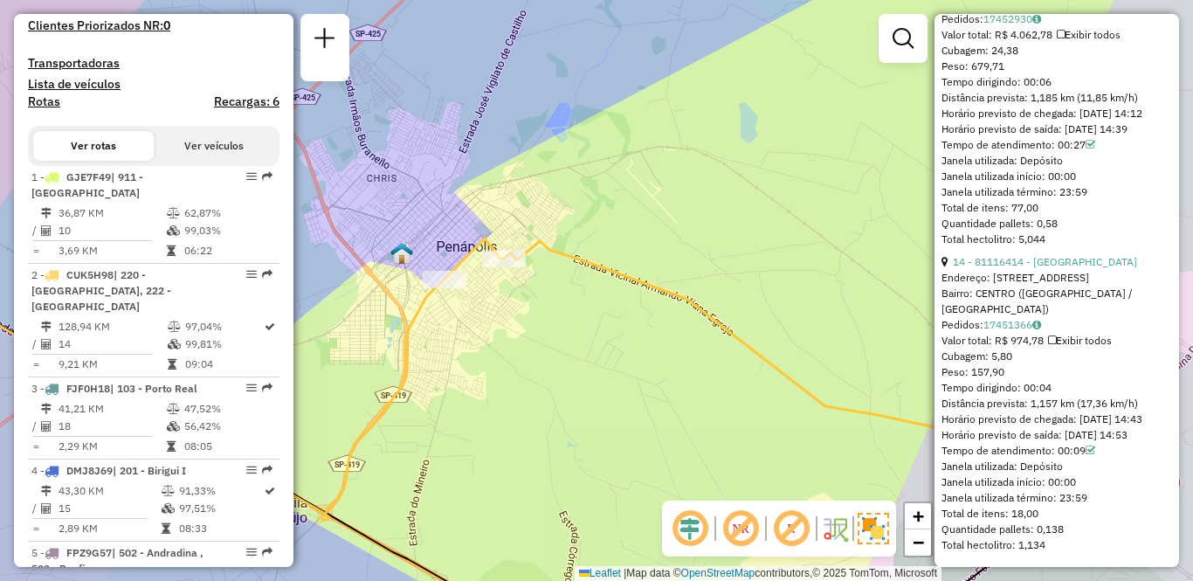
scroll to position [4272, 0]
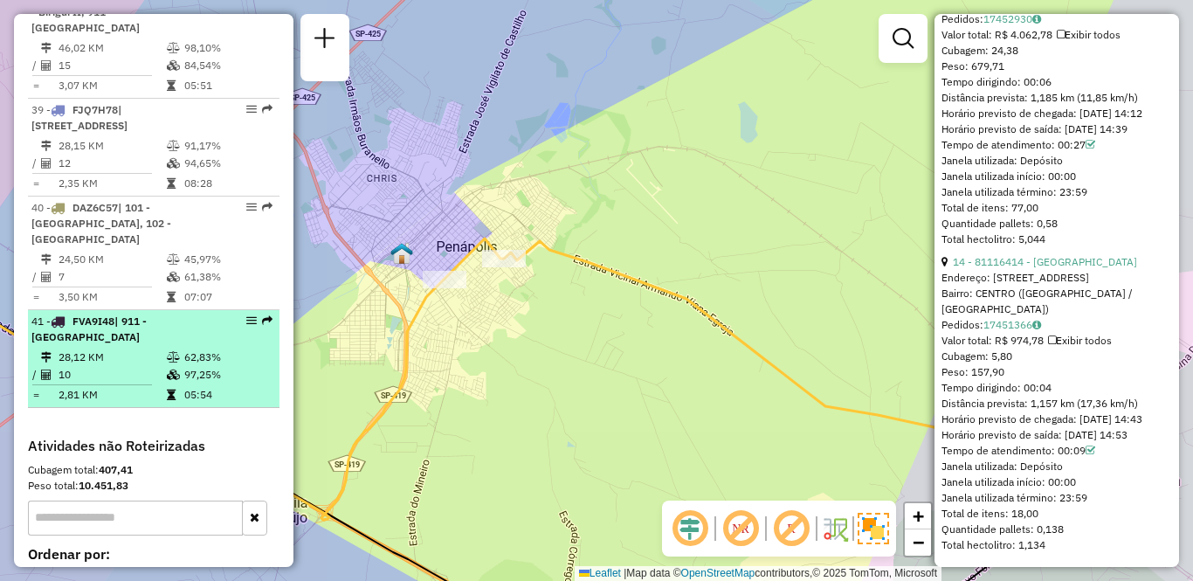
click at [105, 313] on div "41 - FVA9I48 | 911 - Centro de Birigui" at bounding box center [123, 328] width 185 height 31
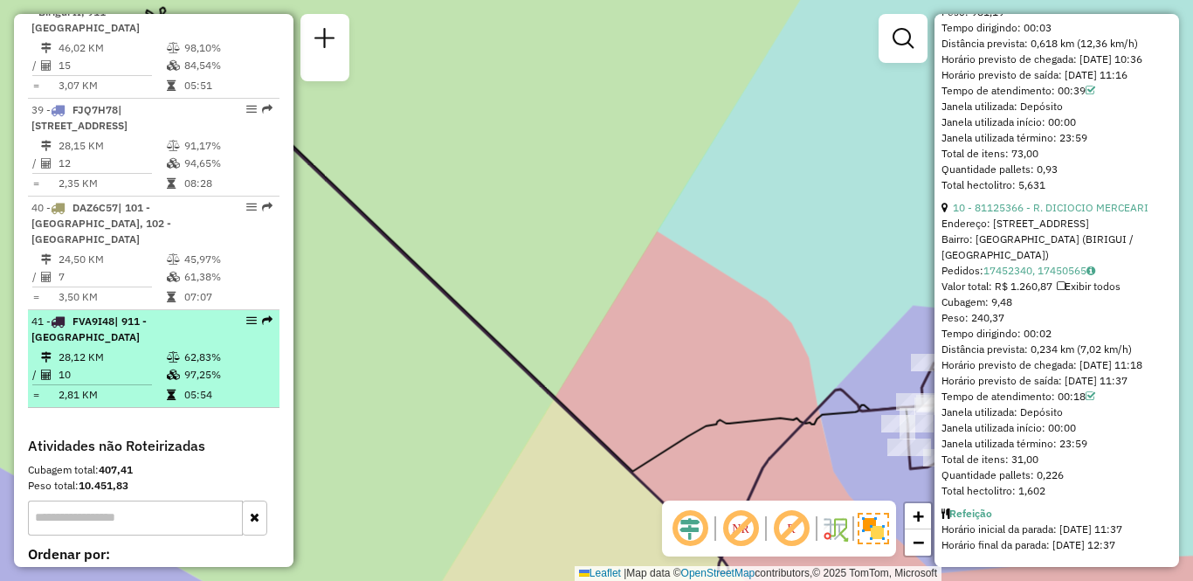
scroll to position [3411, 0]
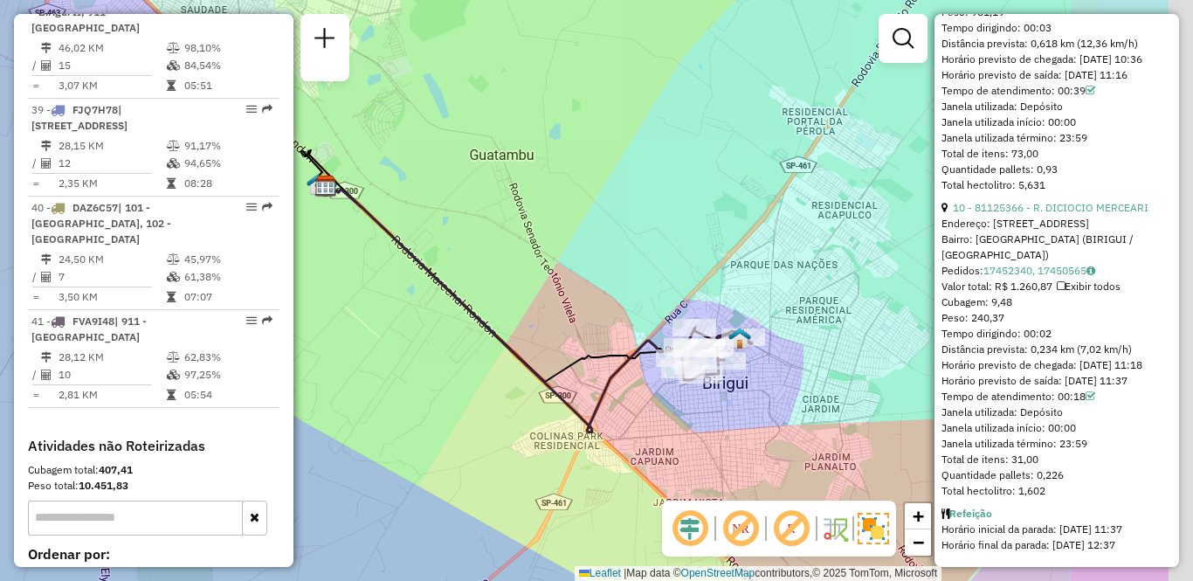
drag, startPoint x: 786, startPoint y: 356, endPoint x: 622, endPoint y: 326, distance: 167.0
click at [622, 326] on div "Janela de atendimento Grade de atendimento Capacidade Transportadoras Veículos …" at bounding box center [596, 290] width 1193 height 581
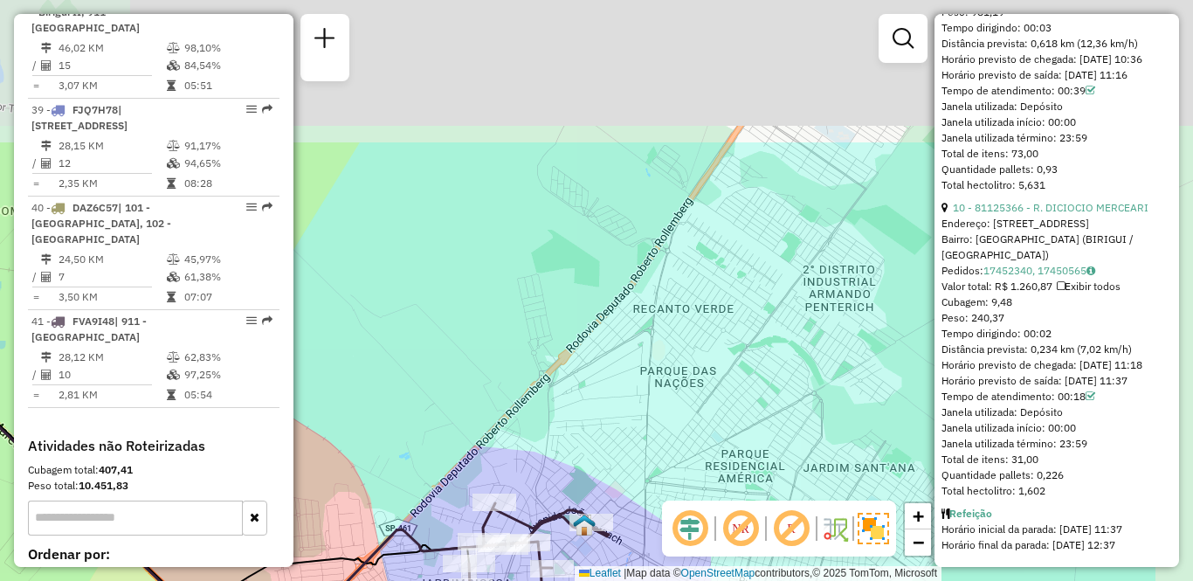
drag, startPoint x: 838, startPoint y: 172, endPoint x: 705, endPoint y: 367, distance: 235.6
click at [654, 389] on div "Janela de atendimento Grade de atendimento Capacidade Transportadoras Veículos …" at bounding box center [596, 290] width 1193 height 581
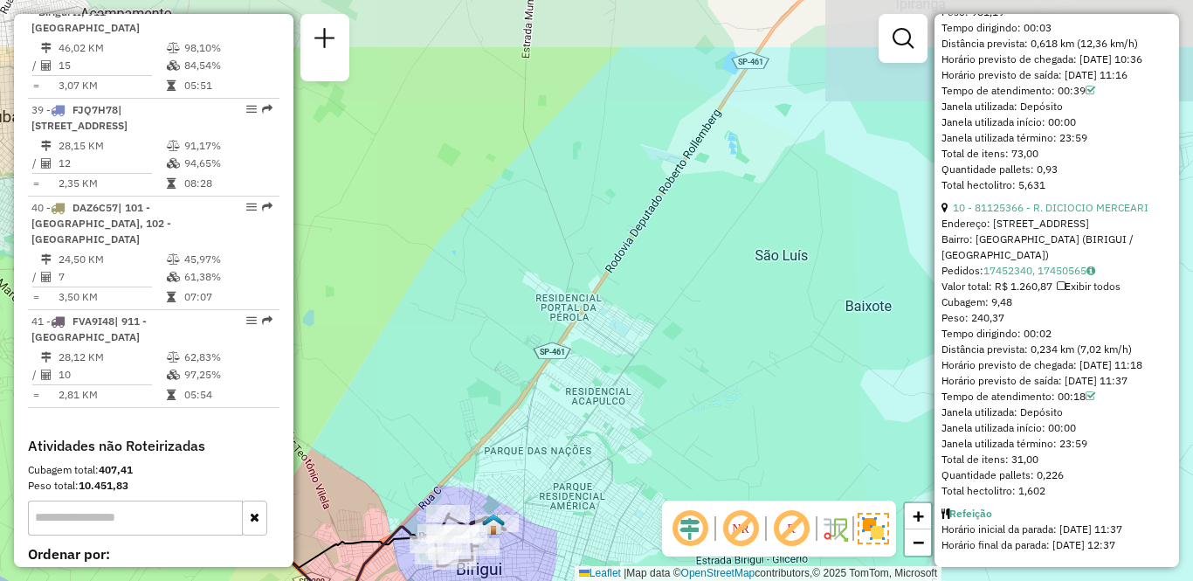
drag, startPoint x: 709, startPoint y: 265, endPoint x: 623, endPoint y: 354, distance: 123.5
click at [623, 354] on div "Janela de atendimento Grade de atendimento Capacidade Transportadoras Veículos …" at bounding box center [596, 290] width 1193 height 581
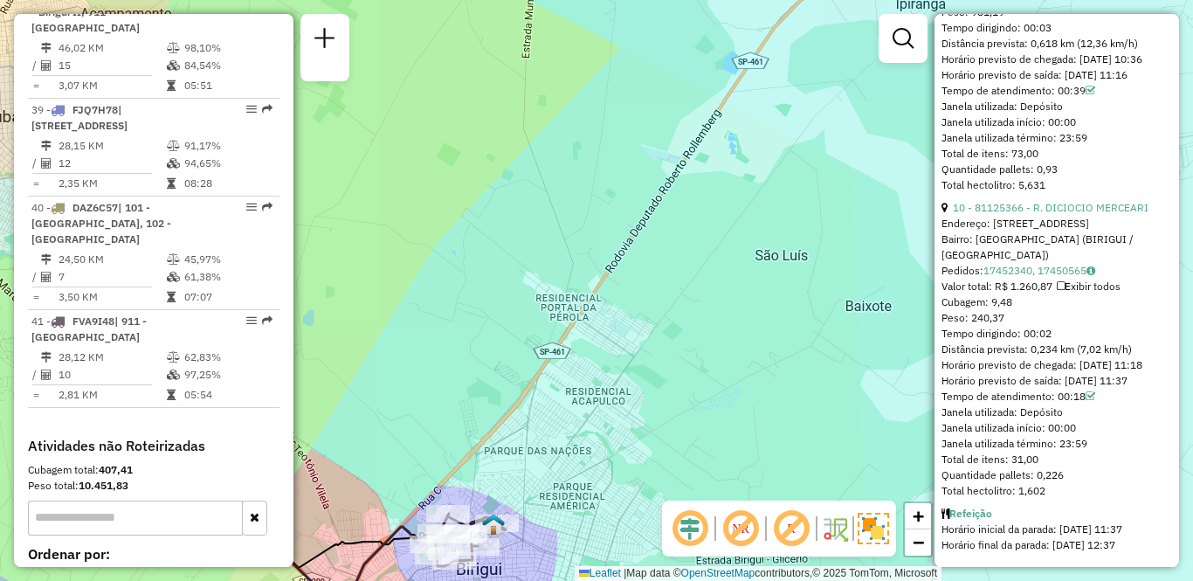
drag, startPoint x: 619, startPoint y: 375, endPoint x: 729, endPoint y: 253, distance: 163.8
click at [729, 253] on div "Janela de atendimento Grade de atendimento Capacidade Transportadoras Veículos …" at bounding box center [596, 290] width 1193 height 581
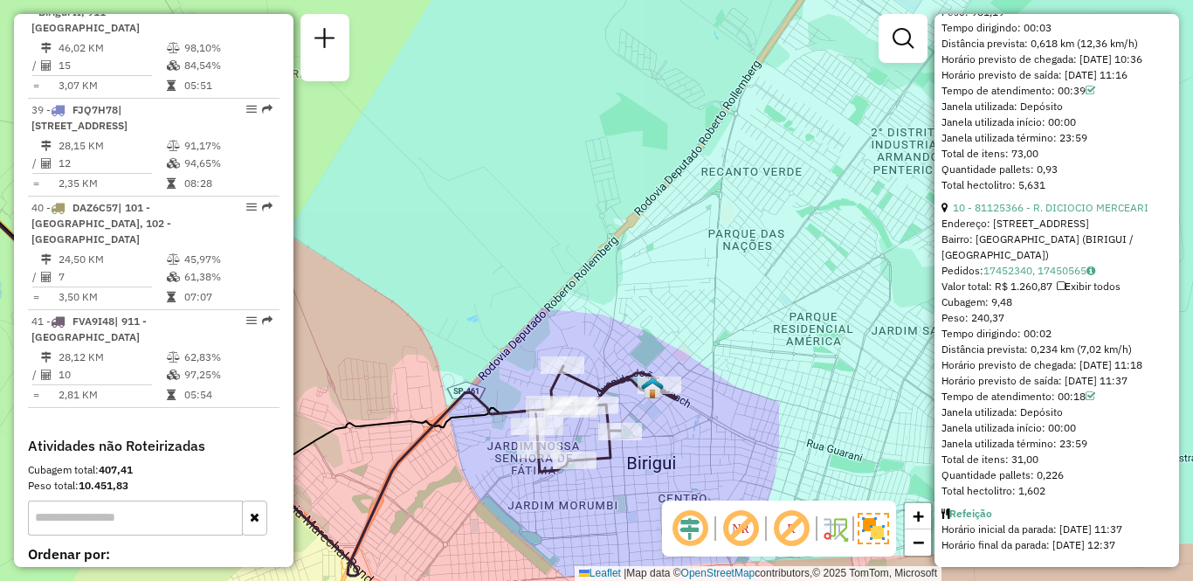
click at [766, 179] on div "Janela de atendimento Grade de atendimento Capacidade Transportadoras Veículos …" at bounding box center [596, 290] width 1193 height 581
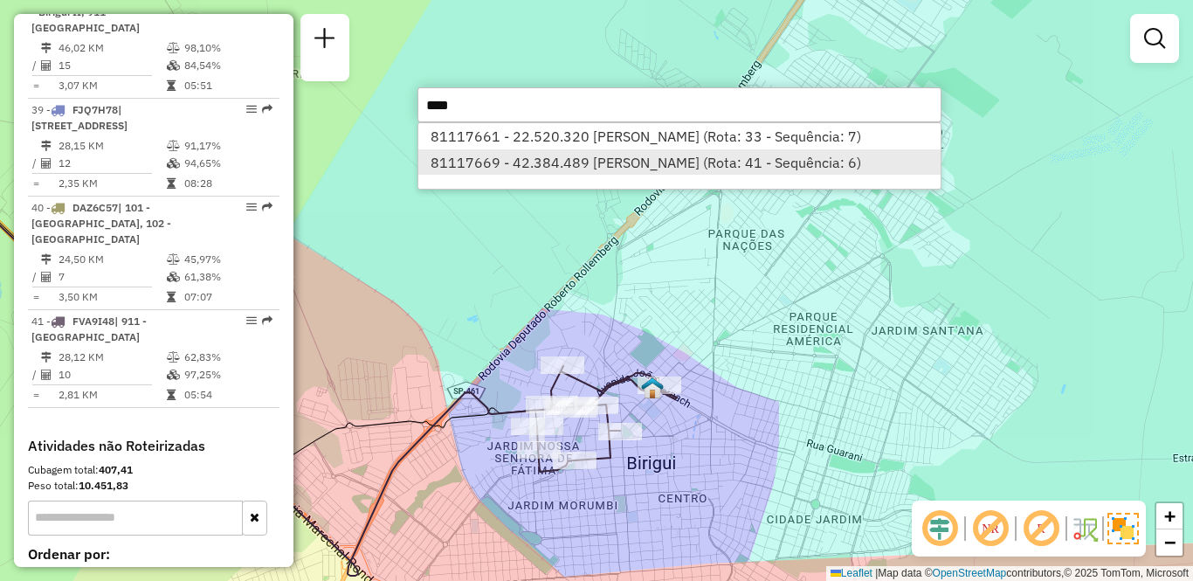
type input "****"
click at [729, 158] on li "81117669 - 42.384.489 ANTONIO RICARDO BONATO (Rota: 41 - Sequência: 6)" at bounding box center [679, 162] width 522 height 26
select select "**********"
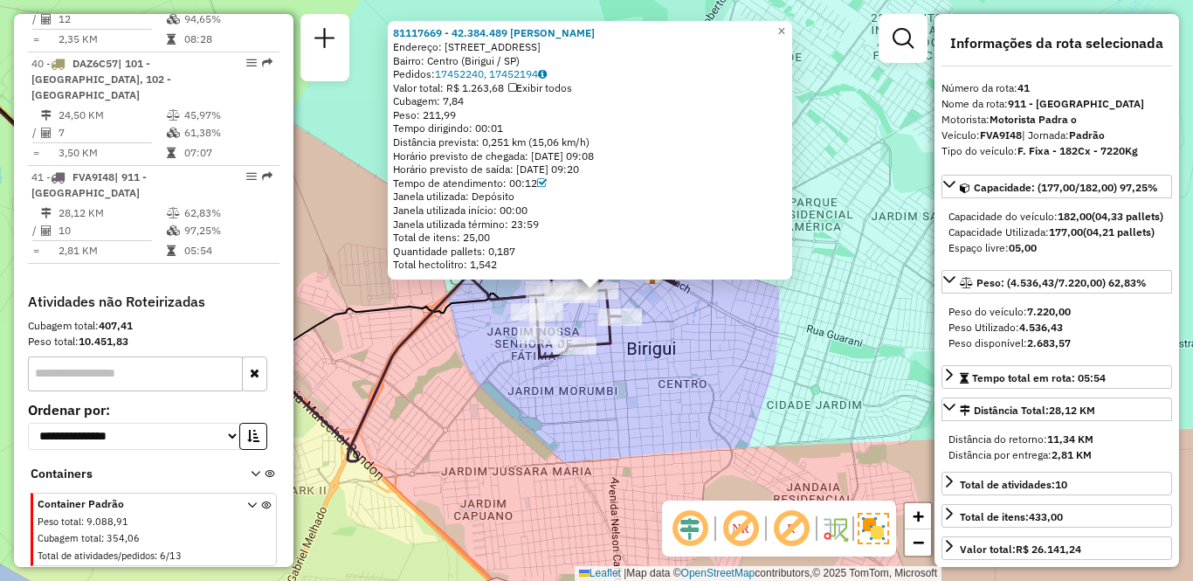
scroll to position [4465, 0]
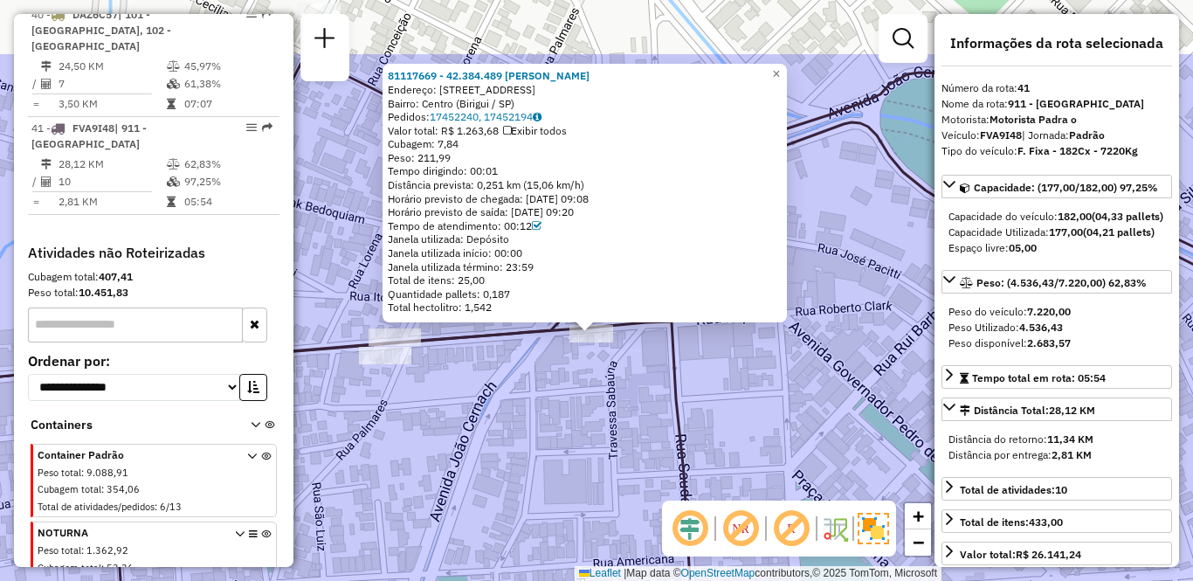
drag, startPoint x: 602, startPoint y: 303, endPoint x: 574, endPoint y: 415, distance: 115.2
click at [574, 415] on div "81117669 - 42.384.489 ANTONIO RICARDO BONATO Endereço: Rua Tupi, 237 Bairro: Ce…" at bounding box center [596, 290] width 1193 height 581
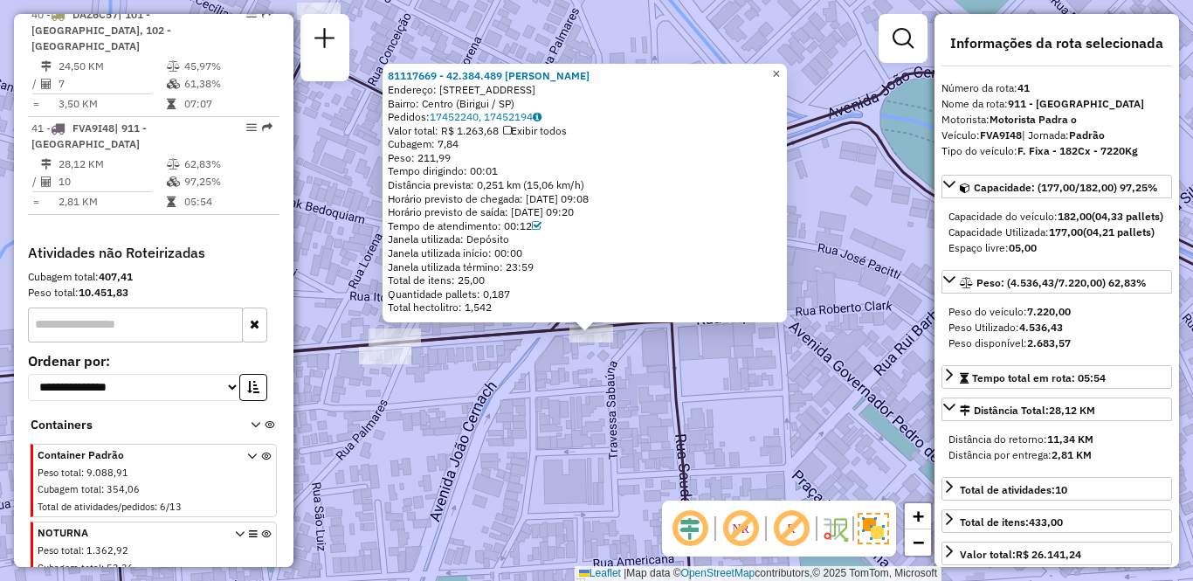
click at [780, 68] on span "×" at bounding box center [776, 73] width 8 height 15
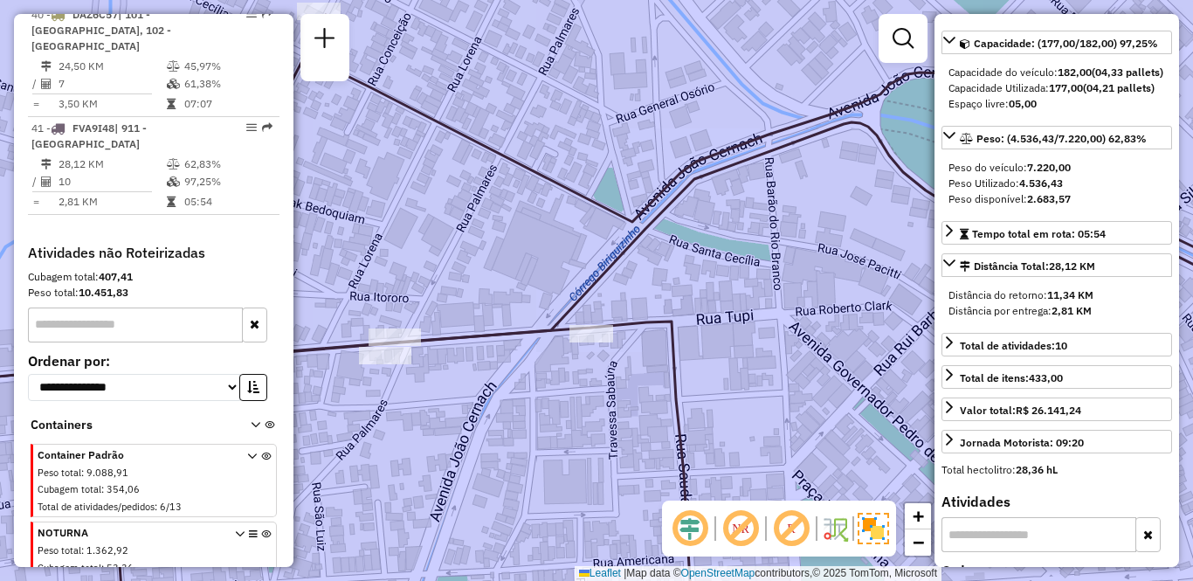
scroll to position [175, 0]
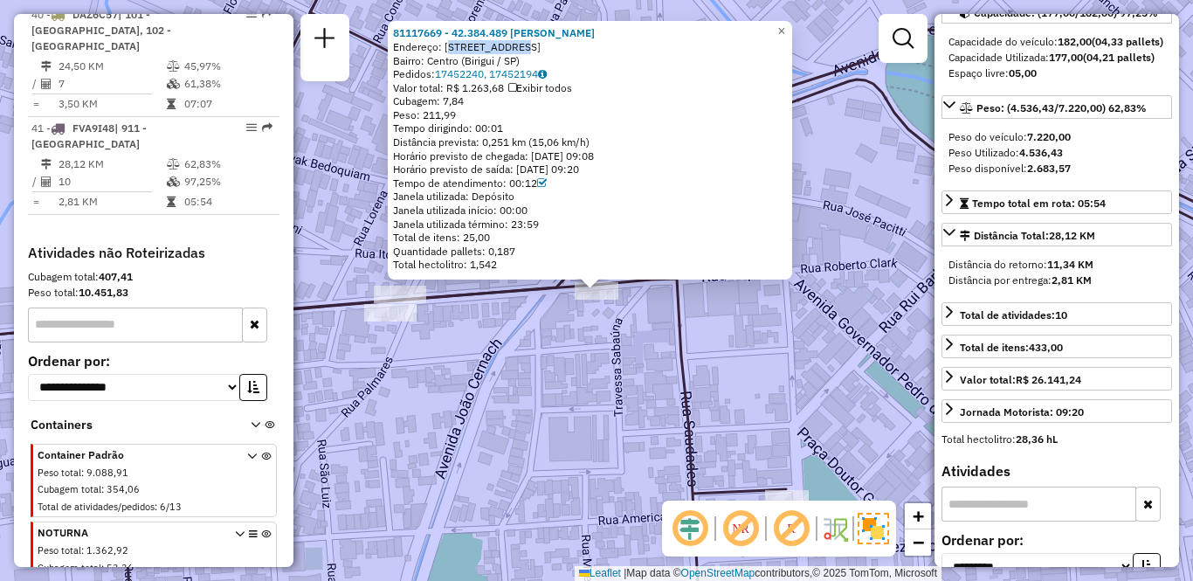
drag, startPoint x: 450, startPoint y: 48, endPoint x: 515, endPoint y: 52, distance: 65.6
click at [515, 52] on div "Endereço: Rua Tupi, 237" at bounding box center [590, 47] width 394 height 14
copy div "Rua Tupi, 237"
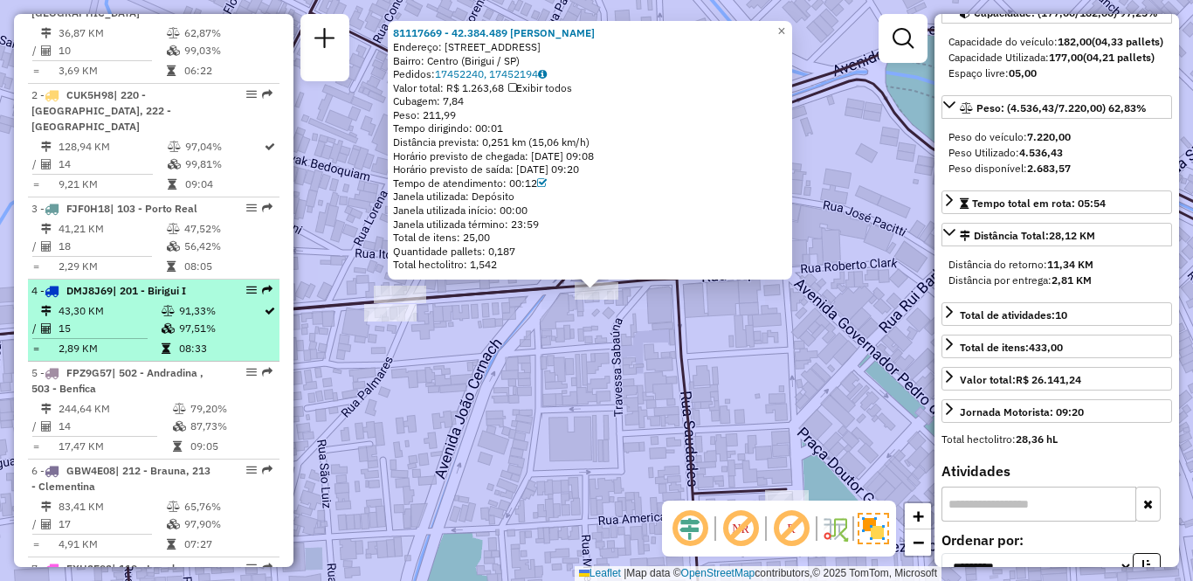
click at [121, 290] on span "| 201 - Birigui I" at bounding box center [149, 290] width 73 height 13
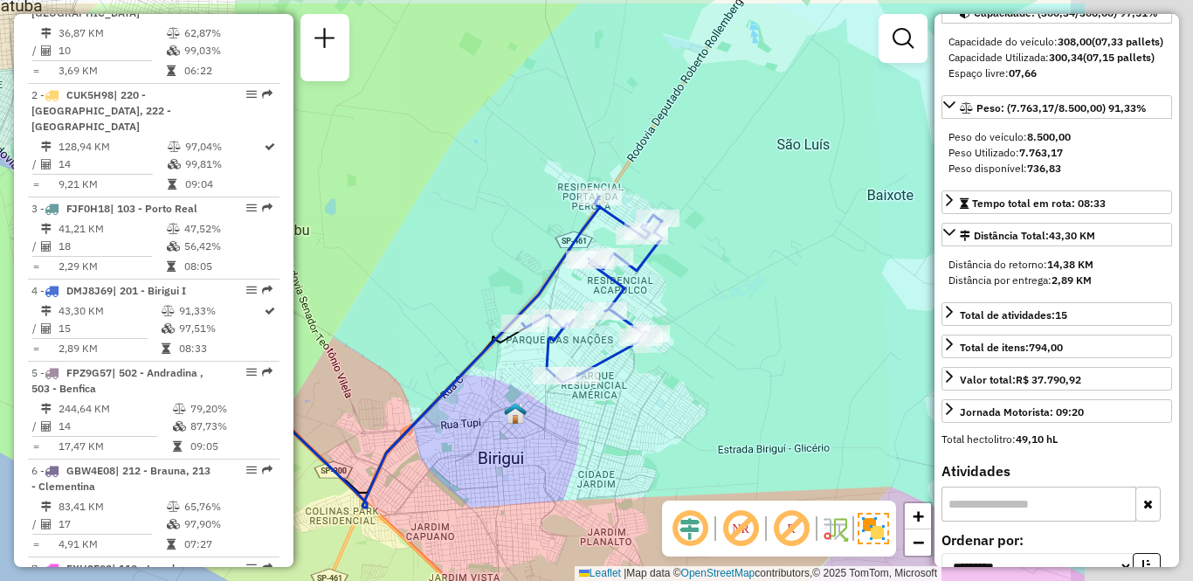
drag, startPoint x: 780, startPoint y: 339, endPoint x: 554, endPoint y: 400, distance: 235.1
click at [554, 400] on div "Janela de atendimento Grade de atendimento Capacidade Transportadoras Veículos …" at bounding box center [596, 290] width 1193 height 581
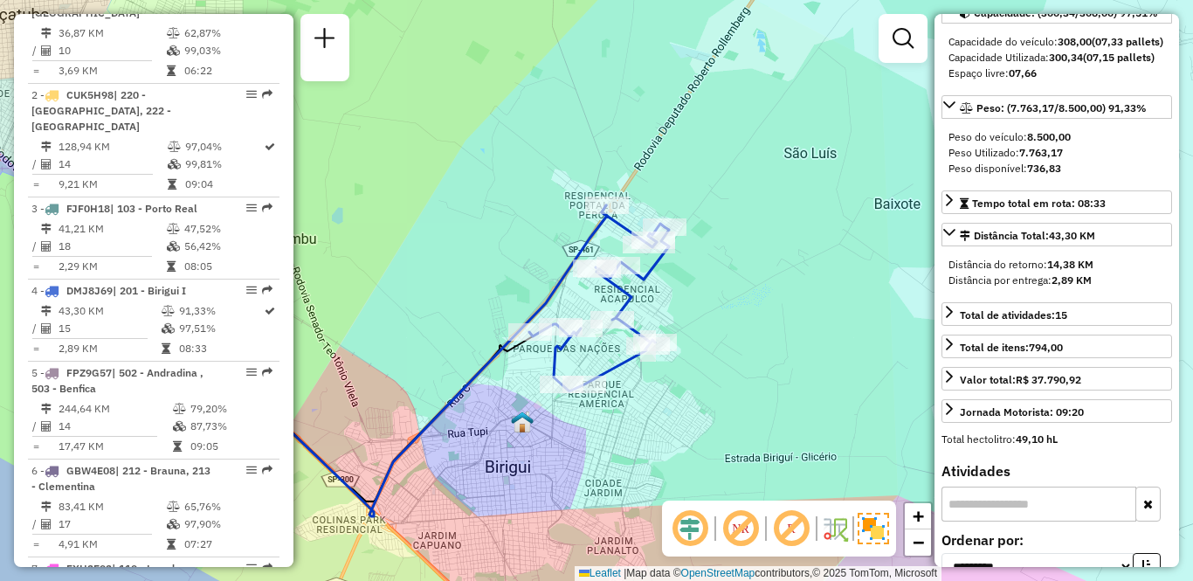
scroll to position [4060, 0]
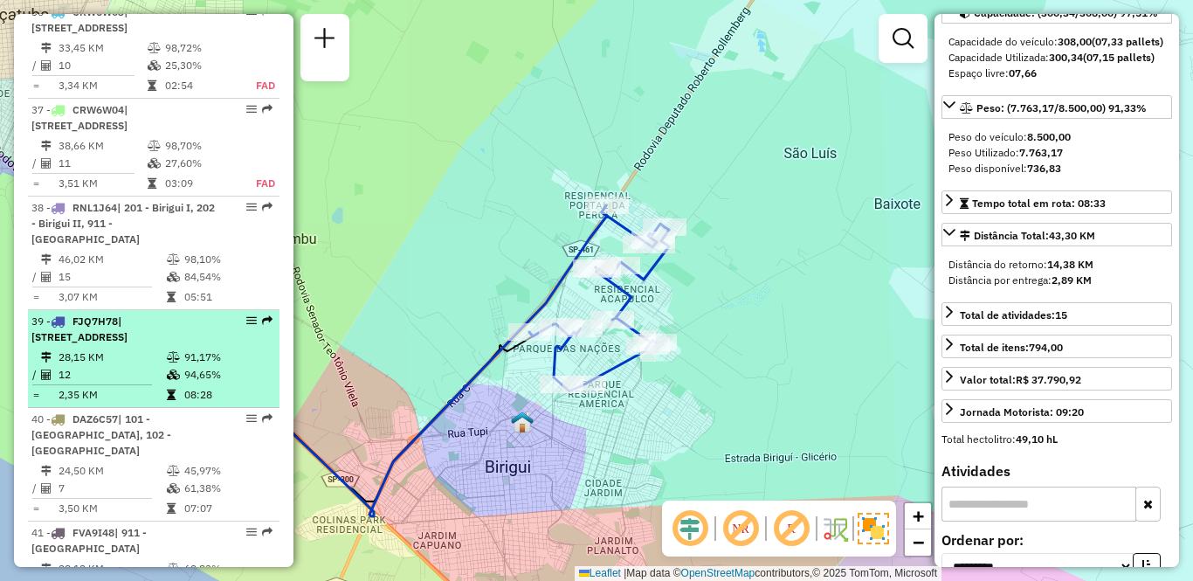
click at [117, 314] on span "| [STREET_ADDRESS]" at bounding box center [79, 328] width 96 height 29
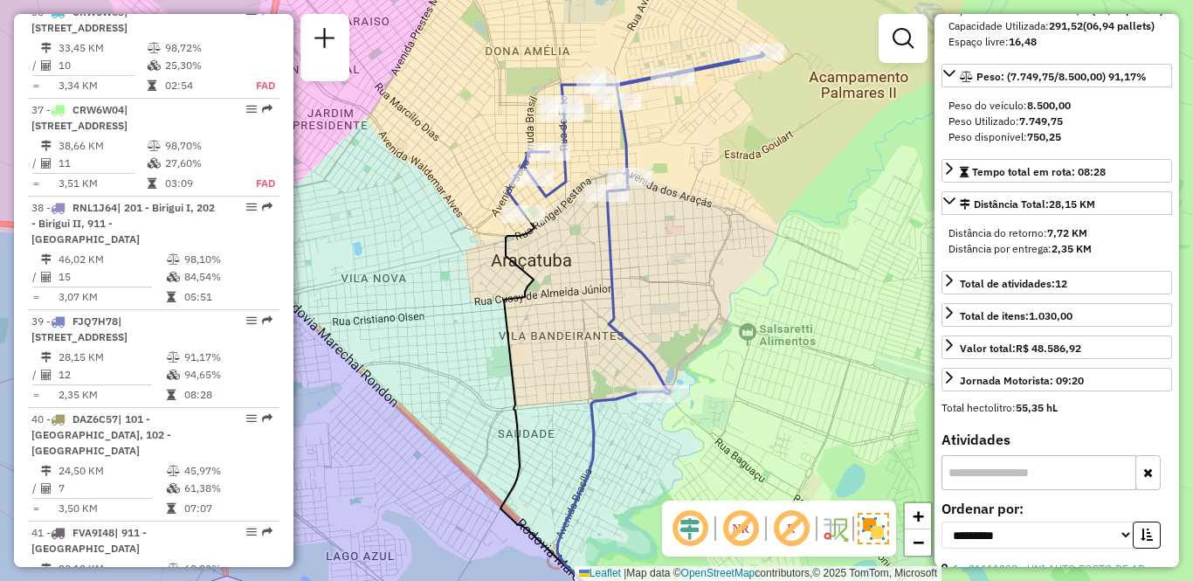
drag, startPoint x: 759, startPoint y: 221, endPoint x: 725, endPoint y: 258, distance: 50.1
click at [725, 258] on div "Janela de atendimento Grade de atendimento Capacidade Transportadoras Veículos …" at bounding box center [596, 290] width 1193 height 581
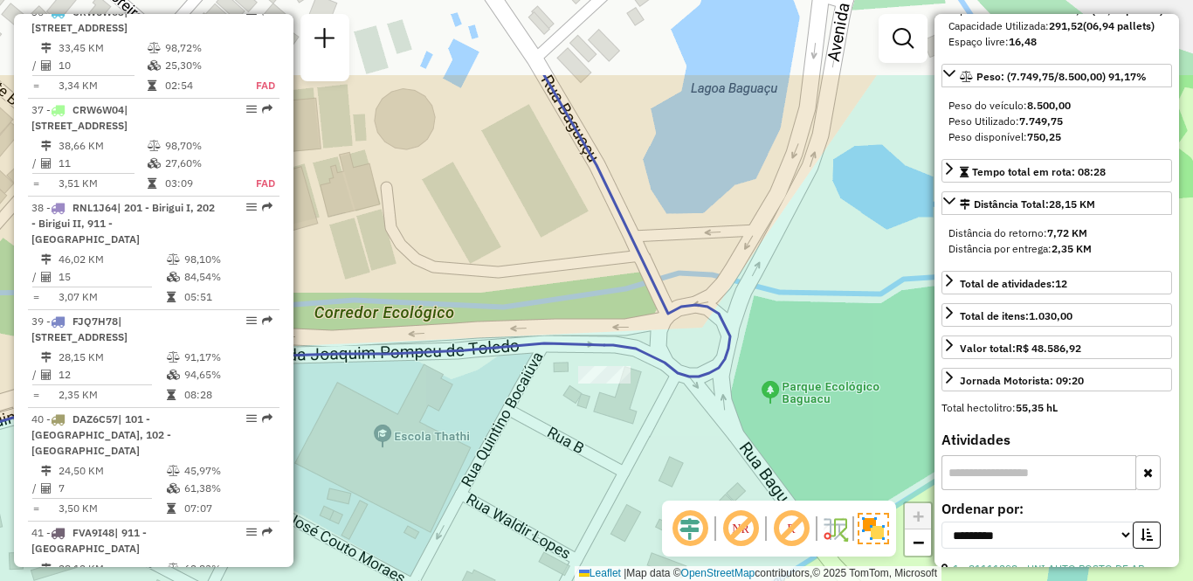
drag, startPoint x: 662, startPoint y: 358, endPoint x: 677, endPoint y: 481, distance: 124.0
click at [677, 481] on div "Janela de atendimento Grade de atendimento Capacidade Transportadoras Veículos …" at bounding box center [596, 290] width 1193 height 581
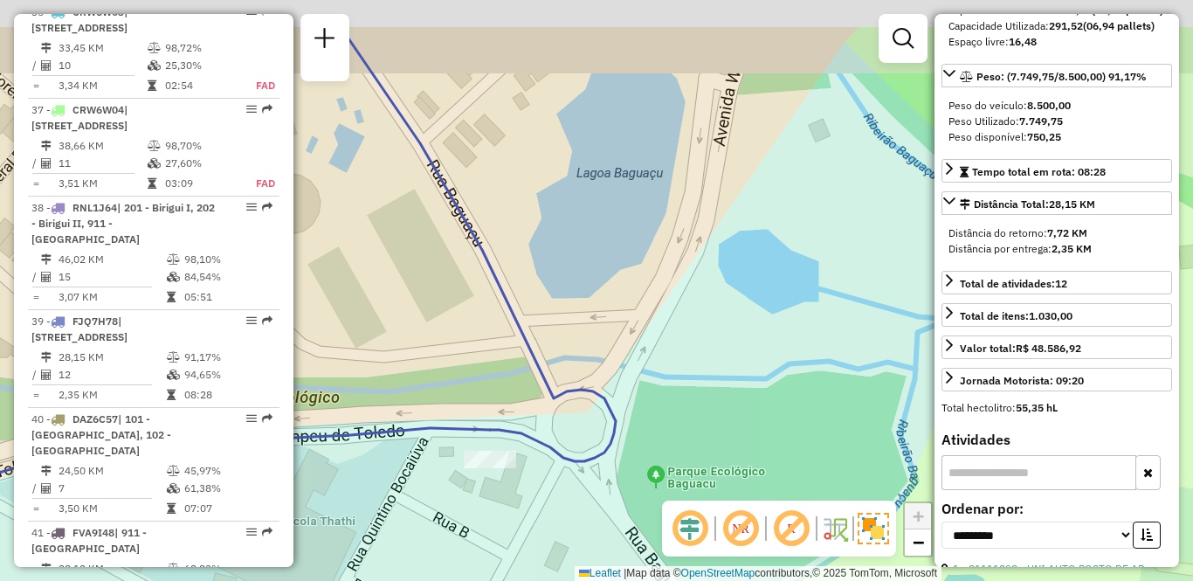
drag, startPoint x: 684, startPoint y: 412, endPoint x: 560, endPoint y: 502, distance: 153.9
click at [560, 502] on div "Janela de atendimento Grade de atendimento Capacidade Transportadoras Veículos …" at bounding box center [596, 290] width 1193 height 581
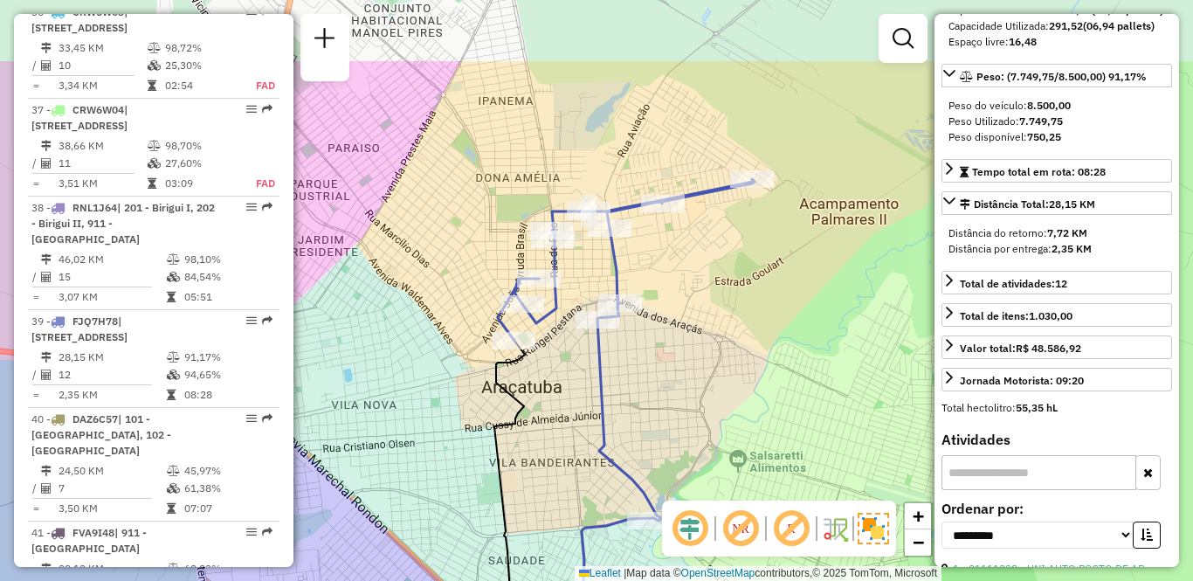
click at [659, 382] on div "Janela de atendimento Grade de atendimento Capacidade Transportadoras Veículos …" at bounding box center [596, 290] width 1193 height 581
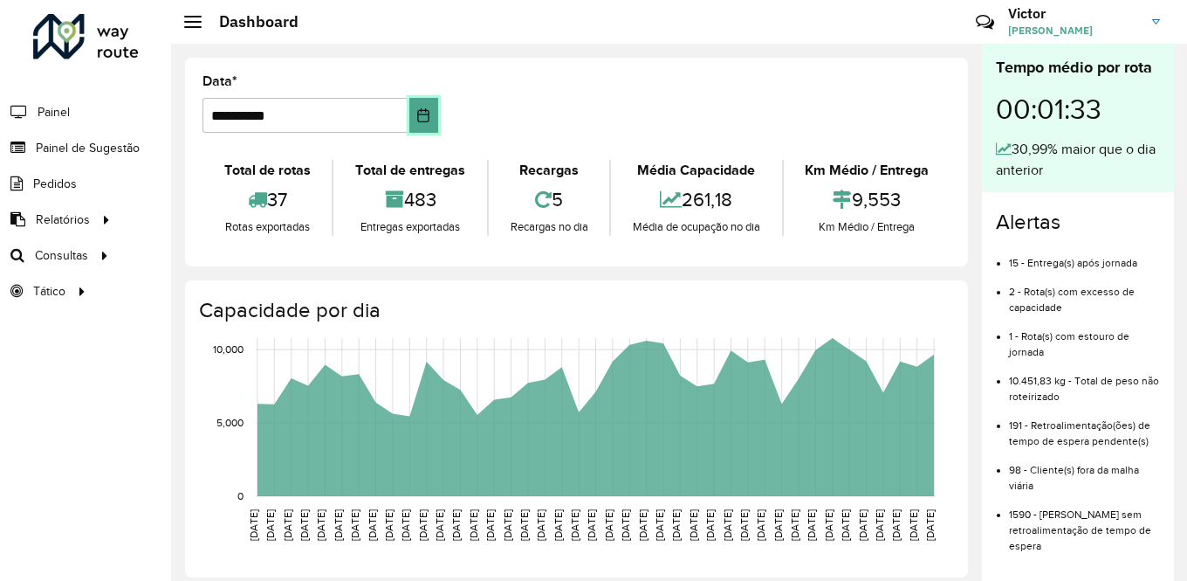
click at [429, 116] on icon "Choose Date" at bounding box center [423, 115] width 14 height 14
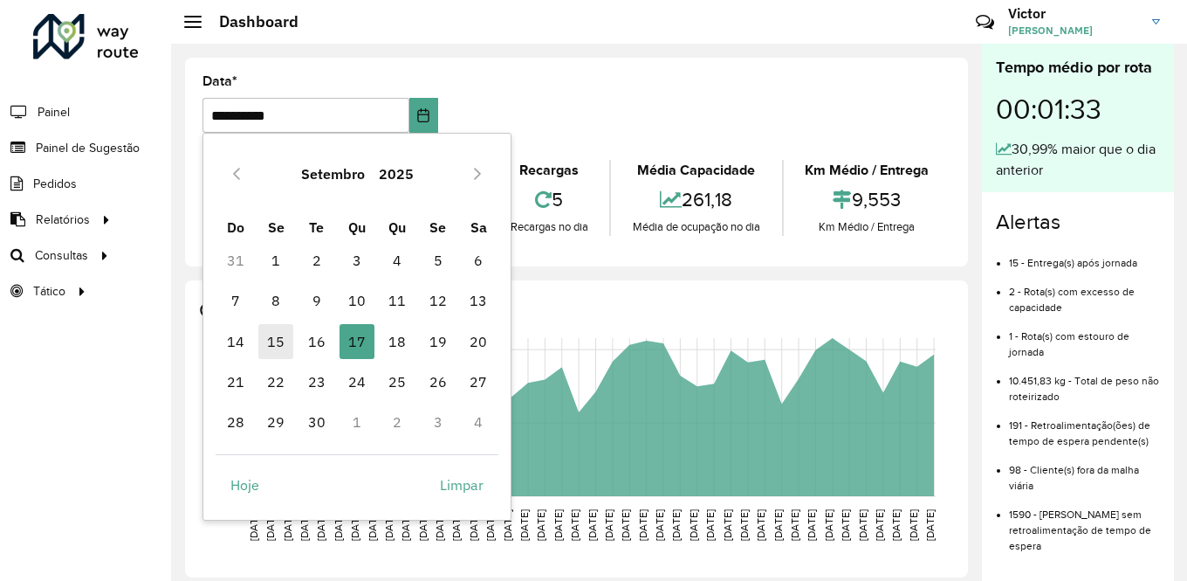
click at [277, 337] on span "15" at bounding box center [275, 341] width 35 height 35
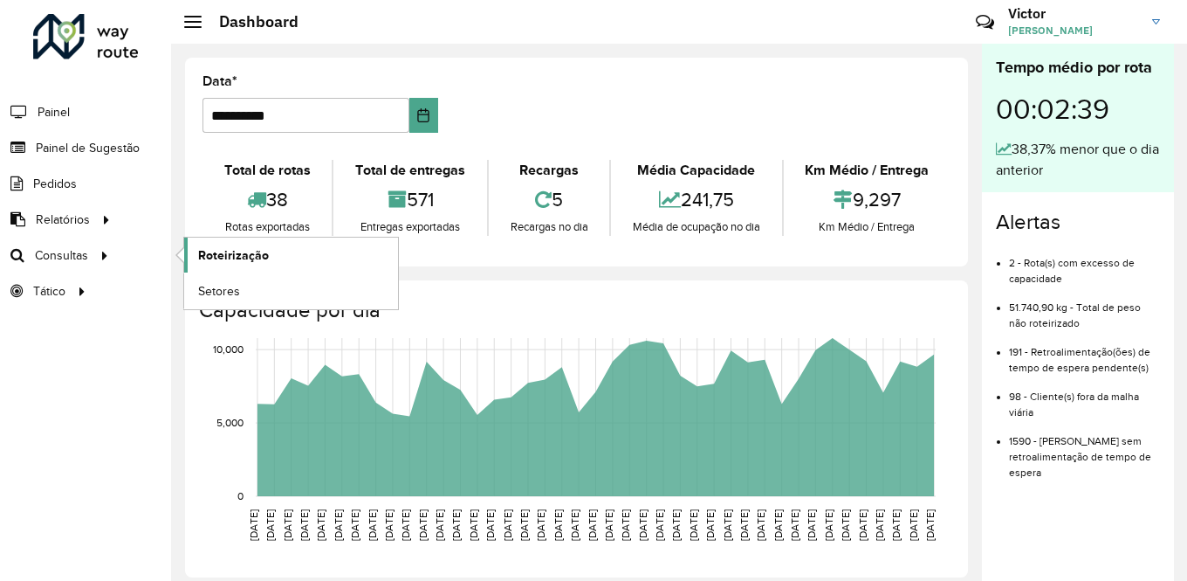
click at [220, 251] on span "Roteirização" at bounding box center [233, 255] width 71 height 18
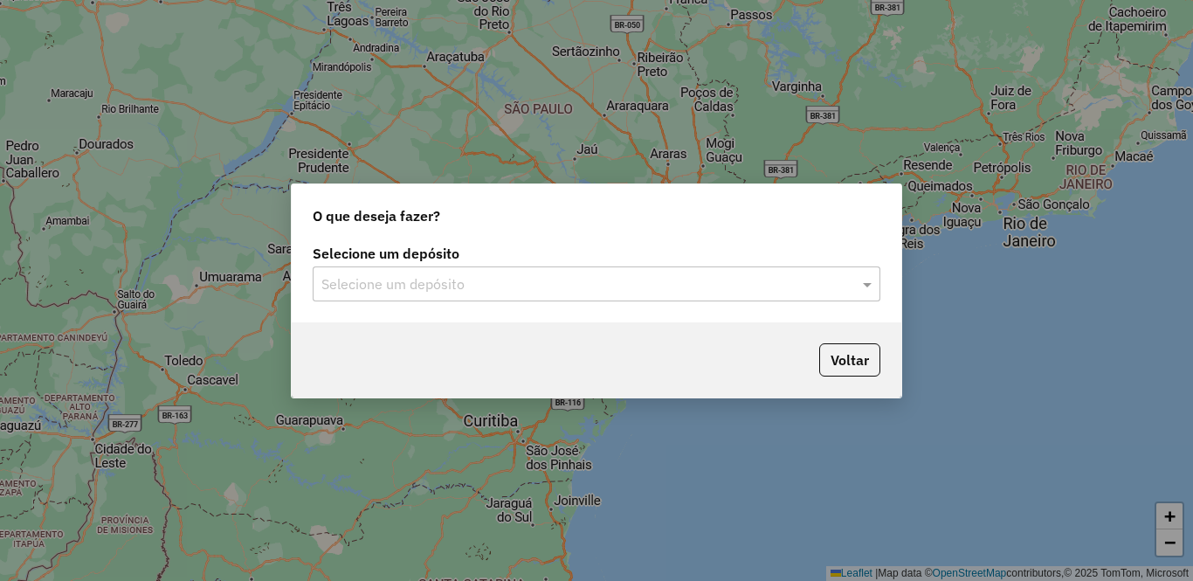
click at [548, 279] on input "text" at bounding box center [578, 284] width 515 height 21
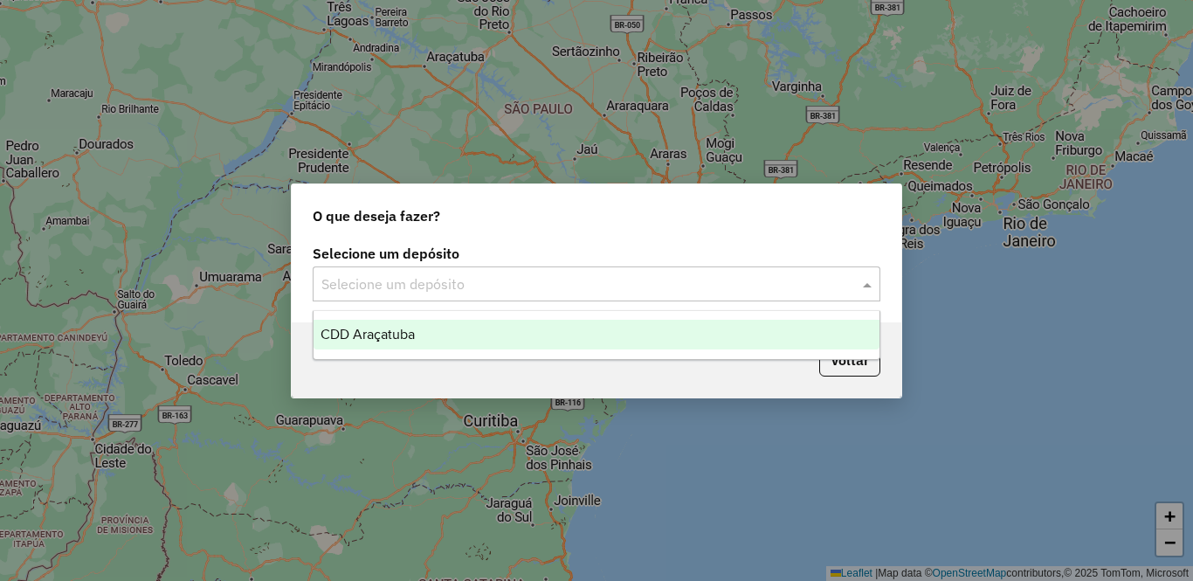
click at [429, 335] on div "CDD Araçatuba" at bounding box center [596, 335] width 566 height 30
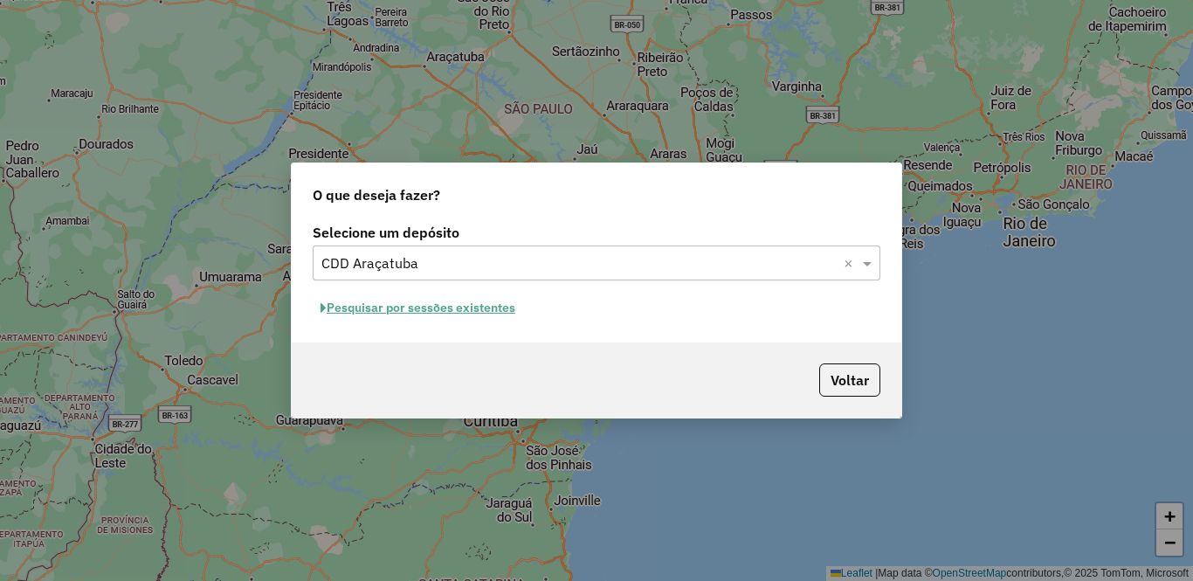
click at [456, 306] on button "Pesquisar por sessões existentes" at bounding box center [418, 307] width 210 height 27
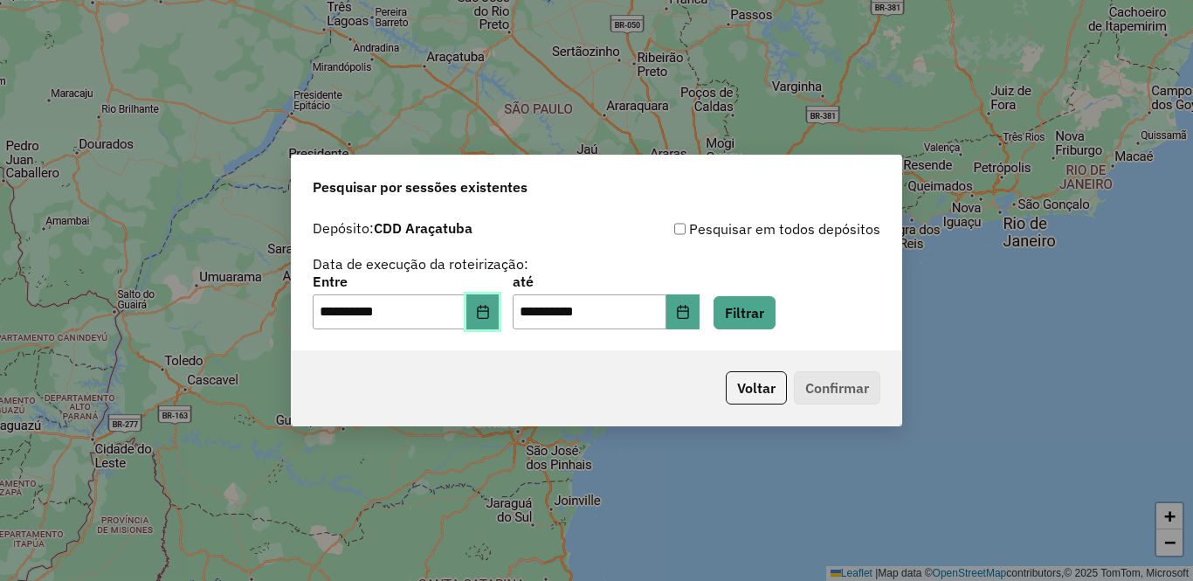
click at [490, 317] on icon "Choose Date" at bounding box center [483, 312] width 14 height 14
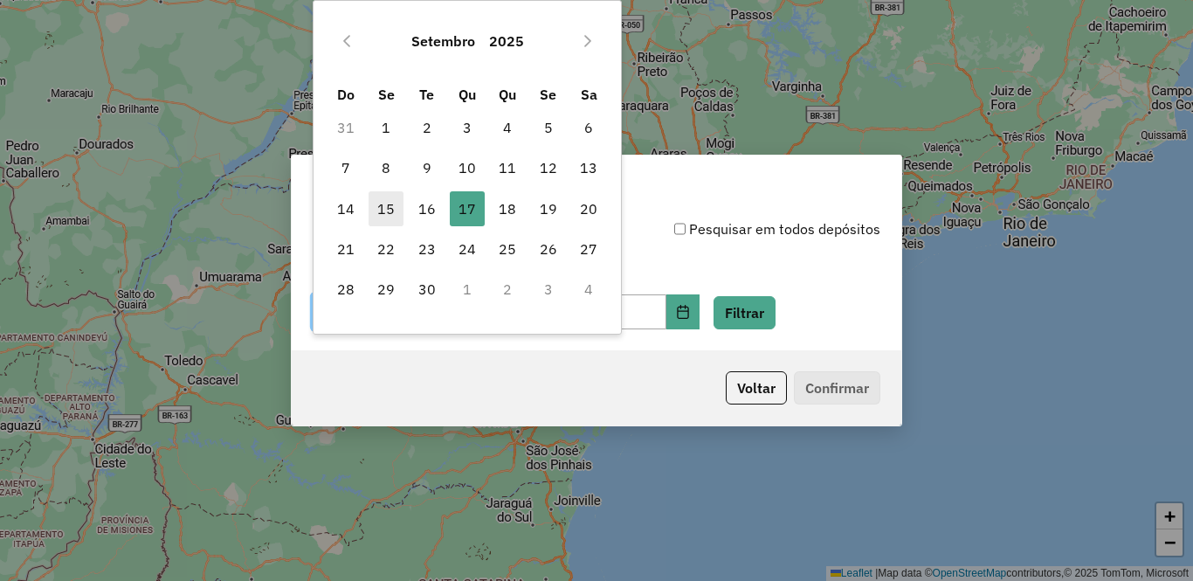
click at [389, 207] on span "15" at bounding box center [385, 208] width 35 height 35
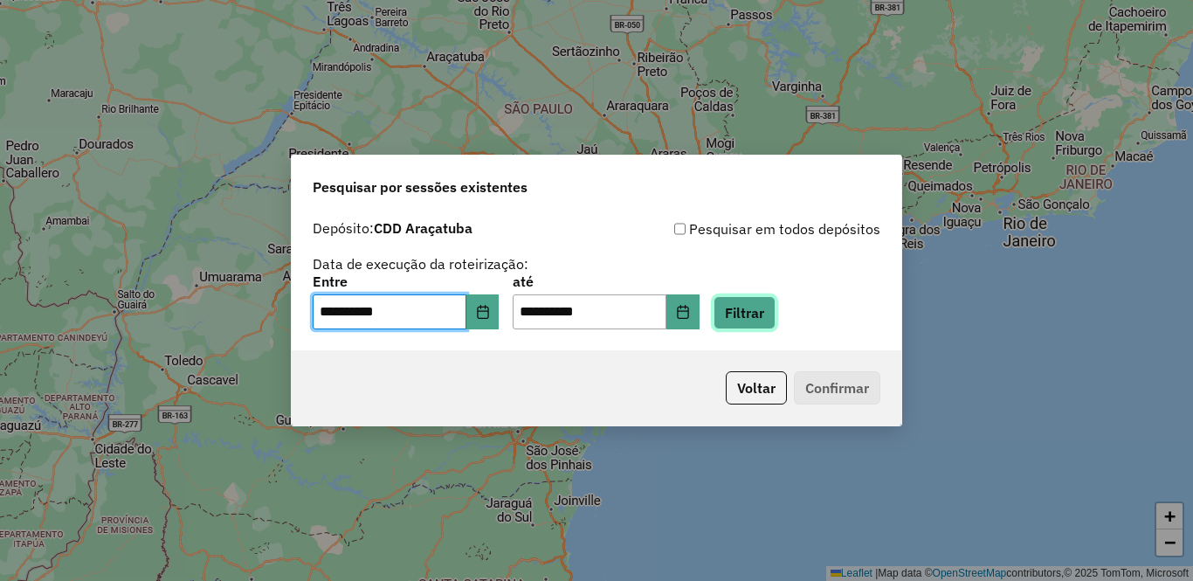
click at [775, 313] on button "Filtrar" at bounding box center [744, 312] width 62 height 33
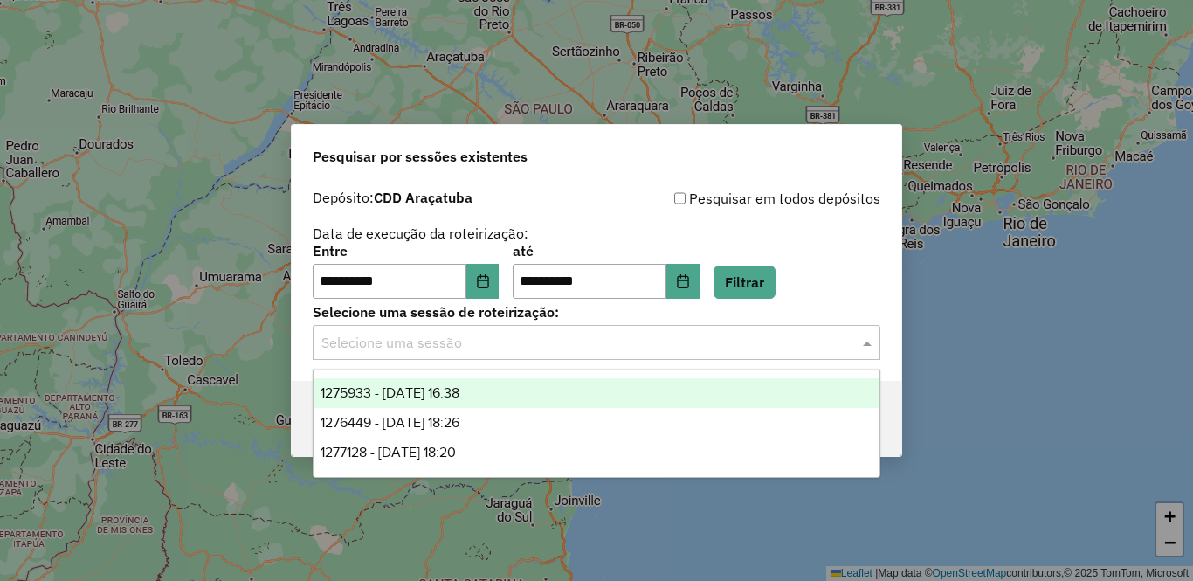
click at [439, 346] on input "text" at bounding box center [578, 343] width 515 height 21
click at [430, 389] on span "1275933 - 15/09/2025 16:38" at bounding box center [389, 392] width 139 height 15
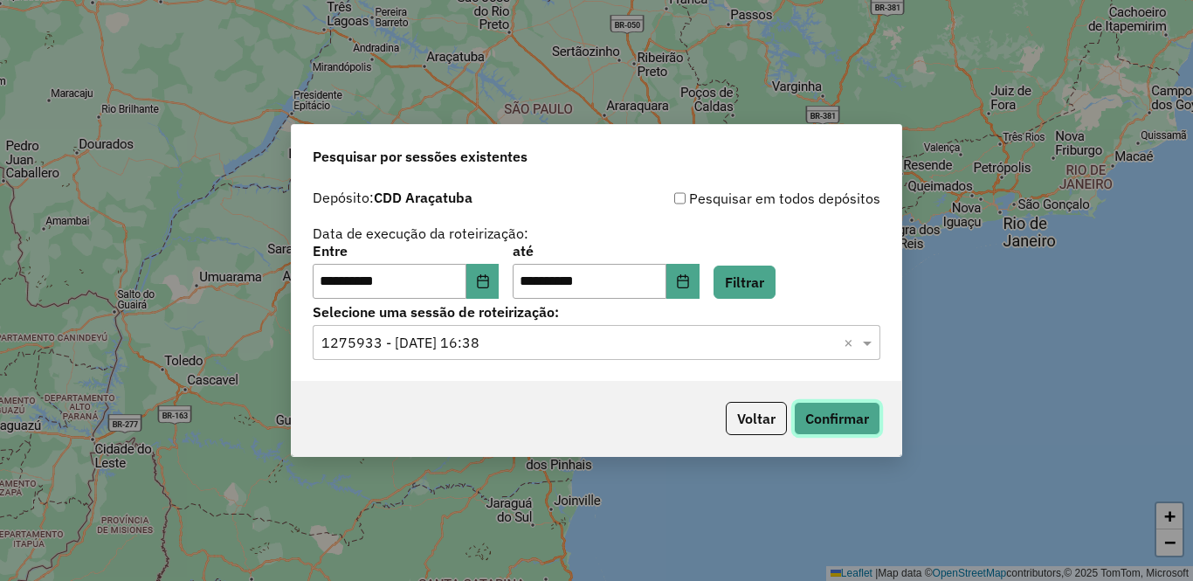
click at [854, 421] on button "Confirmar" at bounding box center [837, 418] width 86 height 33
click at [490, 278] on icon "Choose Date" at bounding box center [483, 281] width 14 height 14
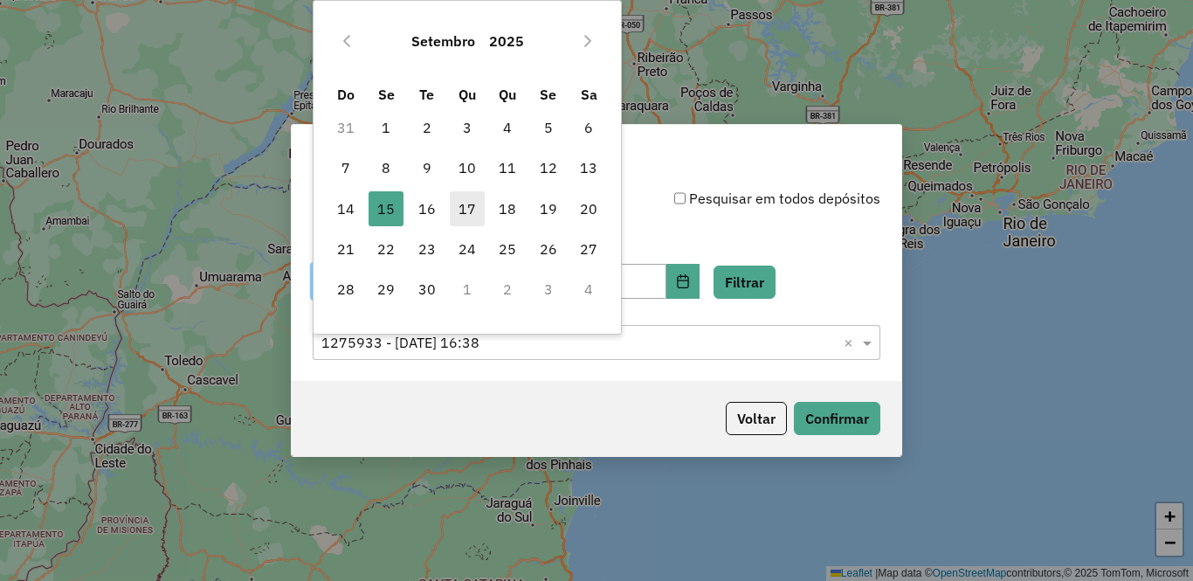
click at [465, 199] on span "17" at bounding box center [467, 208] width 35 height 35
type input "**********"
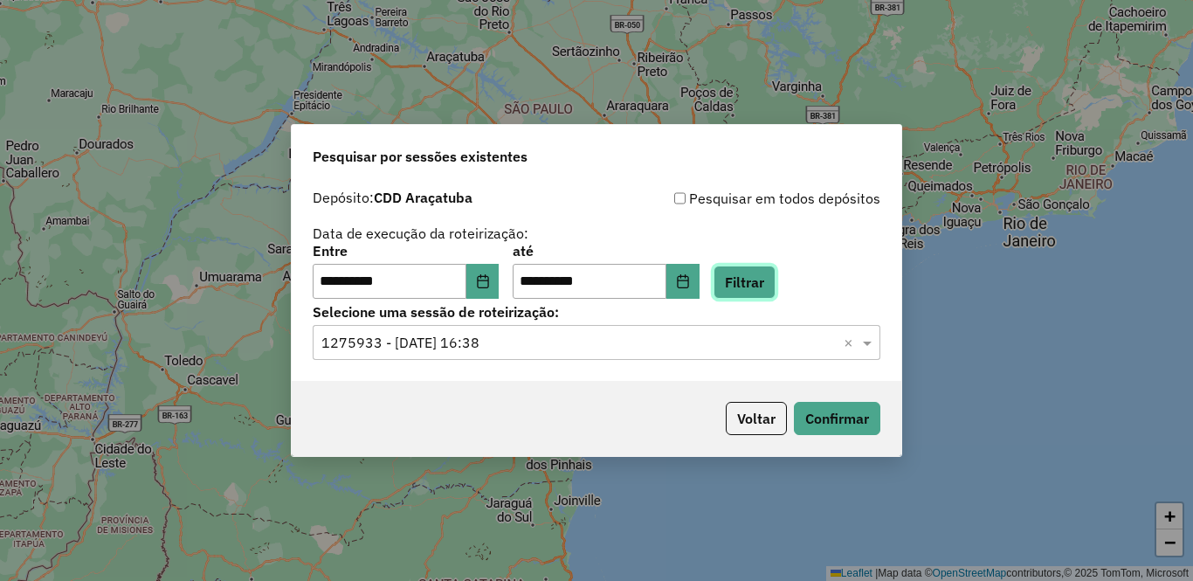
click at [775, 282] on button "Filtrar" at bounding box center [744, 281] width 62 height 33
click at [527, 340] on input "text" at bounding box center [578, 343] width 515 height 21
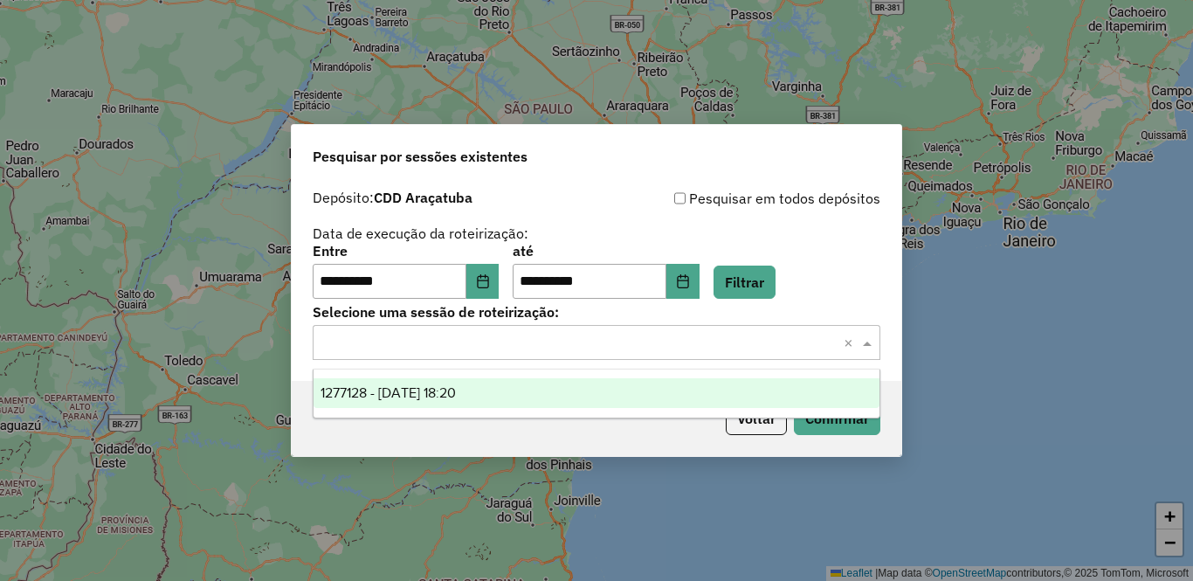
click at [494, 389] on div "1277128 - 17/09/2025 18:20" at bounding box center [596, 393] width 566 height 30
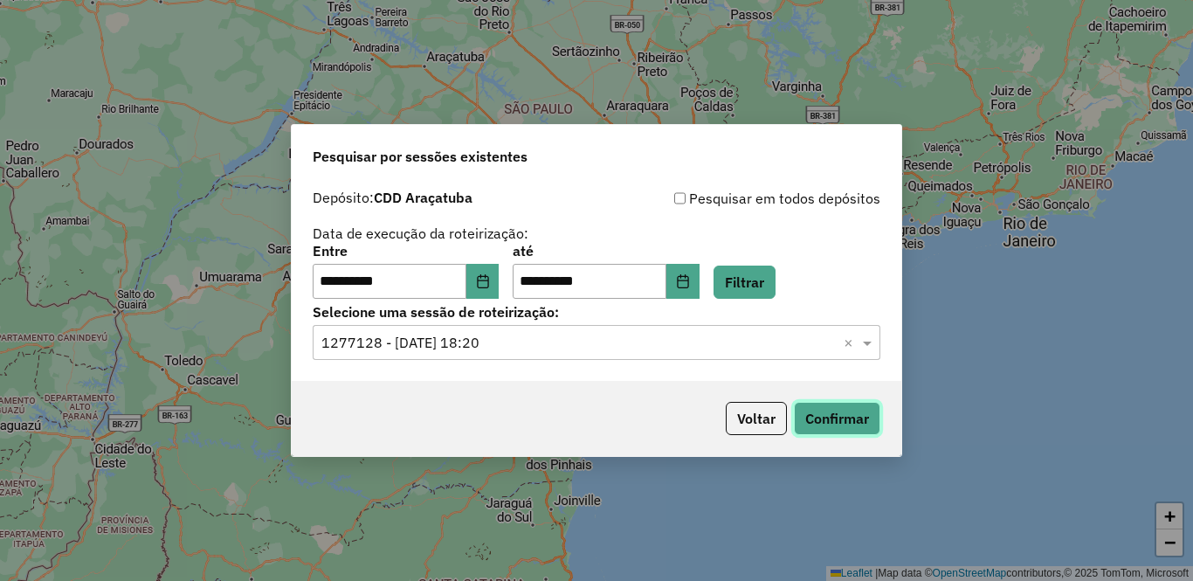
click at [840, 418] on button "Confirmar" at bounding box center [837, 418] width 86 height 33
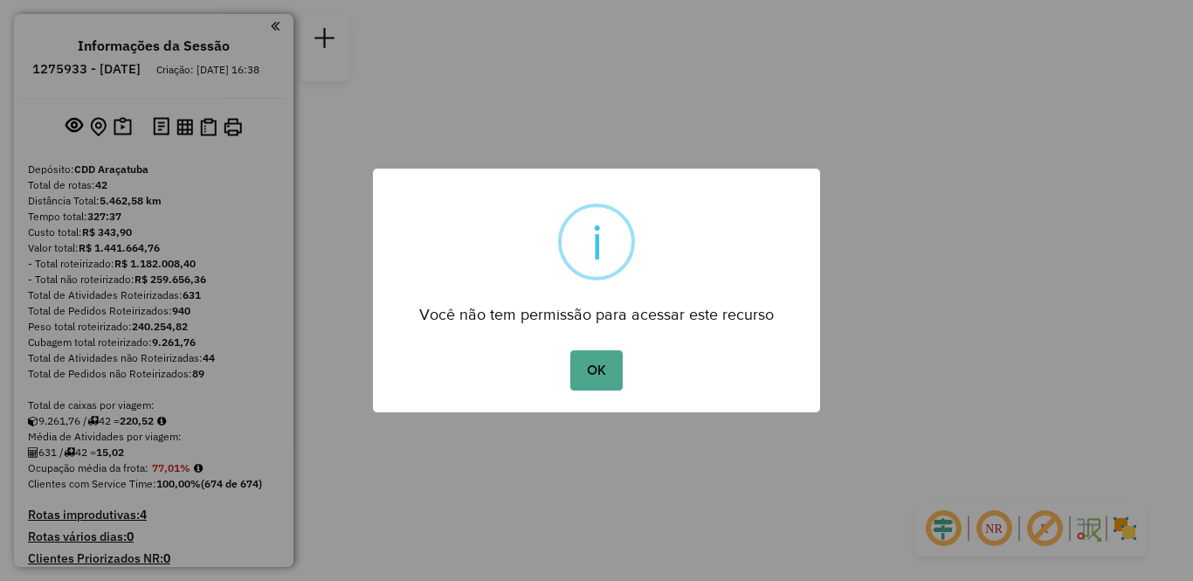
click at [1192, 200] on div "× i Você não tem permissão para acessar este recurso OK No Cancel" at bounding box center [596, 290] width 1193 height 581
click at [600, 361] on button "OK" at bounding box center [596, 370] width 52 height 40
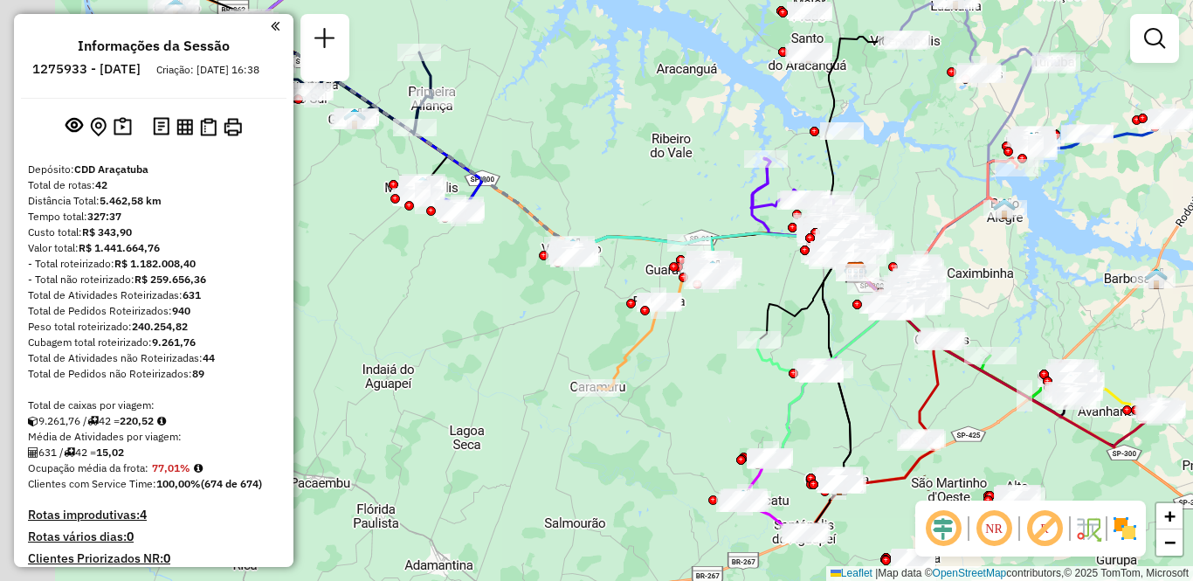
drag, startPoint x: 540, startPoint y: 305, endPoint x: 885, endPoint y: 286, distance: 345.3
click at [885, 286] on div "Janela de atendimento Grade de atendimento Capacidade Transportadoras Veículos …" at bounding box center [596, 290] width 1193 height 581
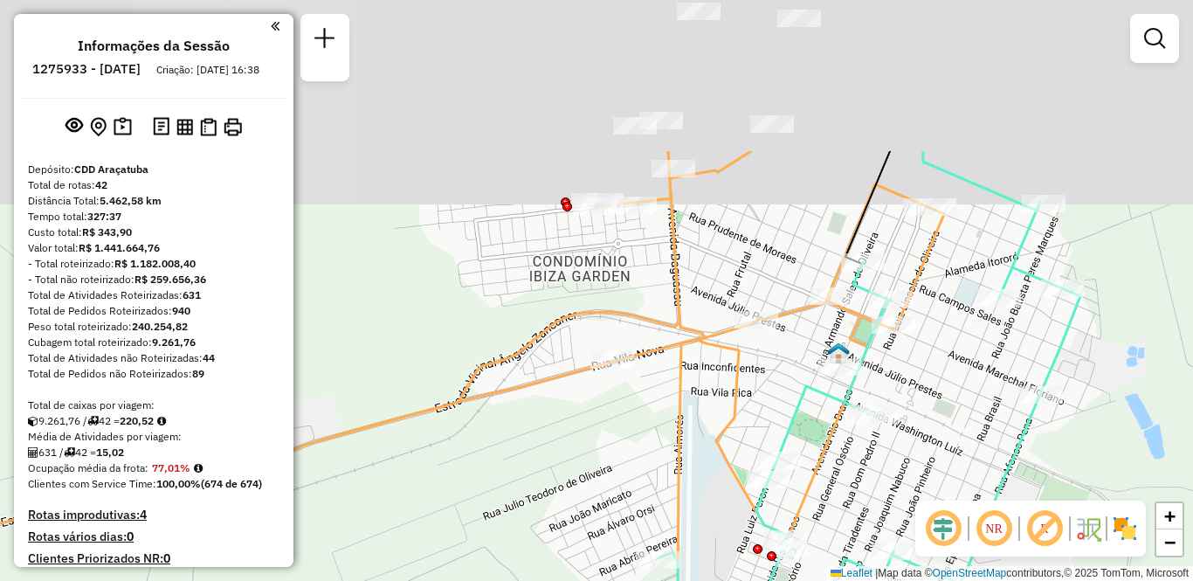
drag, startPoint x: 572, startPoint y: 145, endPoint x: 619, endPoint y: 276, distance: 139.2
click at [619, 276] on div "Rota 10 - Placa FVA9I48 81125568 - BAR LANCHONETE BANDE Rota 8 - Placa FDC6F29 …" at bounding box center [596, 290] width 1193 height 581
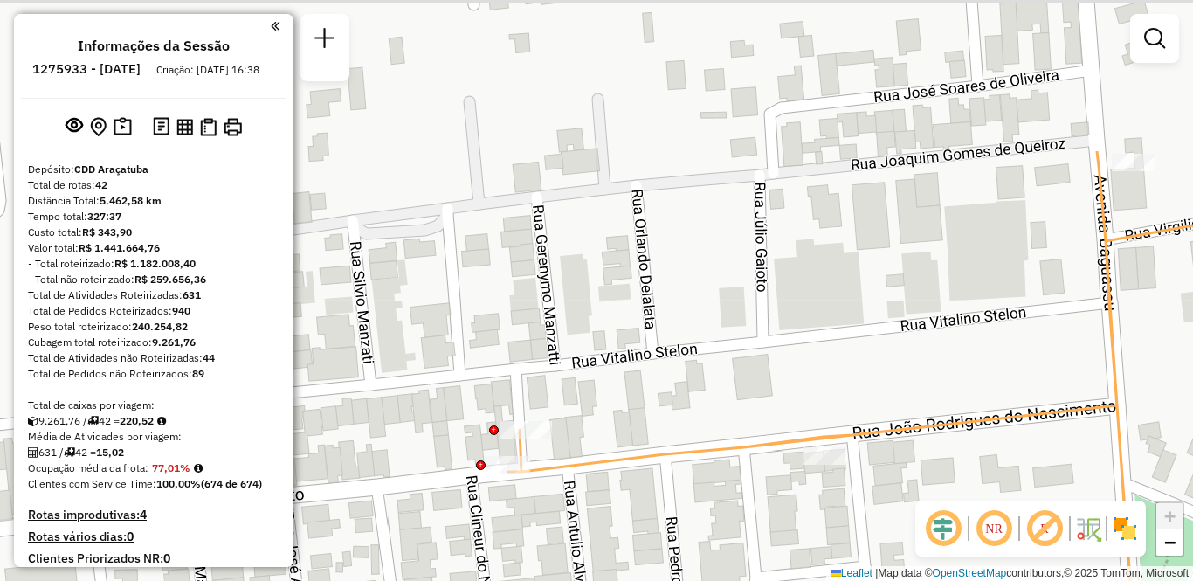
drag, startPoint x: 688, startPoint y: 210, endPoint x: 684, endPoint y: 388, distance: 178.1
click at [684, 388] on div "Rota 10 - Placa FVA9I48 81125568 - BAR LANCHONETE BANDE Rota 8 - Placa FDC6F29 …" at bounding box center [596, 290] width 1193 height 581
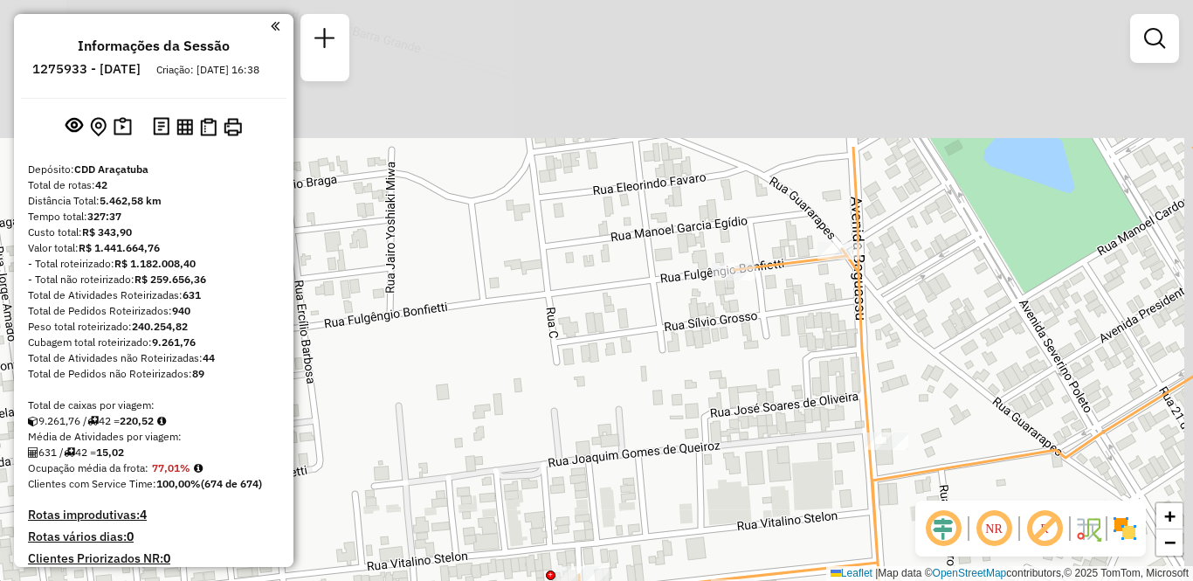
drag, startPoint x: 746, startPoint y: 129, endPoint x: 719, endPoint y: 333, distance: 206.1
click at [719, 333] on div "Rota 10 - Placa FVA9I48 81125568 - BAR LANCHONETE BANDE Rota 8 - Placa FDC6F29 …" at bounding box center [596, 290] width 1193 height 581
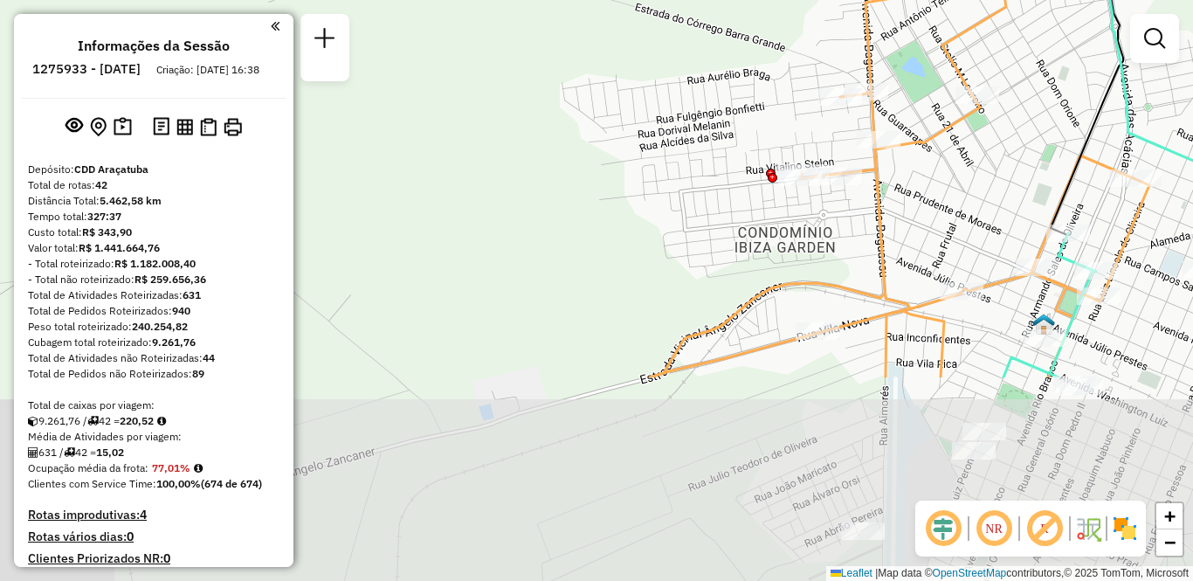
drag, startPoint x: 943, startPoint y: 417, endPoint x: 922, endPoint y: 155, distance: 262.7
click at [922, 155] on div "Rota 10 - Placa FVA9I48 81125568 - BAR LANCHONETE BANDE Rota 8 - Placa FDC6F29 …" at bounding box center [596, 290] width 1193 height 581
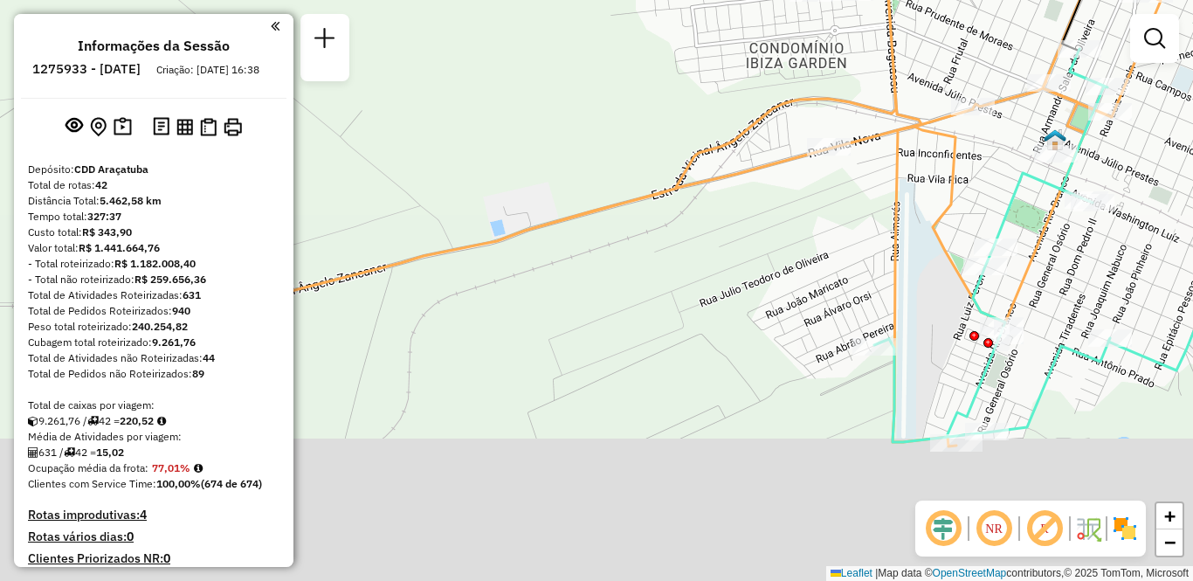
drag, startPoint x: 924, startPoint y: 347, endPoint x: 925, endPoint y: 160, distance: 186.8
click at [925, 160] on icon at bounding box center [617, 115] width 1085 height 677
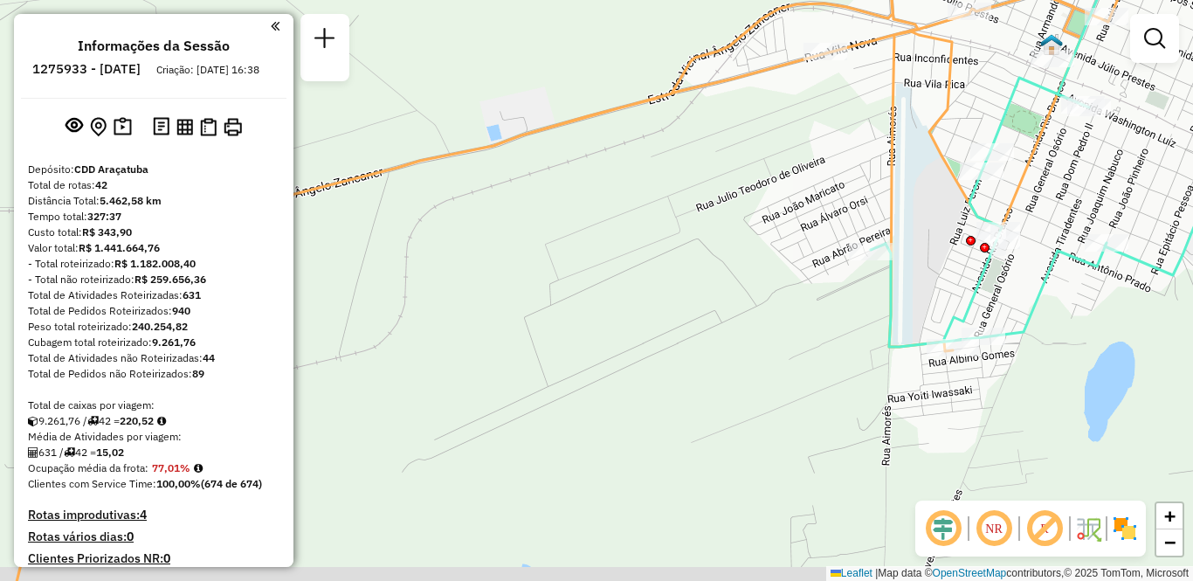
drag, startPoint x: 924, startPoint y: 311, endPoint x: 906, endPoint y: 272, distance: 43.0
click at [918, 275] on div "Rota 10 - Placa FVA9I48 81125568 - BAR LANCHONETE BANDE Rota 8 - Placa FDC6F29 …" at bounding box center [596, 290] width 1193 height 581
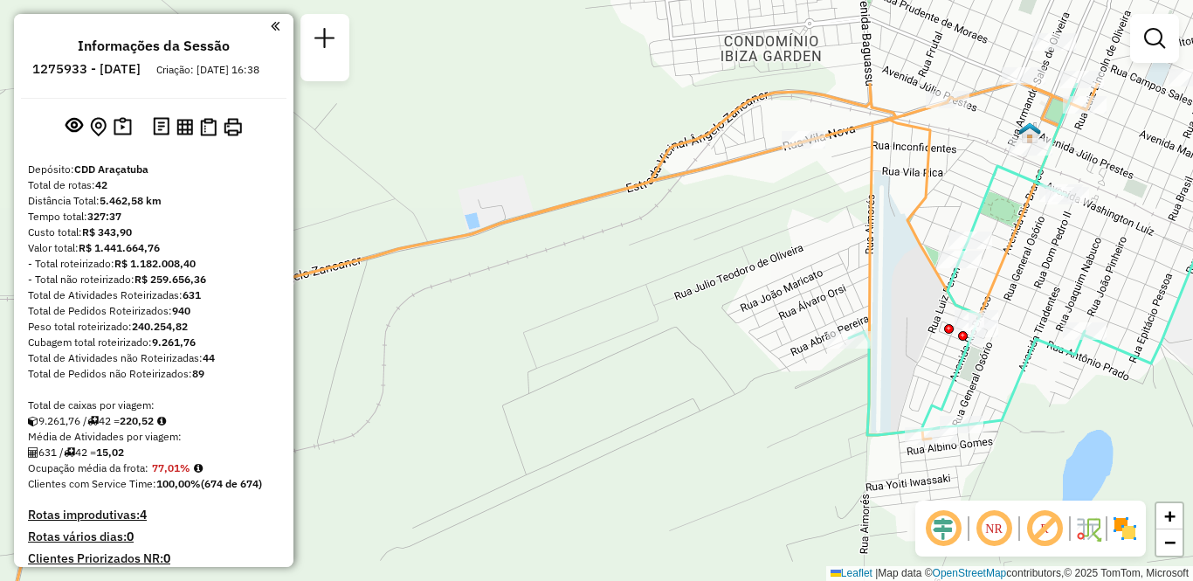
drag, startPoint x: 850, startPoint y: 159, endPoint x: 840, endPoint y: 299, distance: 140.9
click at [840, 299] on div "Rota 10 - Placa FVA9I48 81125568 - BAR LANCHONETE BANDE Rota 8 - Placa FDC6F29 …" at bounding box center [596, 290] width 1193 height 581
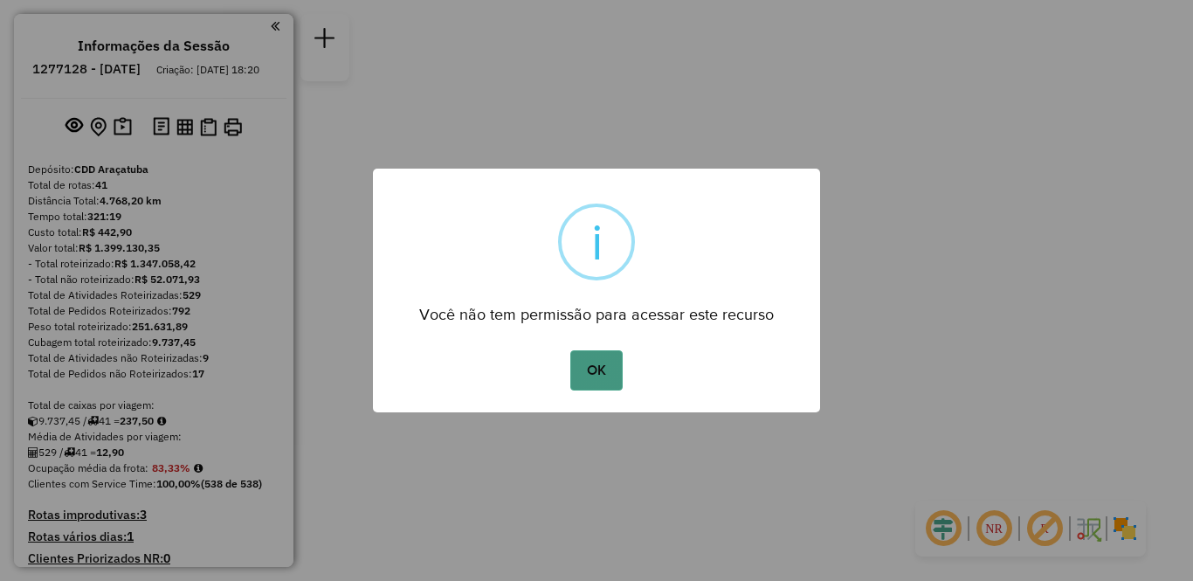
click at [605, 372] on button "OK" at bounding box center [596, 370] width 52 height 40
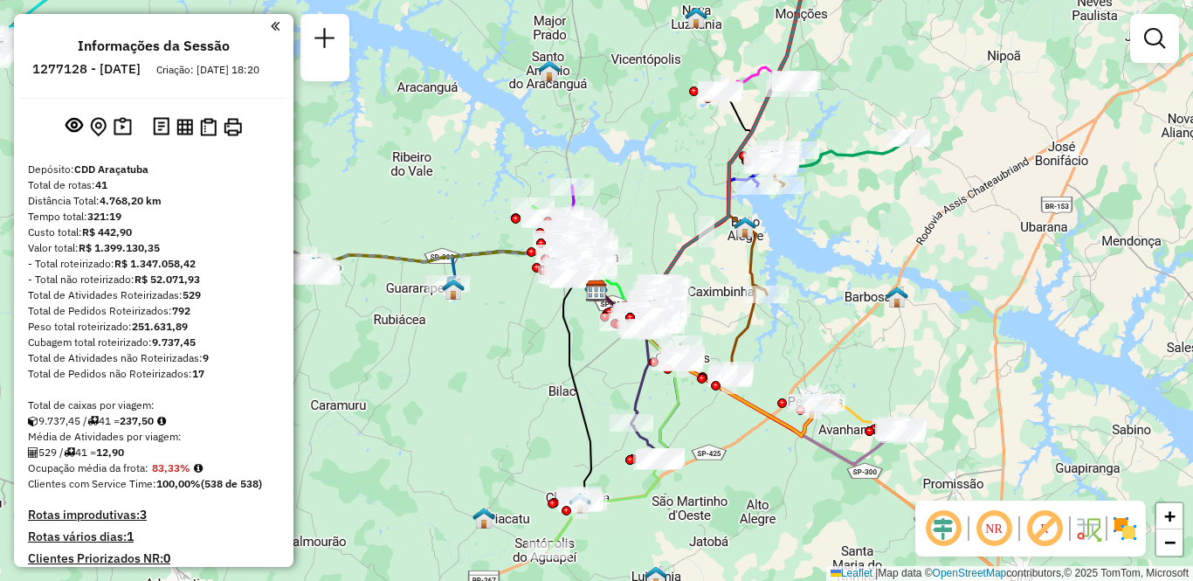
scroll to position [4174, 0]
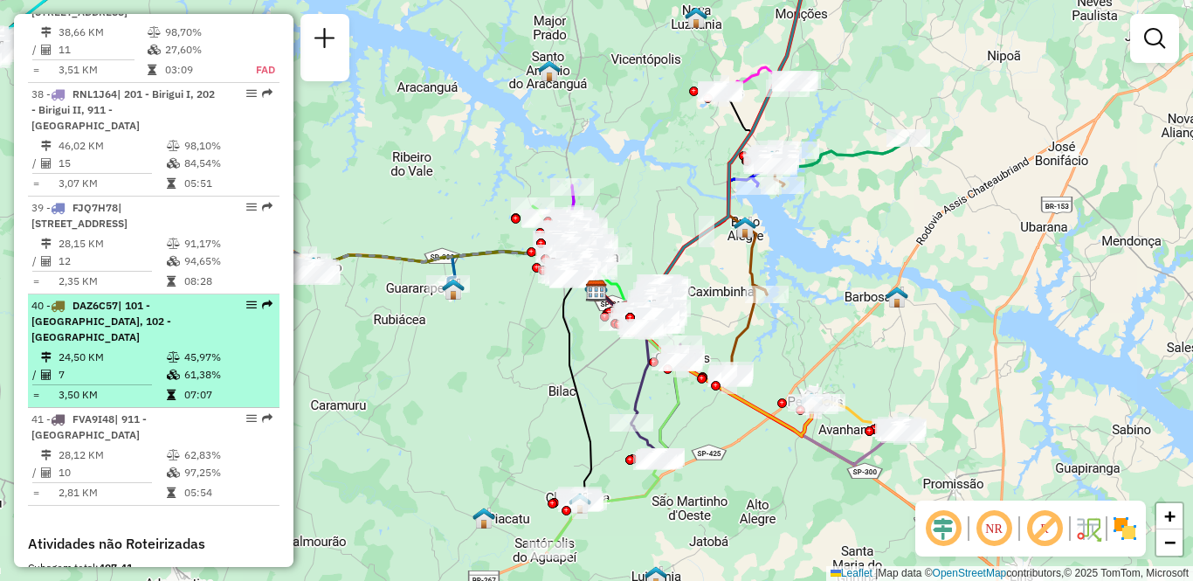
click at [141, 348] on td "24,50 KM" at bounding box center [112, 356] width 108 height 17
select select "**********"
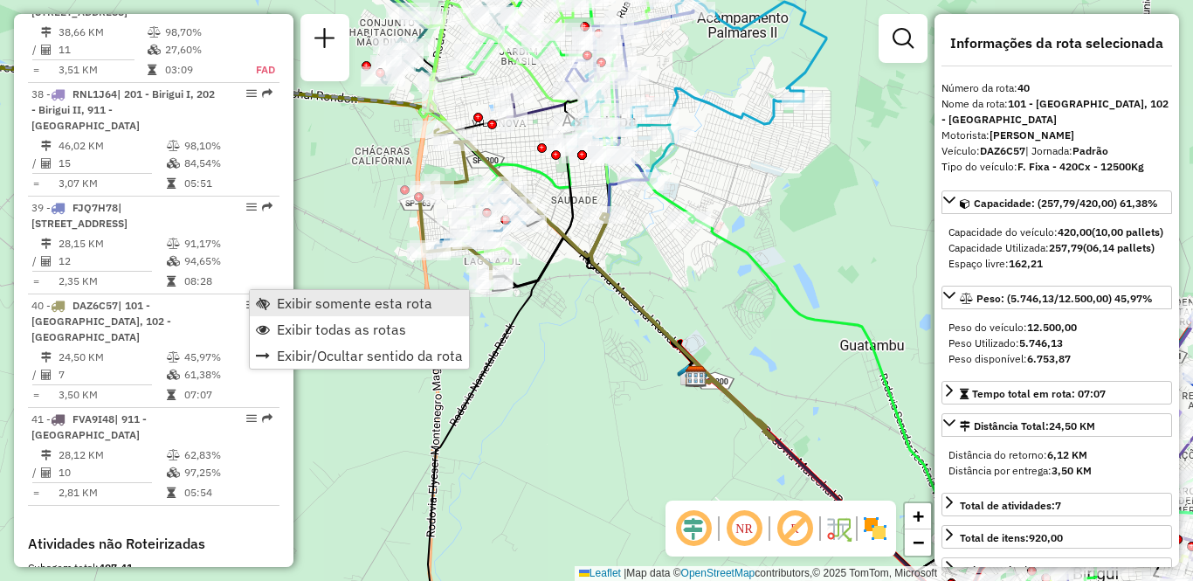
click at [313, 306] on span "Exibir somente esta rota" at bounding box center [354, 303] width 155 height 14
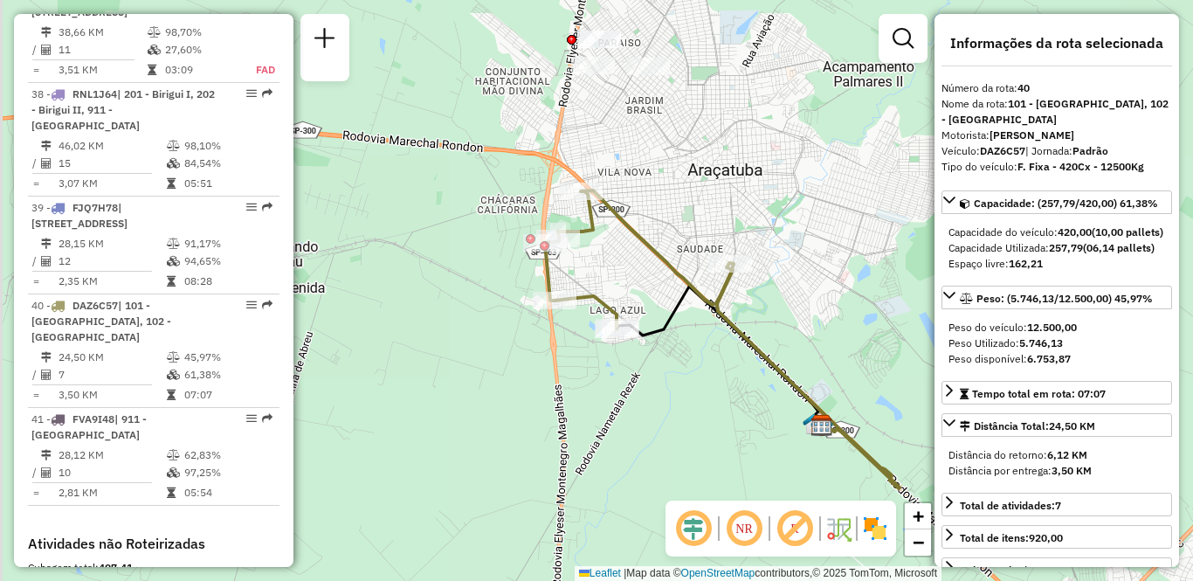
drag, startPoint x: 499, startPoint y: 354, endPoint x: 560, endPoint y: 378, distance: 65.8
click at [560, 378] on div "Janela de atendimento Grade de atendimento Capacidade Transportadoras Veículos …" at bounding box center [596, 290] width 1193 height 581
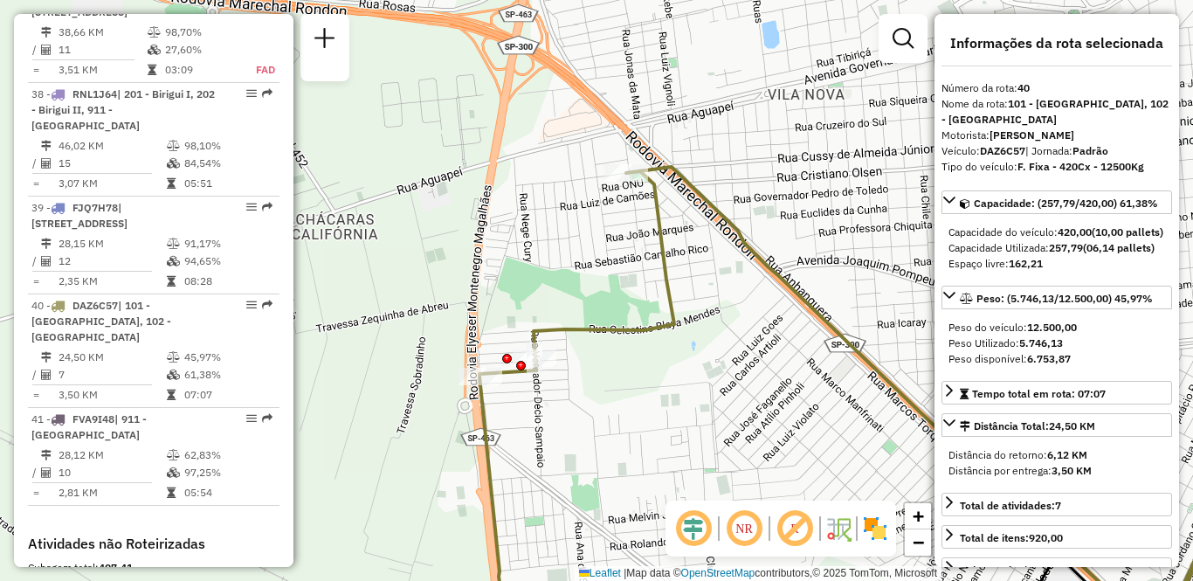
click at [879, 528] on img at bounding box center [875, 528] width 28 height 28
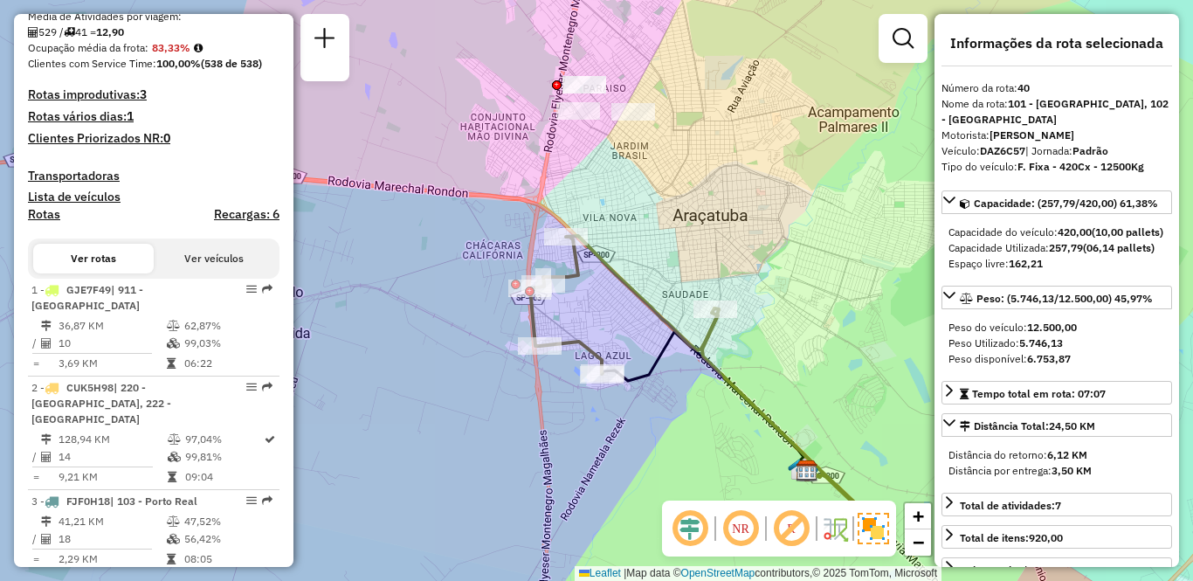
scroll to position [0, 0]
